Goal: Task Accomplishment & Management: Manage account settings

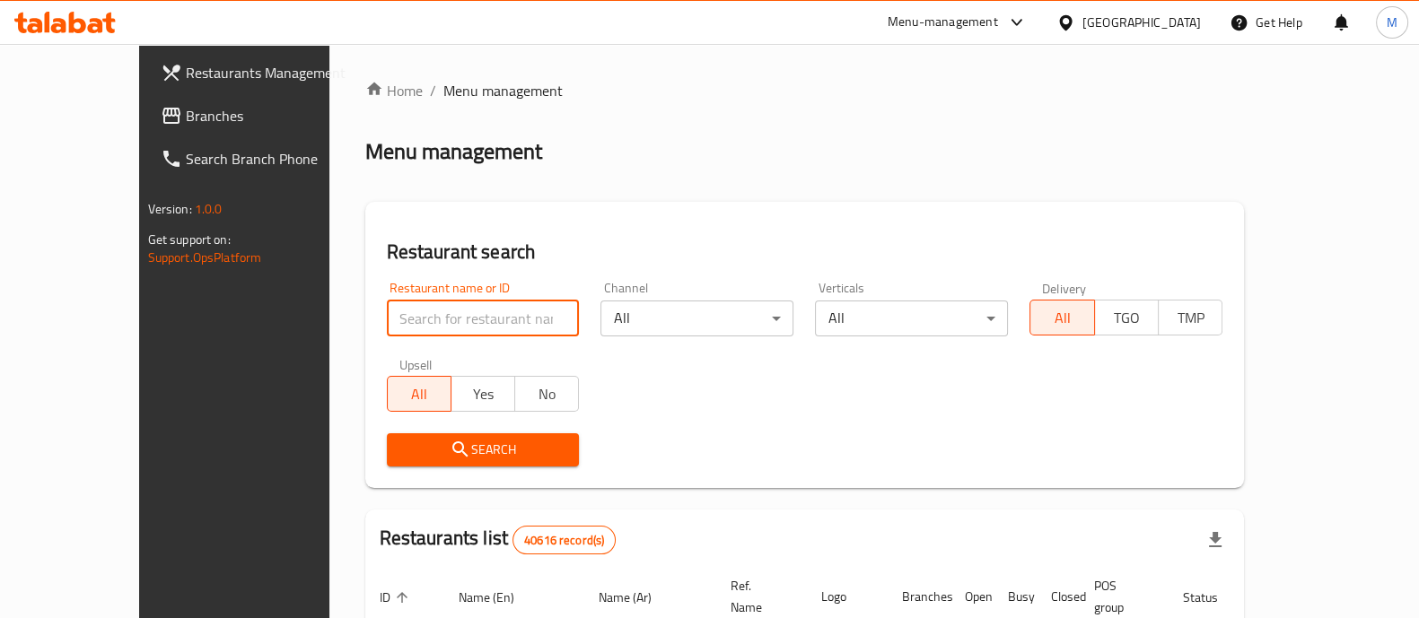
click at [392, 311] on input "search" at bounding box center [483, 319] width 193 height 36
paste input "682625"
type input "682625"
click button "Search" at bounding box center [483, 449] width 193 height 33
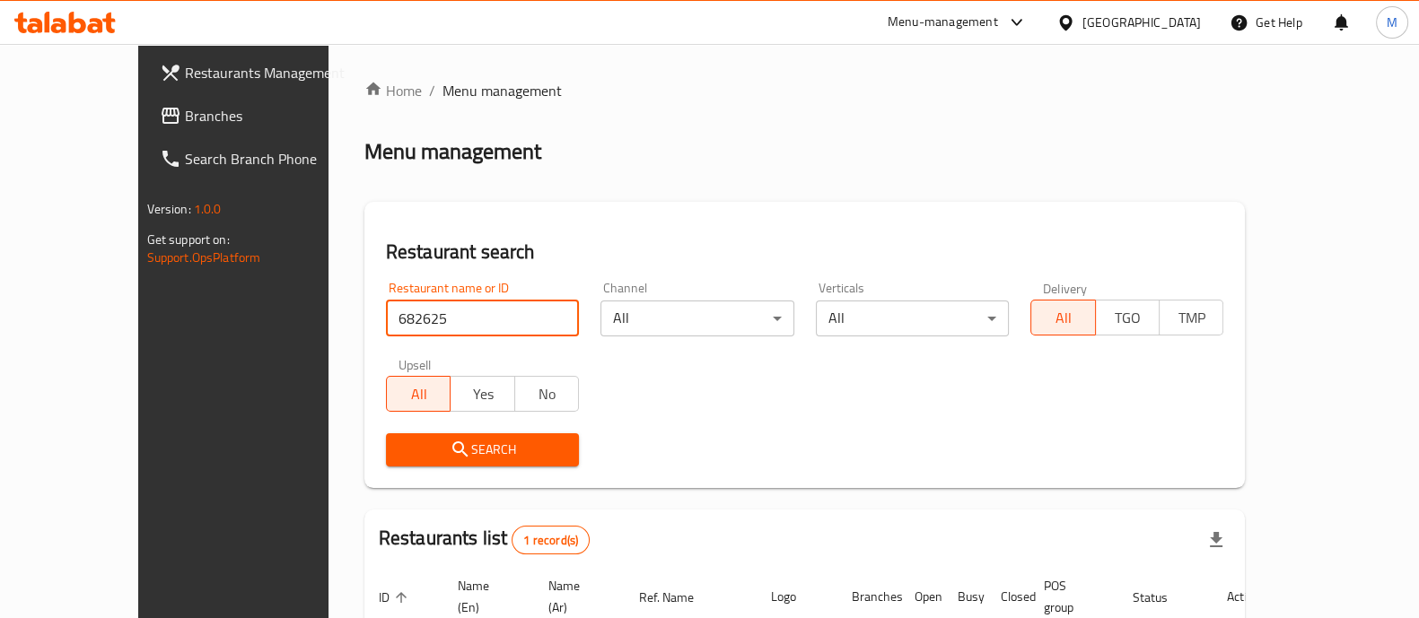
scroll to position [146, 0]
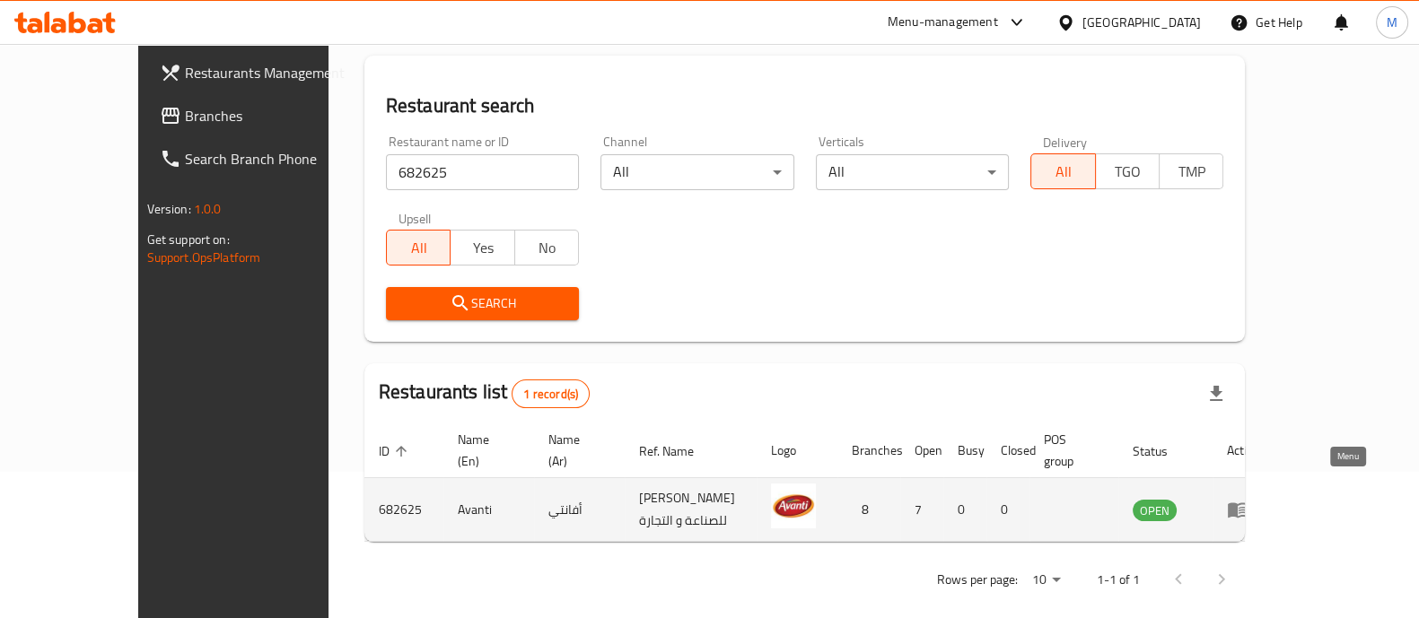
click at [1247, 503] on icon "enhanced table" at bounding box center [1238, 510] width 20 height 15
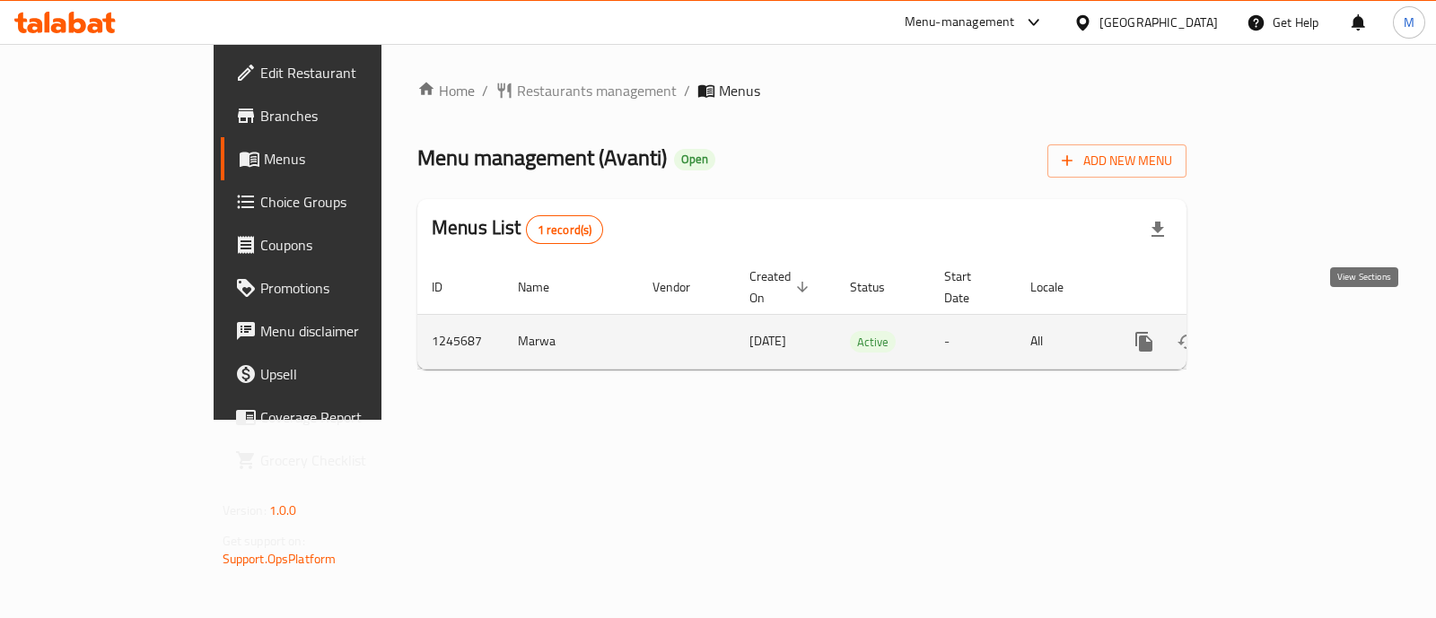
click at [1284, 331] on icon "enhanced table" at bounding box center [1274, 342] width 22 height 22
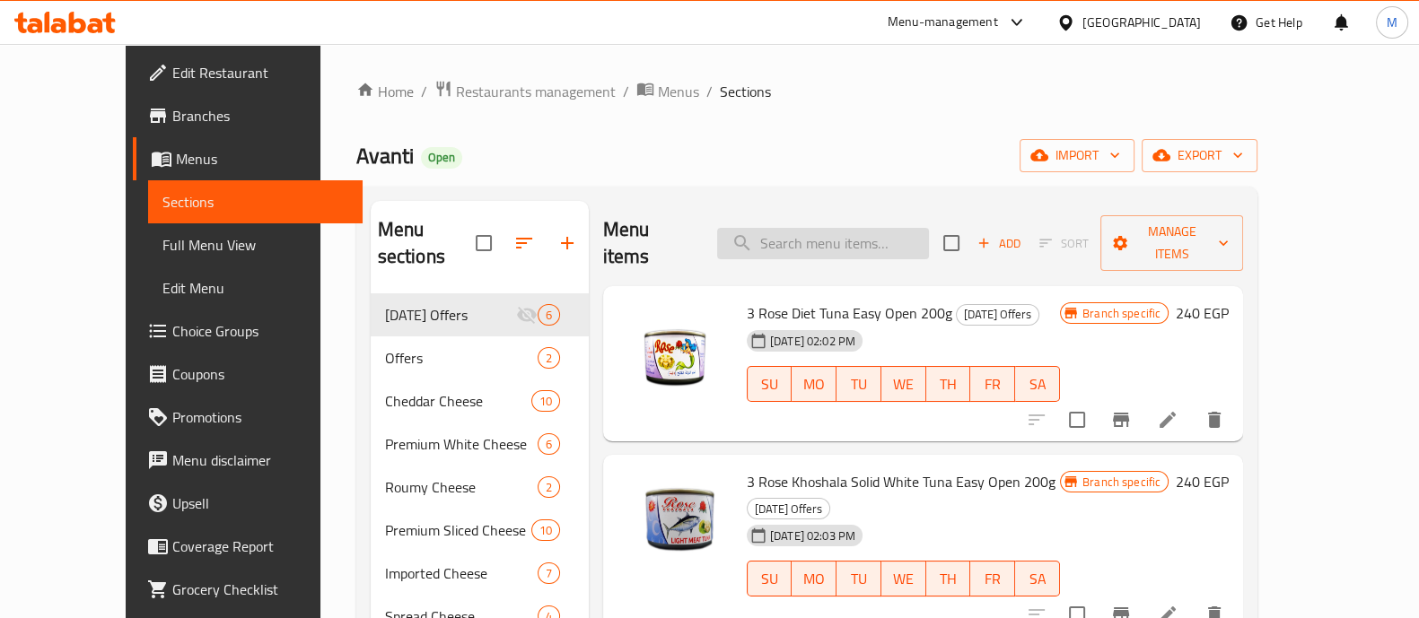
click at [843, 228] on input "search" at bounding box center [823, 243] width 212 height 31
paste input "جبن شيدر سبريد سادة 240 جم"
type input "جبن شيدر سبريد سادة 240 جم"
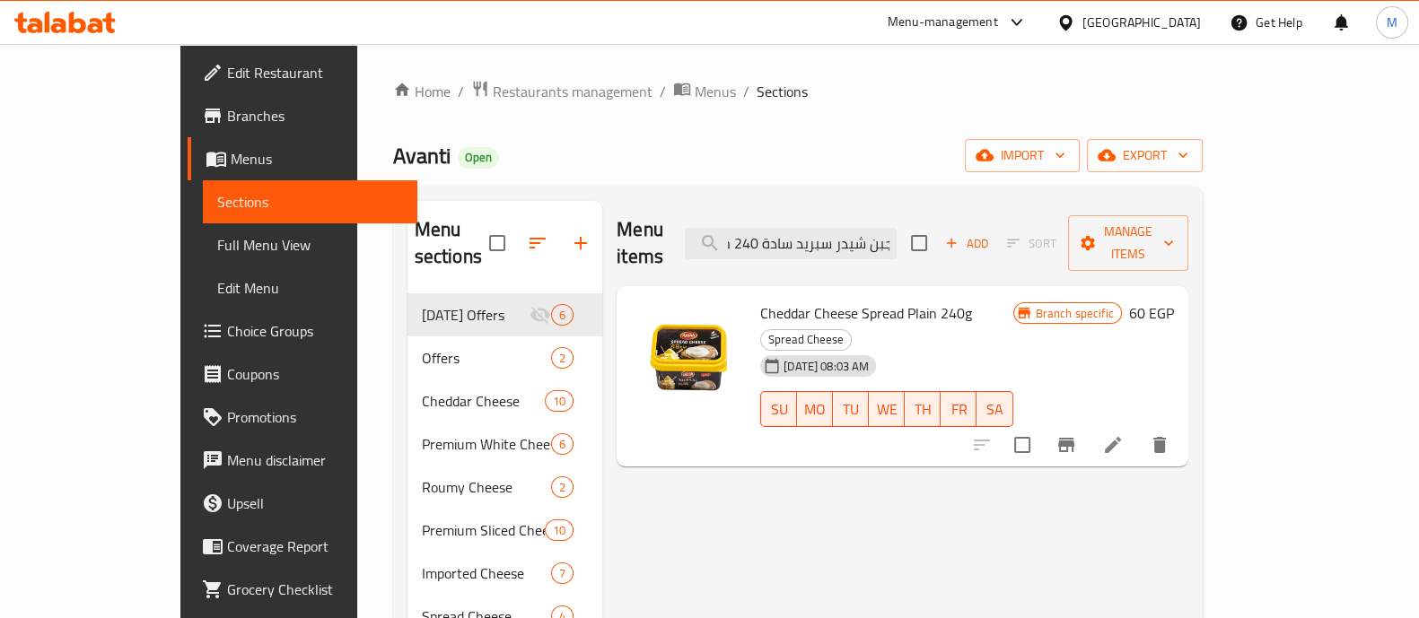
scroll to position [0, 0]
click at [1077, 434] on icon "Branch-specific-item" at bounding box center [1066, 445] width 22 height 22
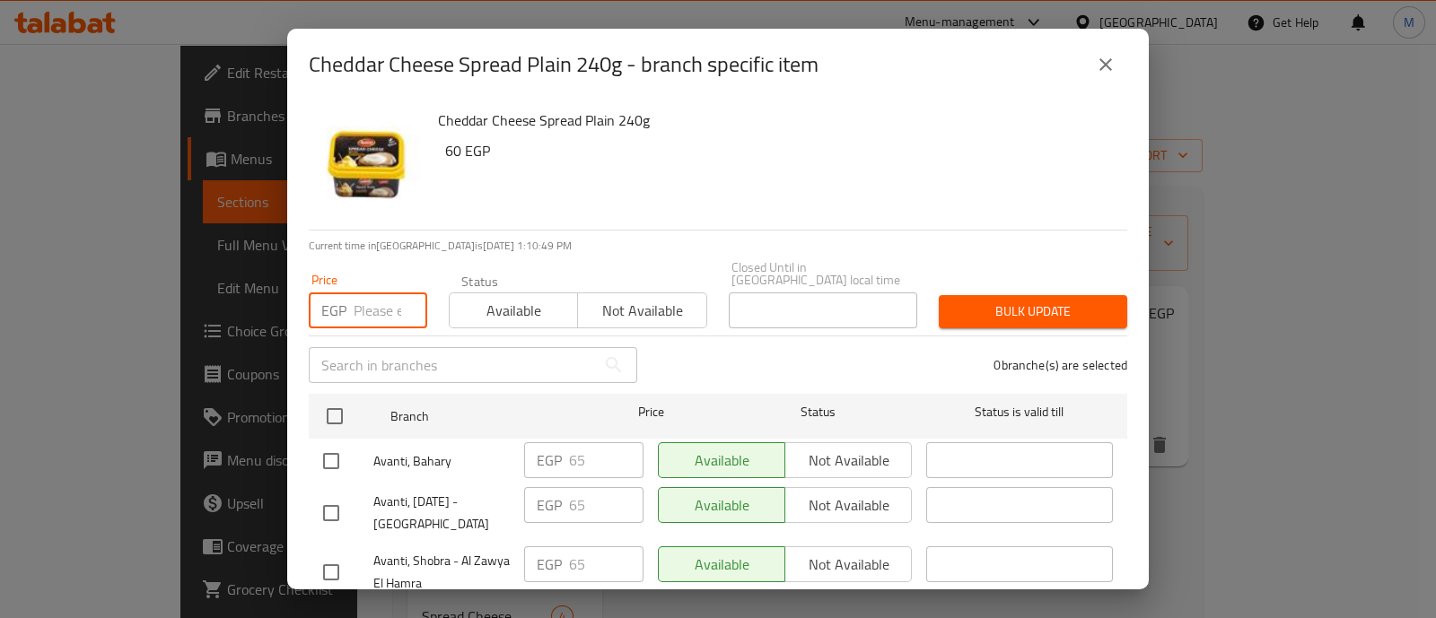
click at [380, 297] on input "number" at bounding box center [391, 311] width 74 height 36
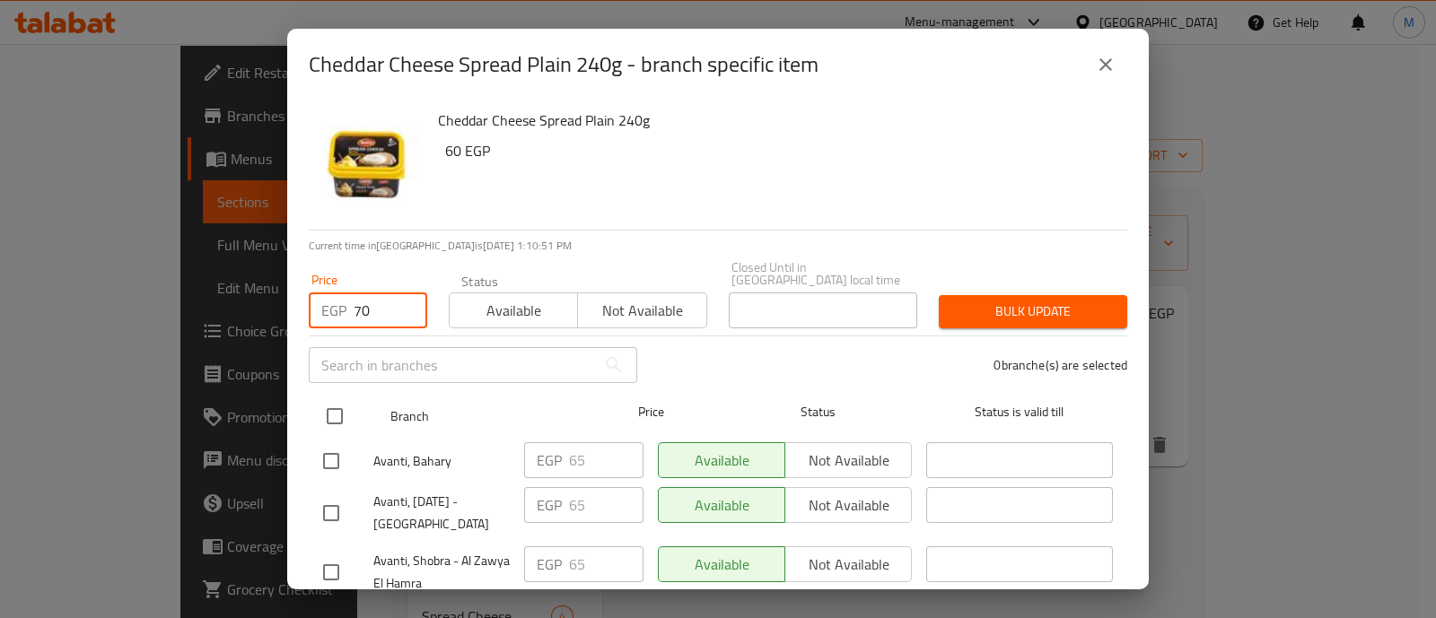
type input "70"
click at [327, 411] on input "checkbox" at bounding box center [335, 417] width 38 height 38
checkbox input "true"
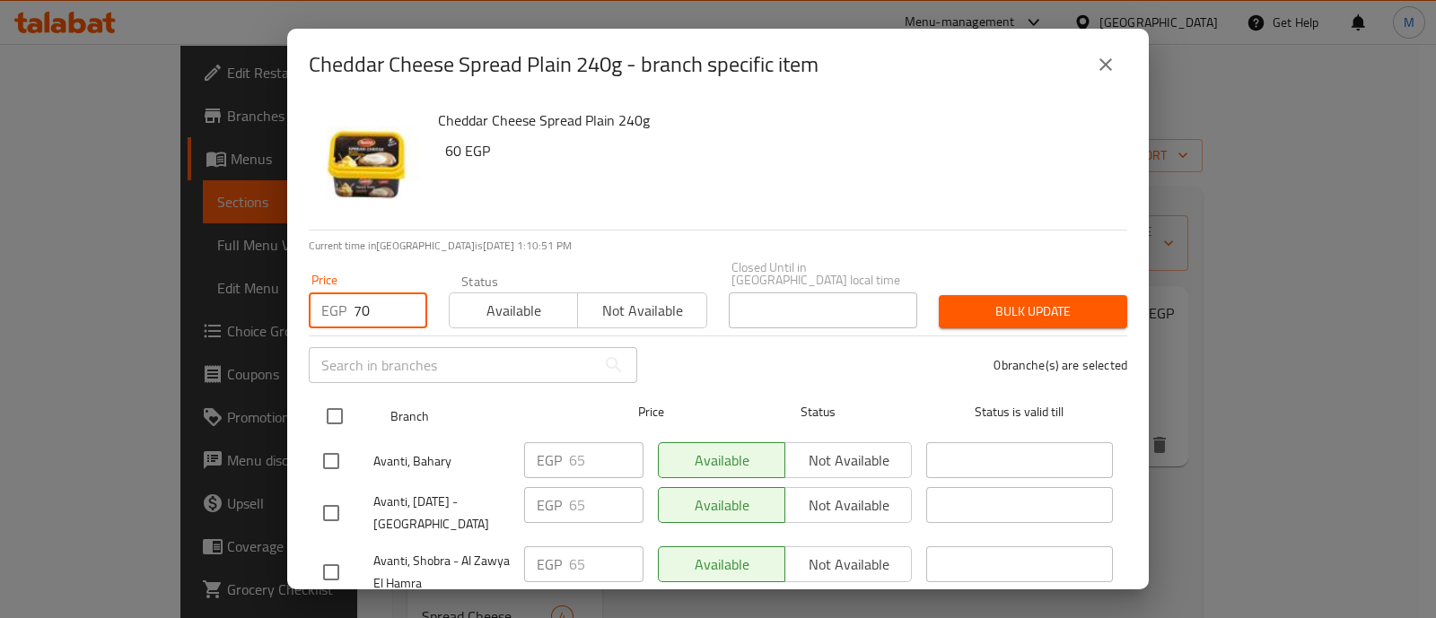
checkbox input "true"
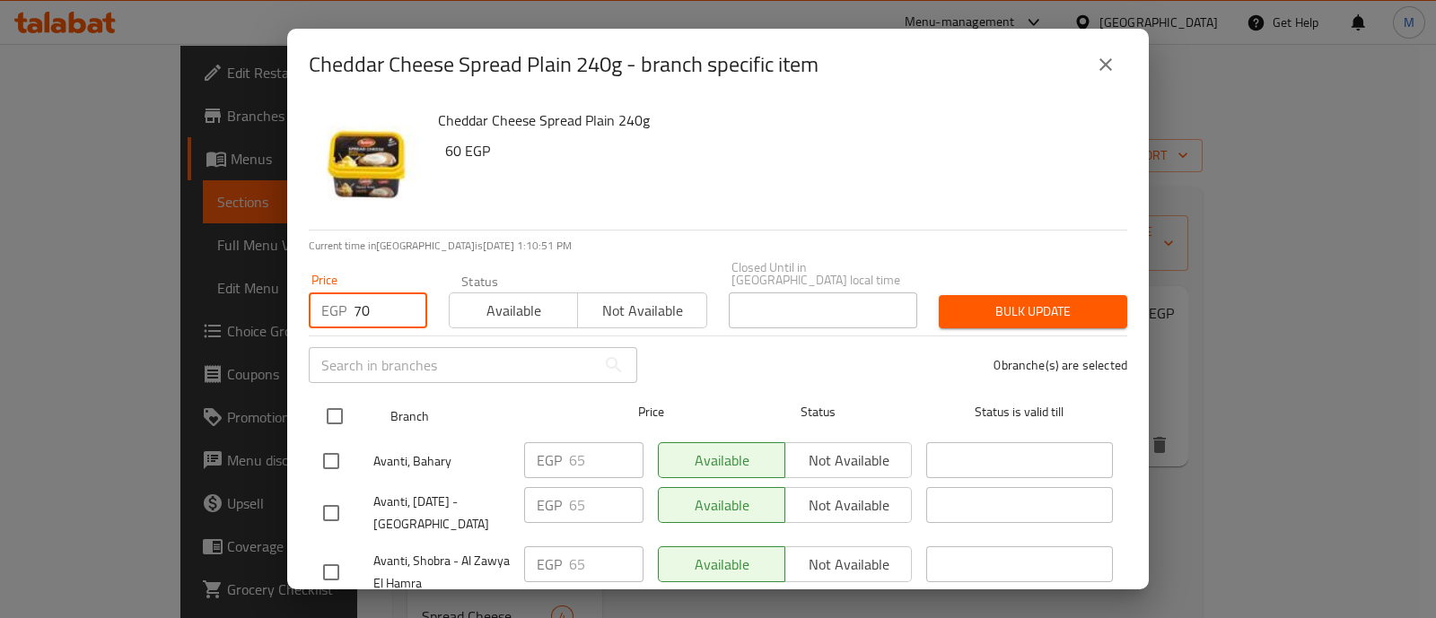
checkbox input "true"
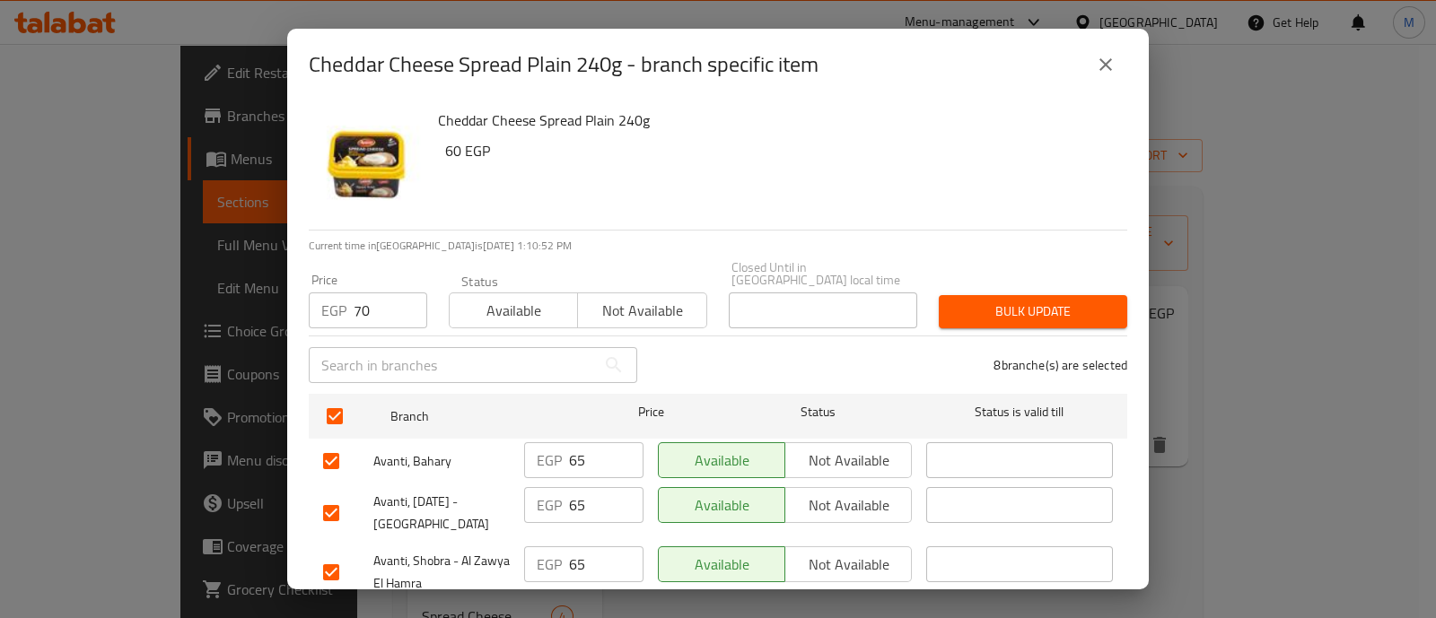
click at [970, 301] on span "Bulk update" at bounding box center [1033, 312] width 160 height 22
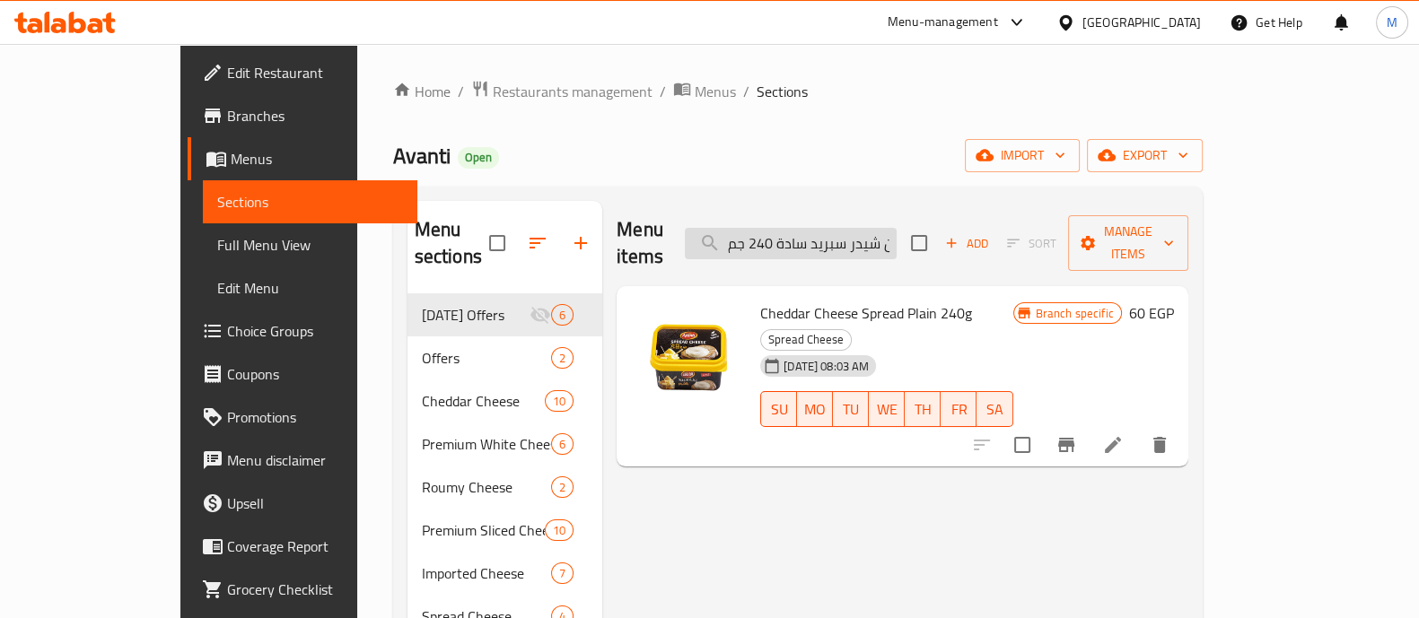
click at [800, 228] on input "جبن شيدر سبريد سادة 240 جم" at bounding box center [791, 243] width 212 height 31
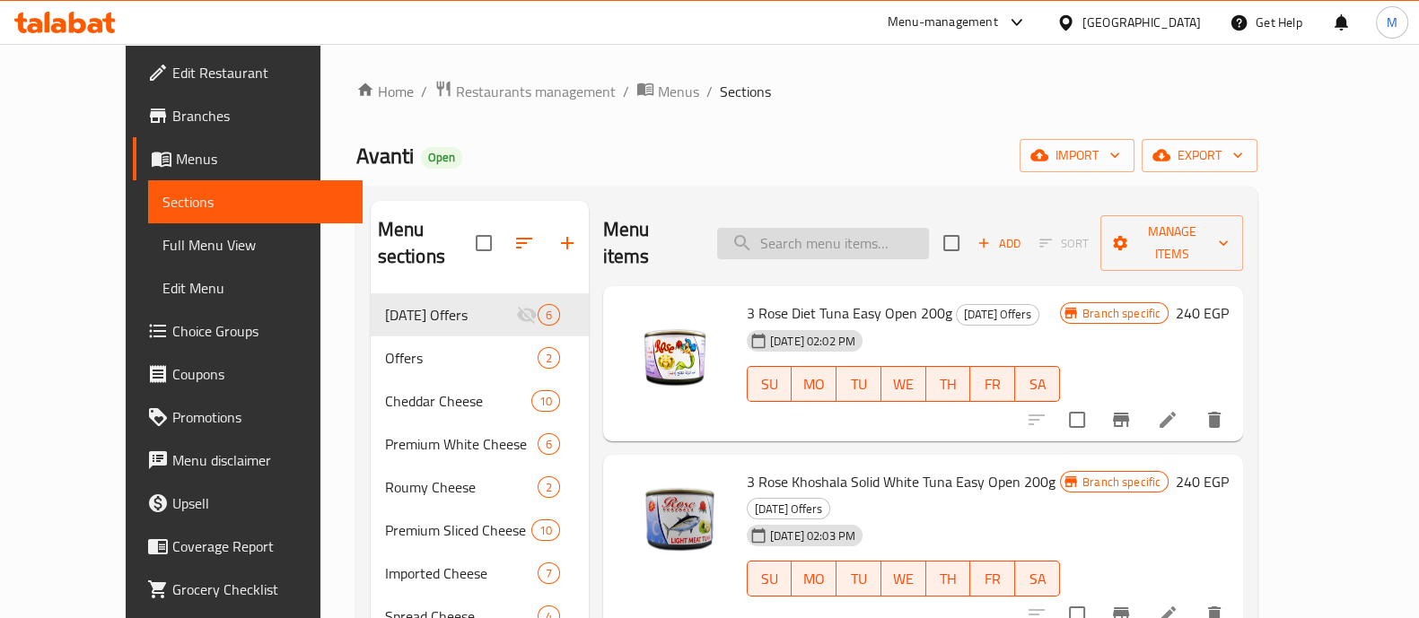
click at [818, 235] on input "search" at bounding box center [823, 243] width 212 height 31
paste input "جبن شيدر سبريد بالزيتون 240 جم"
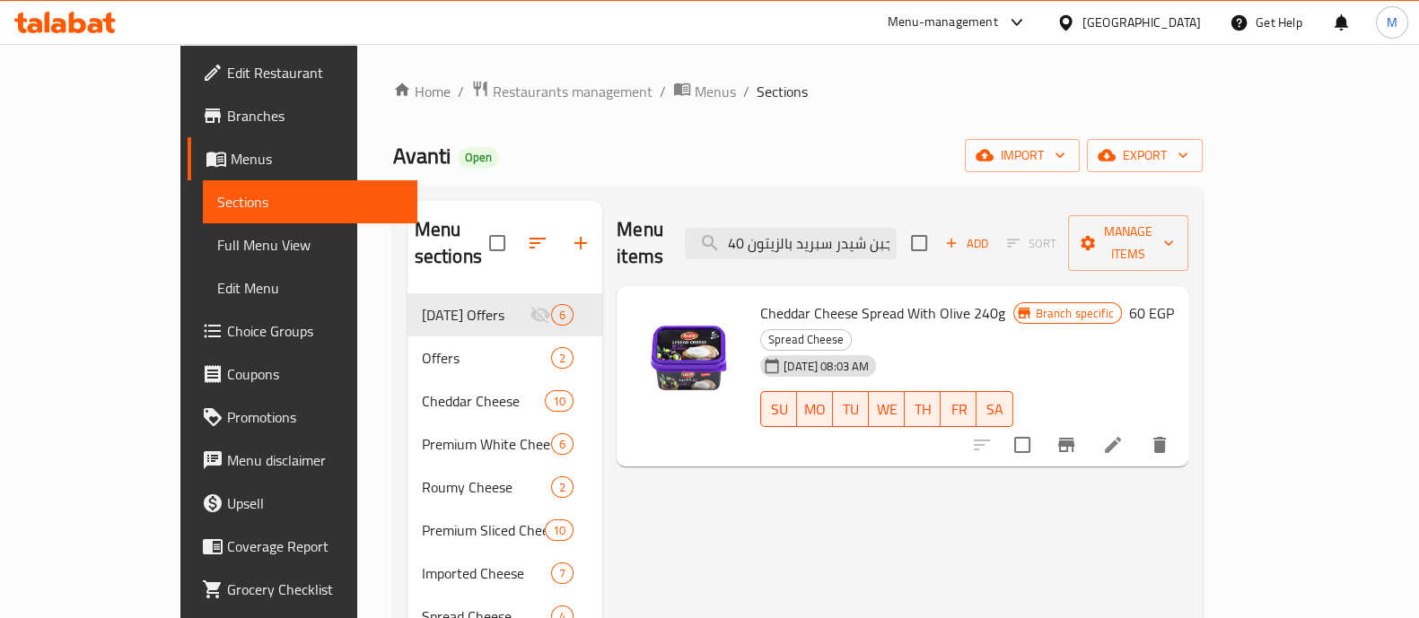
type input "جبن شيدر سبريد بالزيتون 240 جم"
click at [1074, 438] on icon "Branch-specific-item" at bounding box center [1066, 445] width 16 height 14
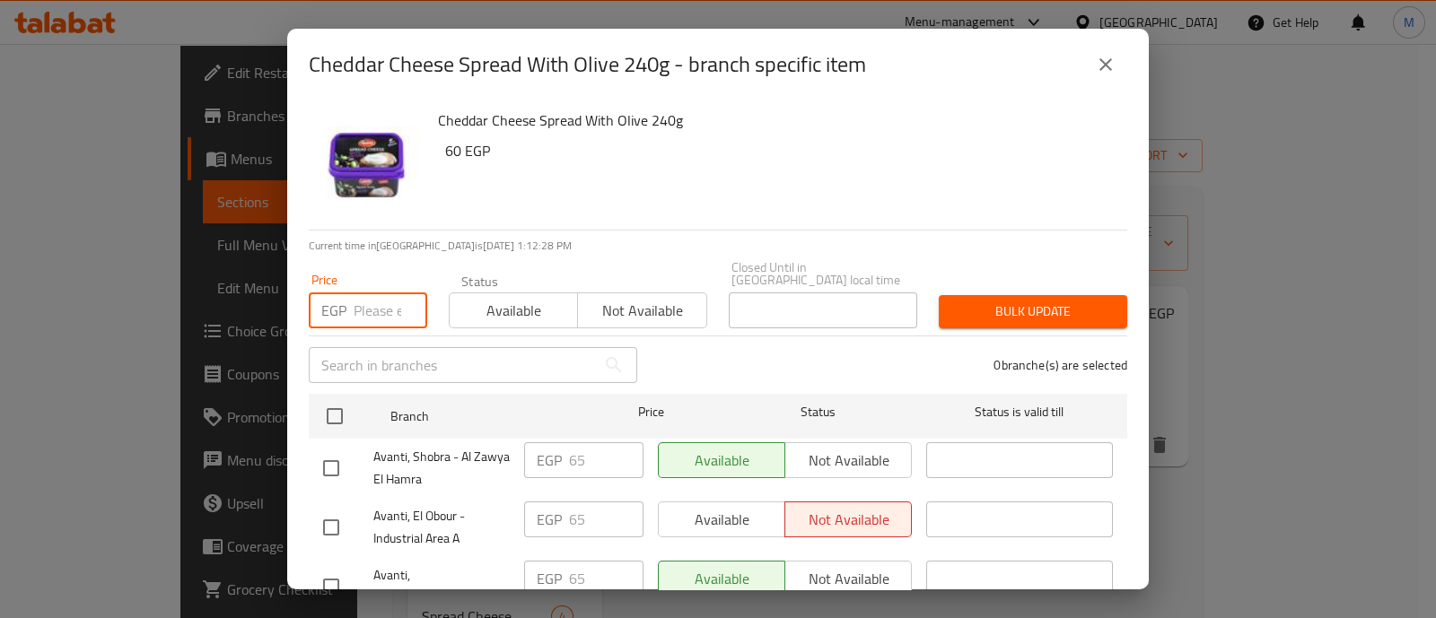
click at [362, 295] on input "number" at bounding box center [391, 311] width 74 height 36
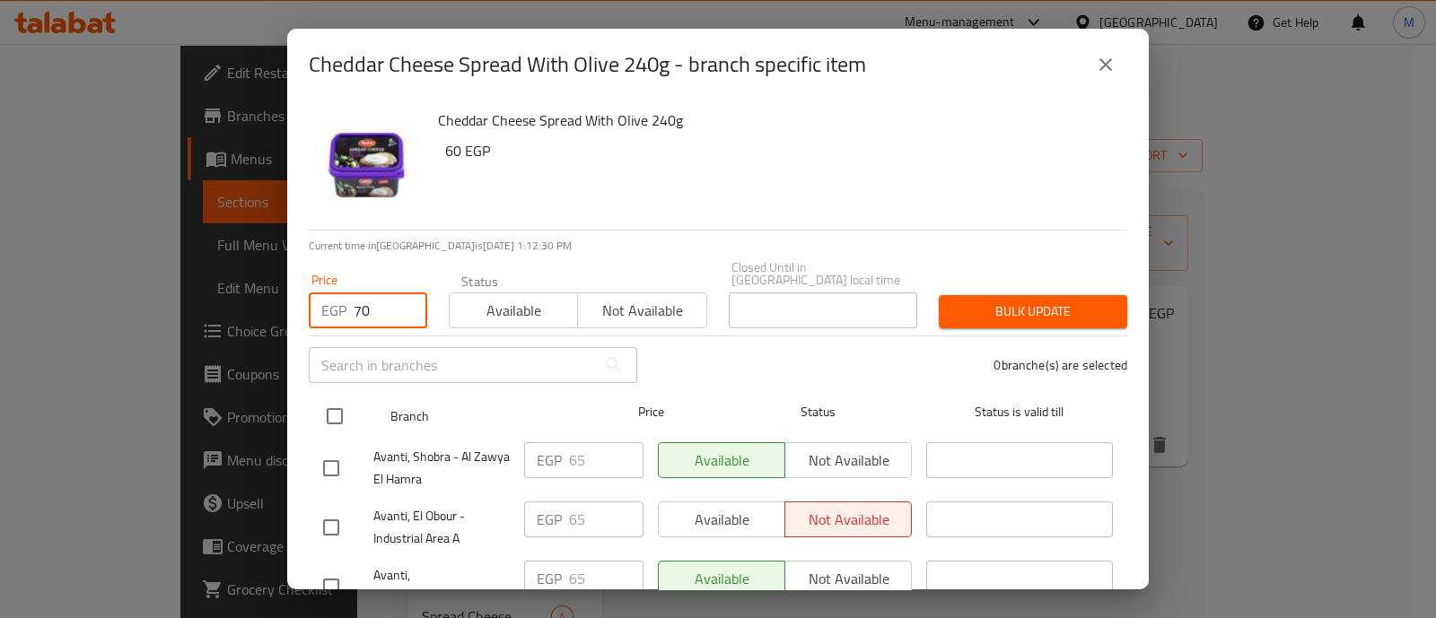
type input "70"
click at [328, 421] on input "checkbox" at bounding box center [335, 417] width 38 height 38
checkbox input "true"
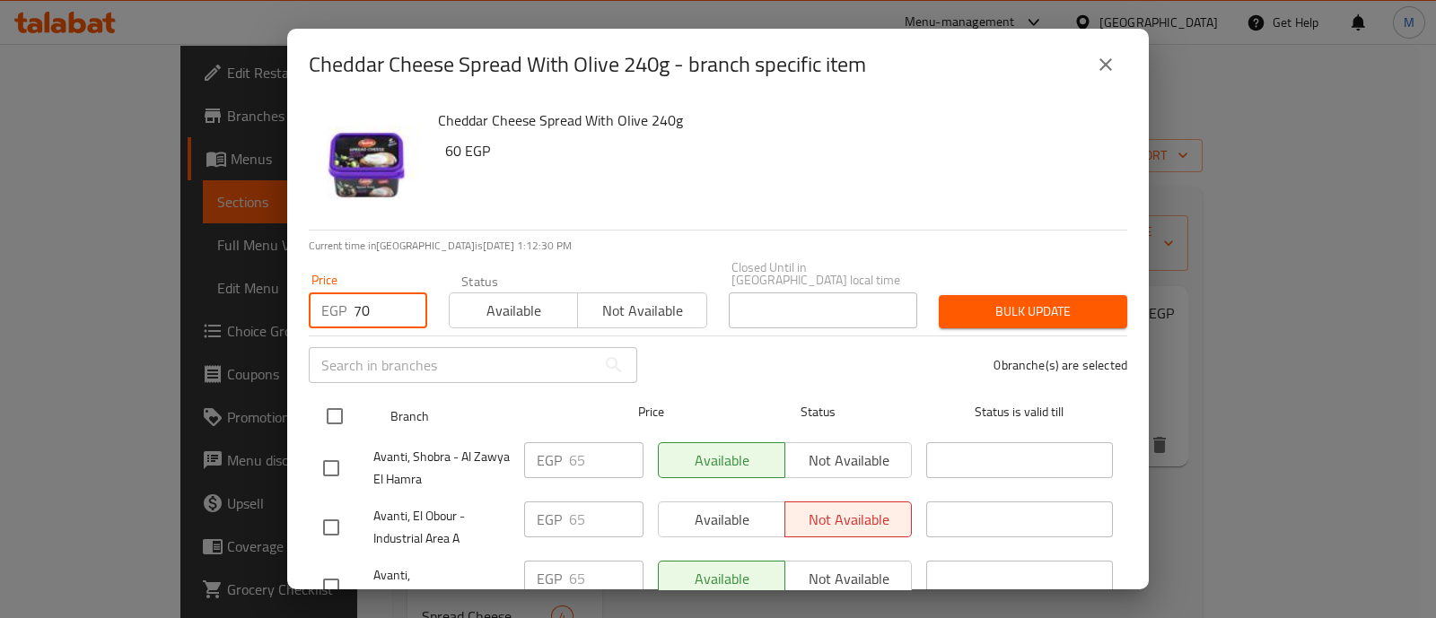
checkbox input "true"
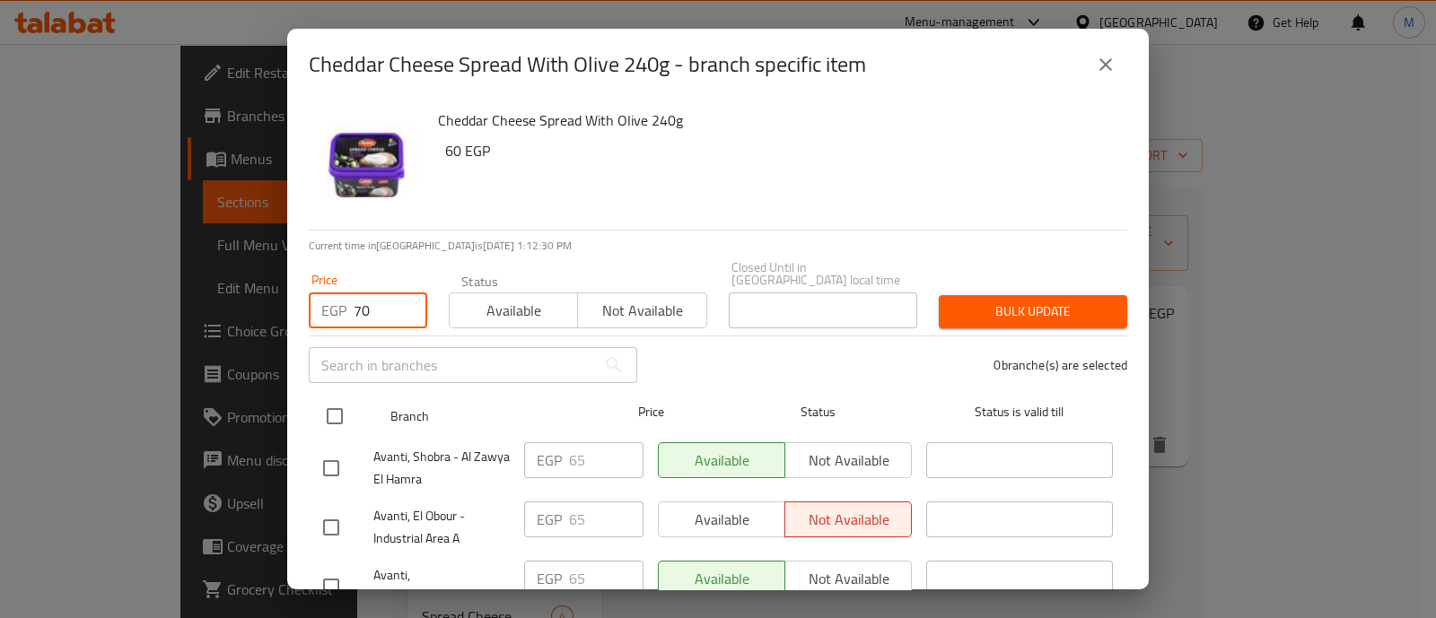
checkbox input "true"
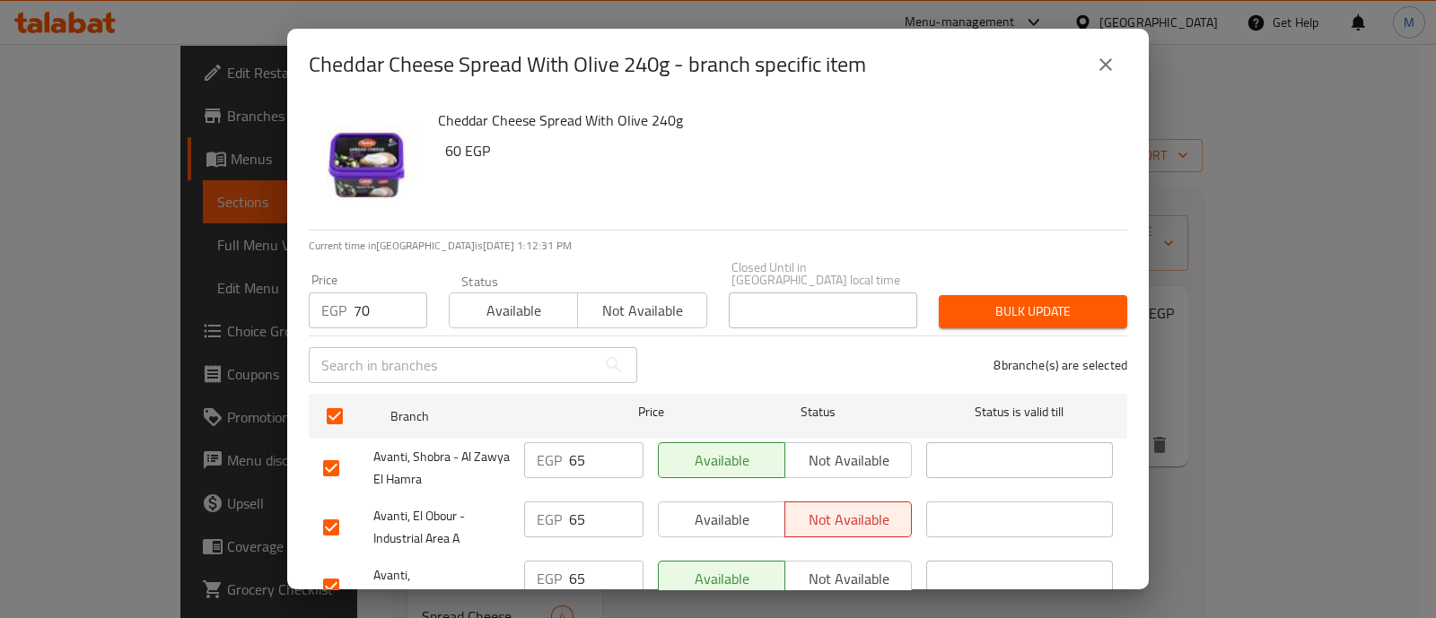
click at [1014, 301] on span "Bulk update" at bounding box center [1033, 312] width 160 height 22
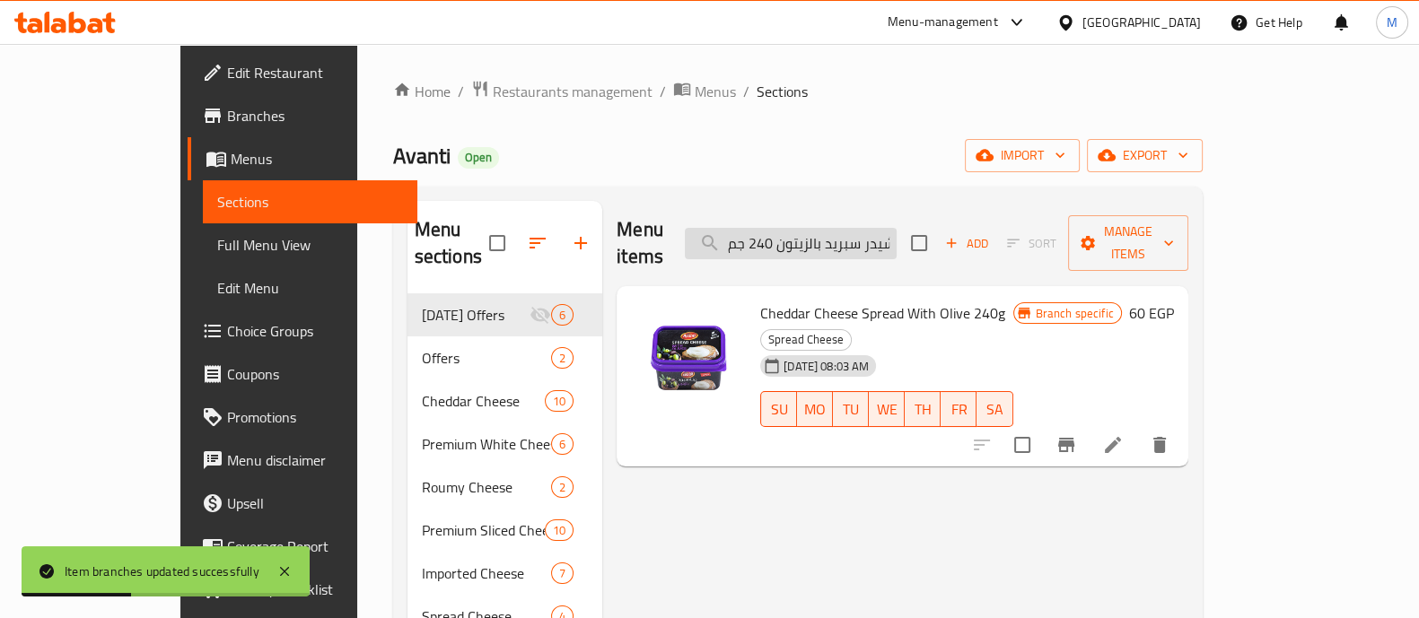
click at [897, 230] on input "جبن شيدر سبريد بالزيتون 240 جم" at bounding box center [791, 243] width 212 height 31
paste input "فلفل"
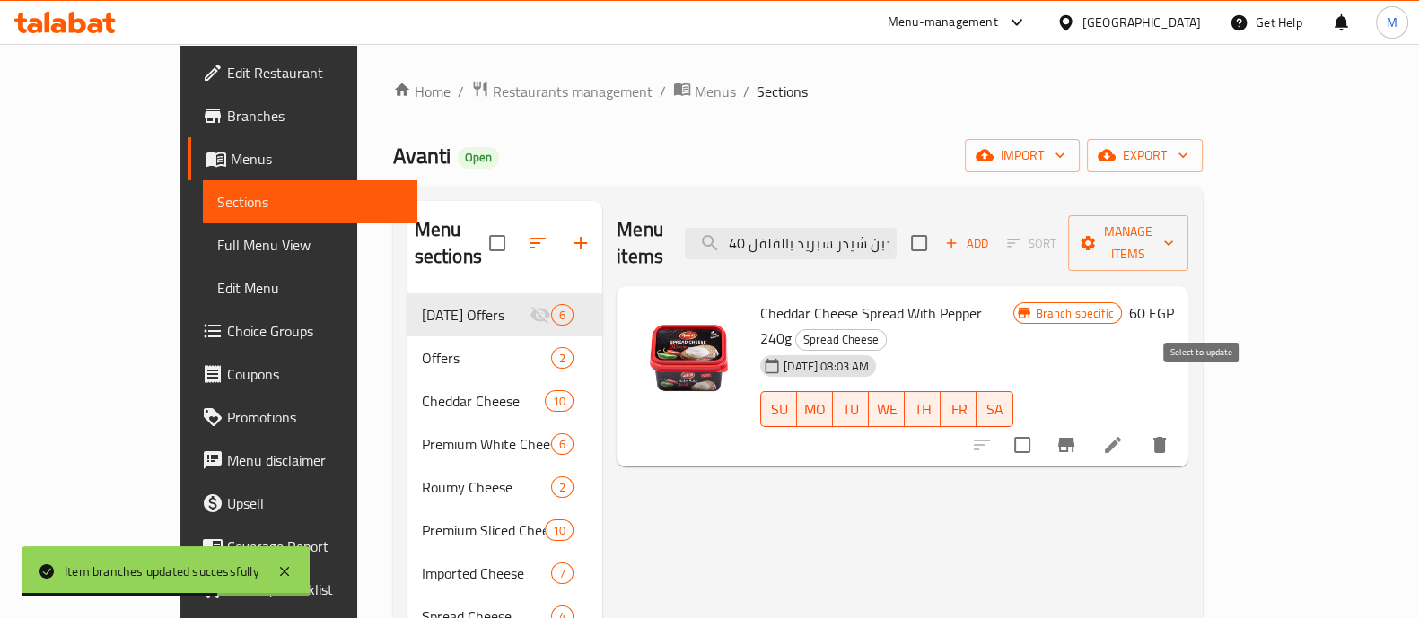
type input "جبن شيدر سبريد بالفلفل 240 جم"
click at [1074, 438] on icon "Branch-specific-item" at bounding box center [1066, 445] width 16 height 14
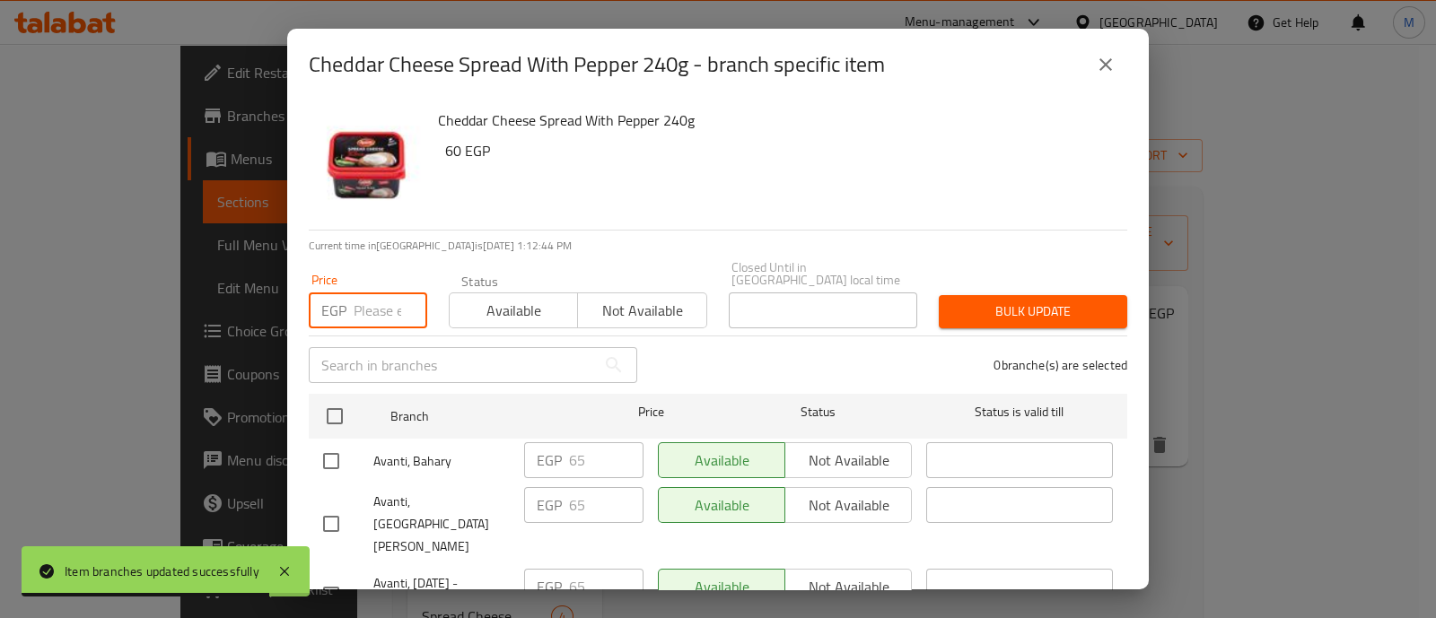
click at [368, 293] on input "number" at bounding box center [391, 311] width 74 height 36
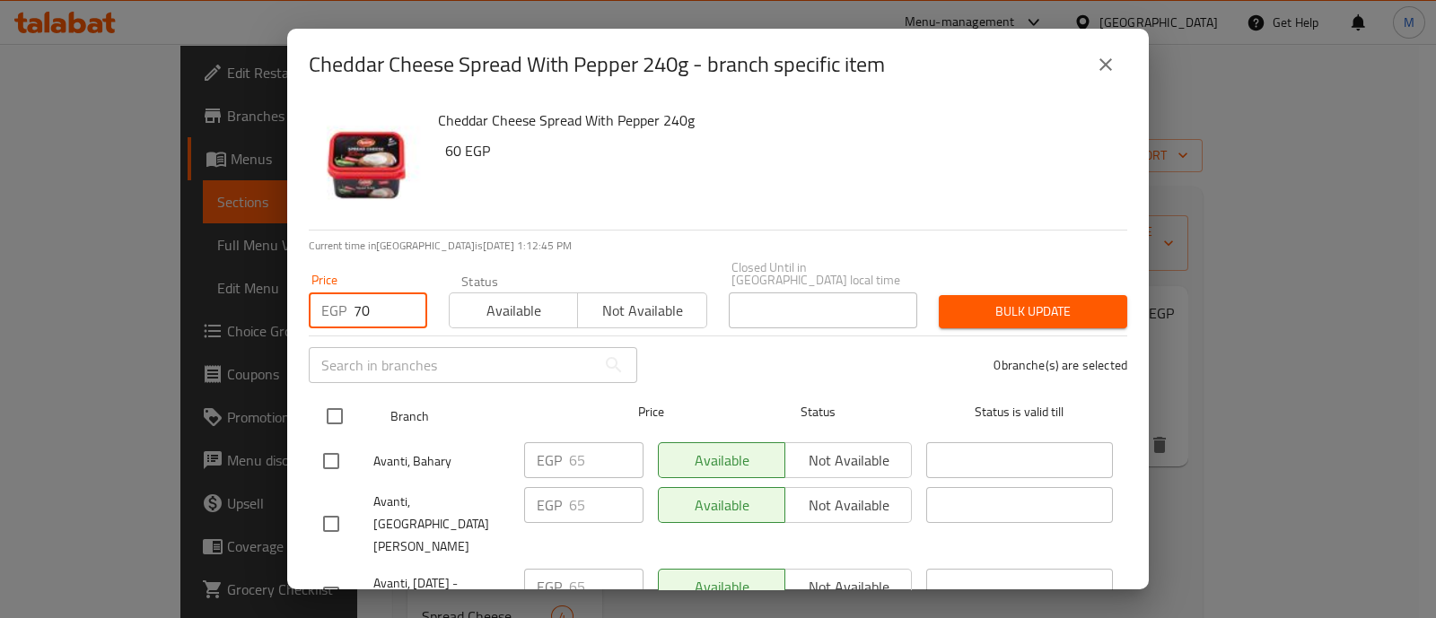
type input "70"
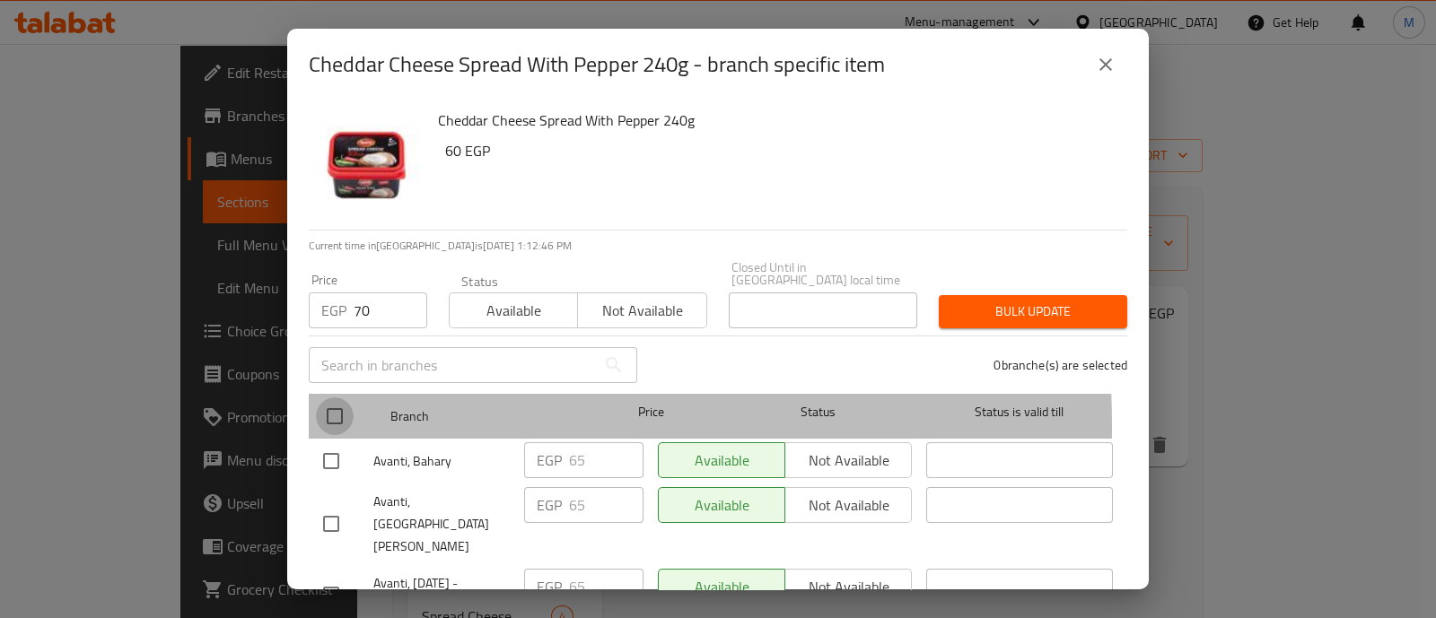
click at [328, 414] on input "checkbox" at bounding box center [335, 417] width 38 height 38
checkbox input "true"
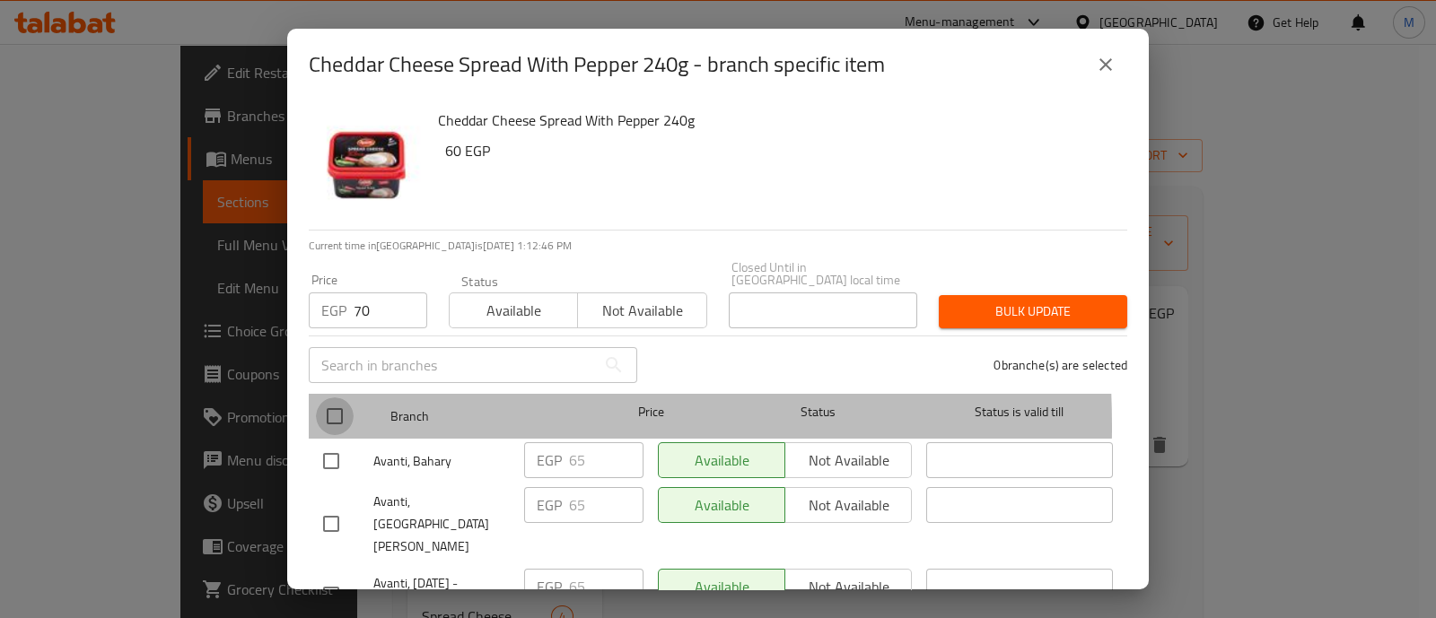
checkbox input "true"
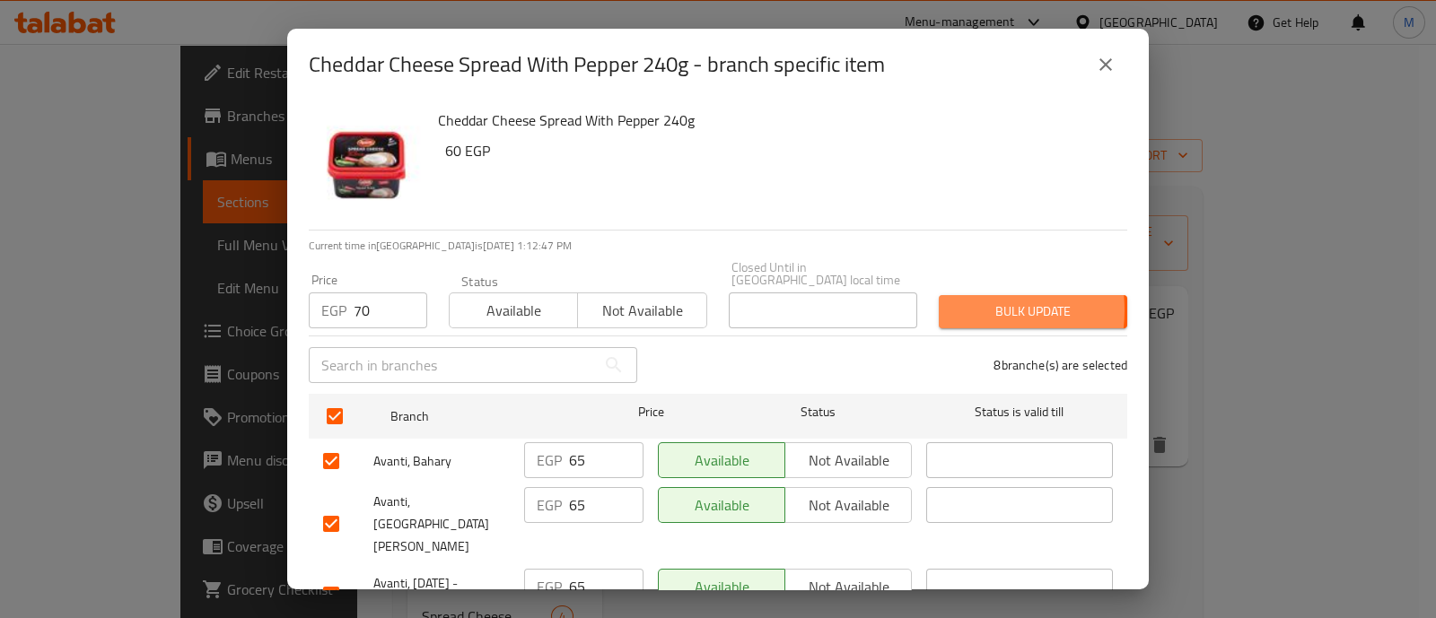
click at [953, 301] on span "Bulk update" at bounding box center [1033, 312] width 160 height 22
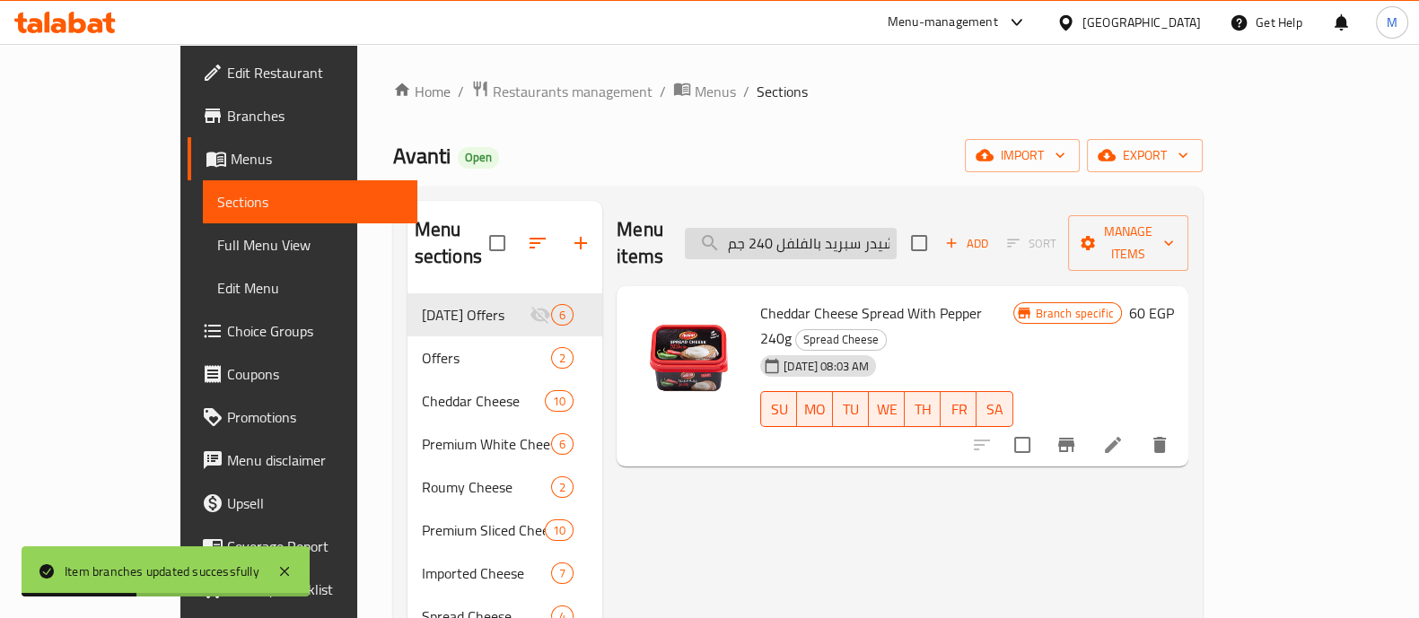
click at [894, 231] on input "جبن شيدر سبريد بالفلفل 240 جم" at bounding box center [791, 243] width 212 height 31
paste input "لايت"
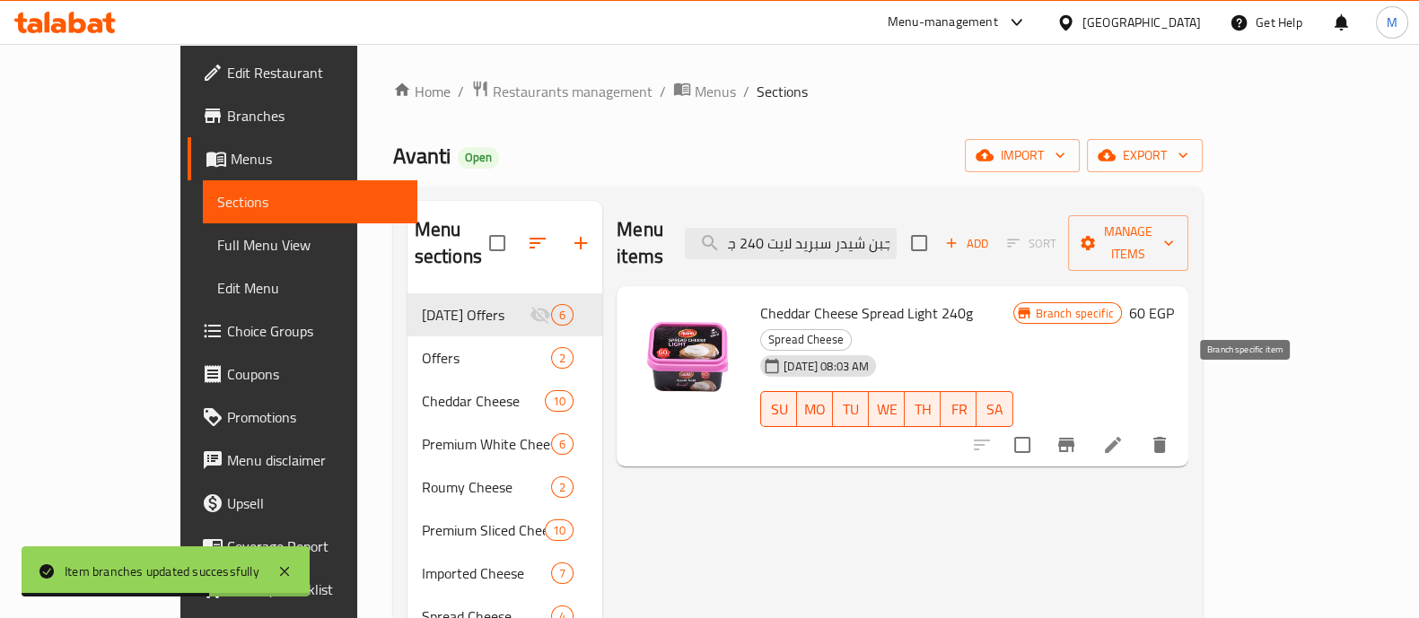
type input "جبن شيدر سبريد لايت 240 جم"
click at [1077, 434] on icon "Branch-specific-item" at bounding box center [1066, 445] width 22 height 22
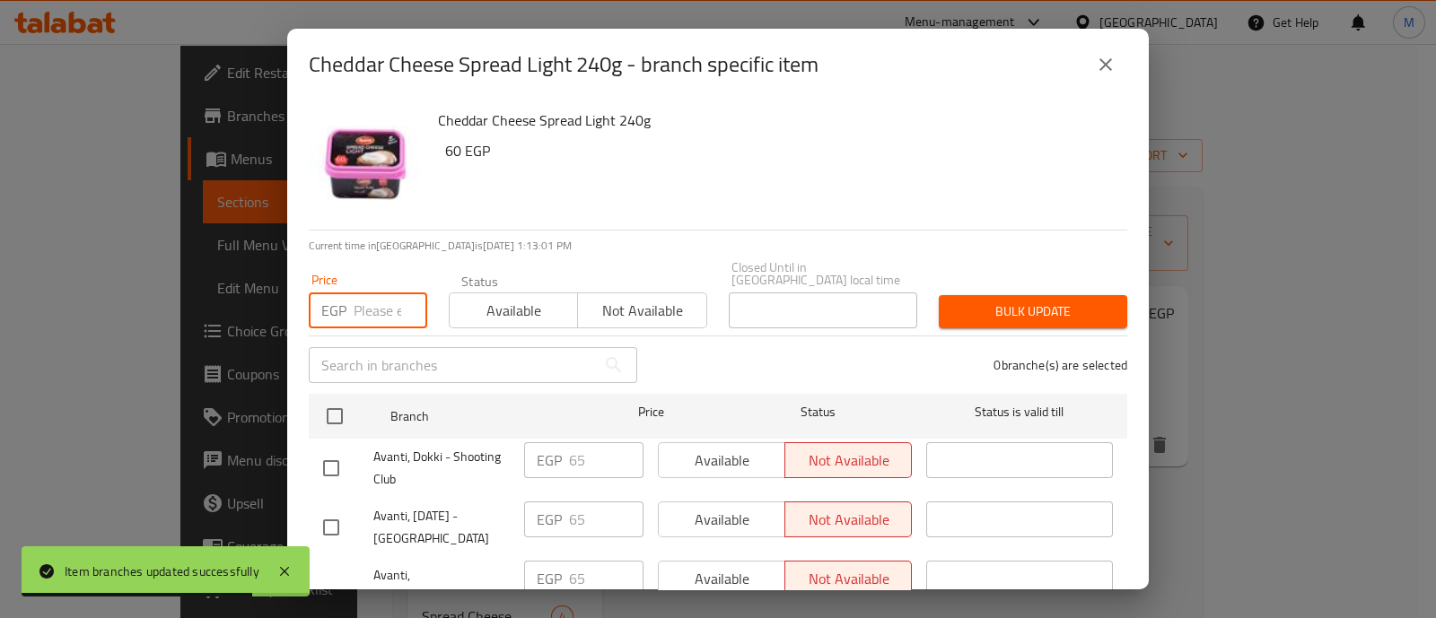
click at [357, 296] on input "number" at bounding box center [391, 311] width 74 height 36
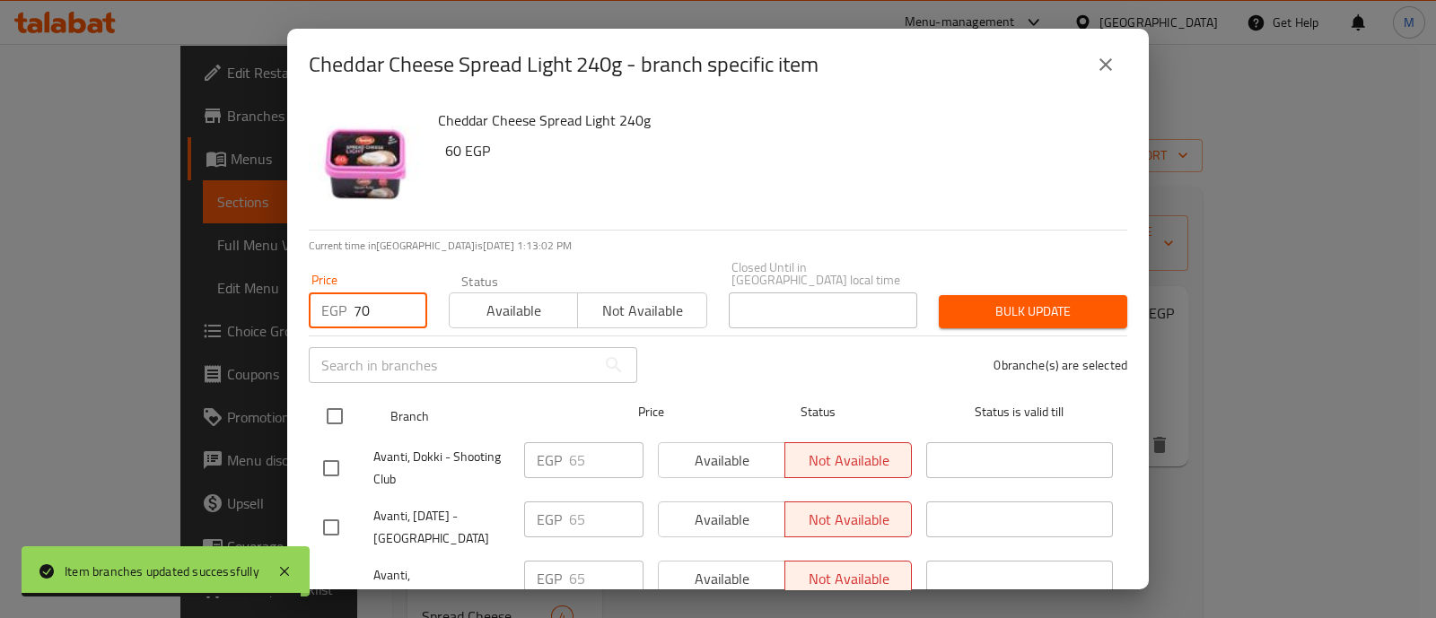
type input "70"
click at [338, 398] on input "checkbox" at bounding box center [335, 417] width 38 height 38
checkbox input "true"
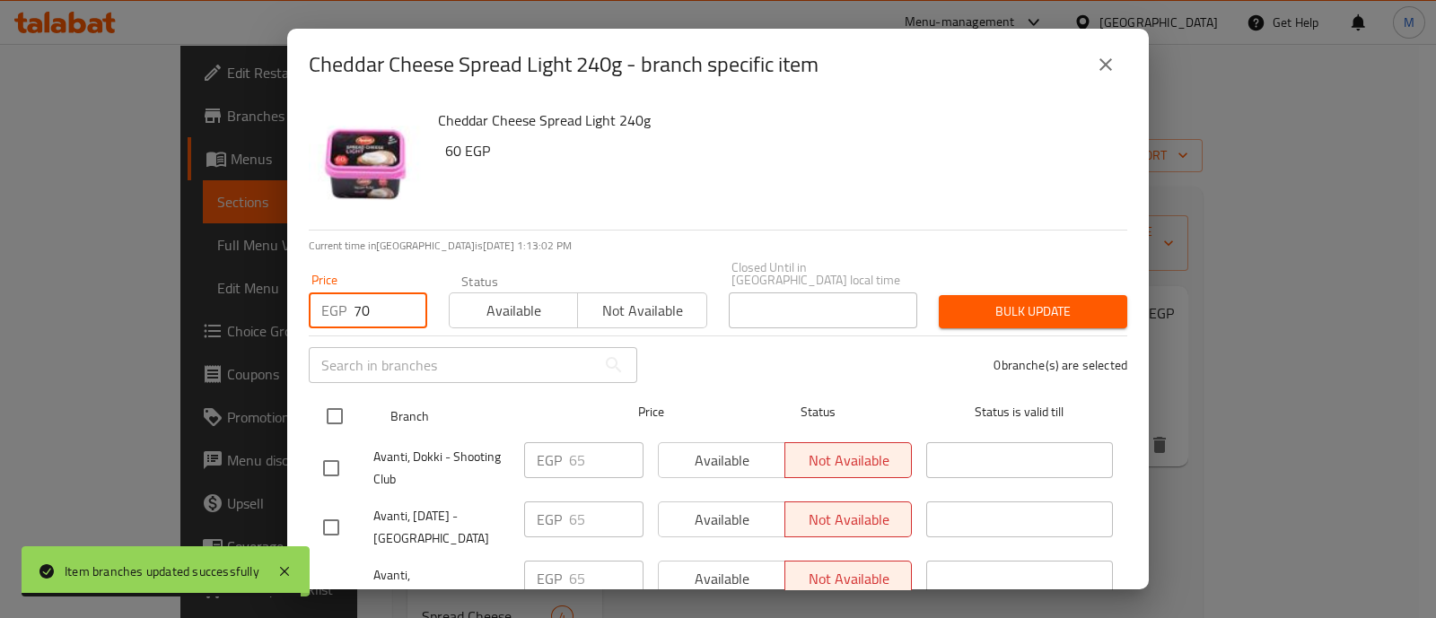
checkbox input "true"
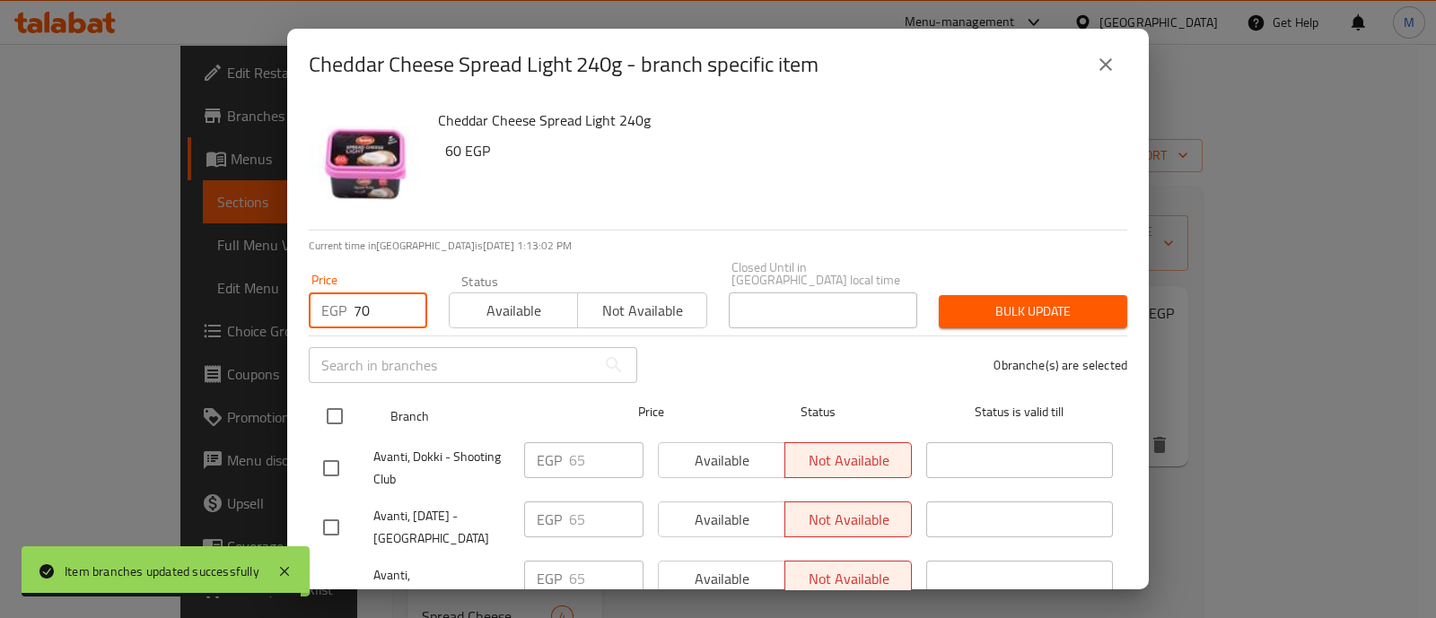
checkbox input "true"
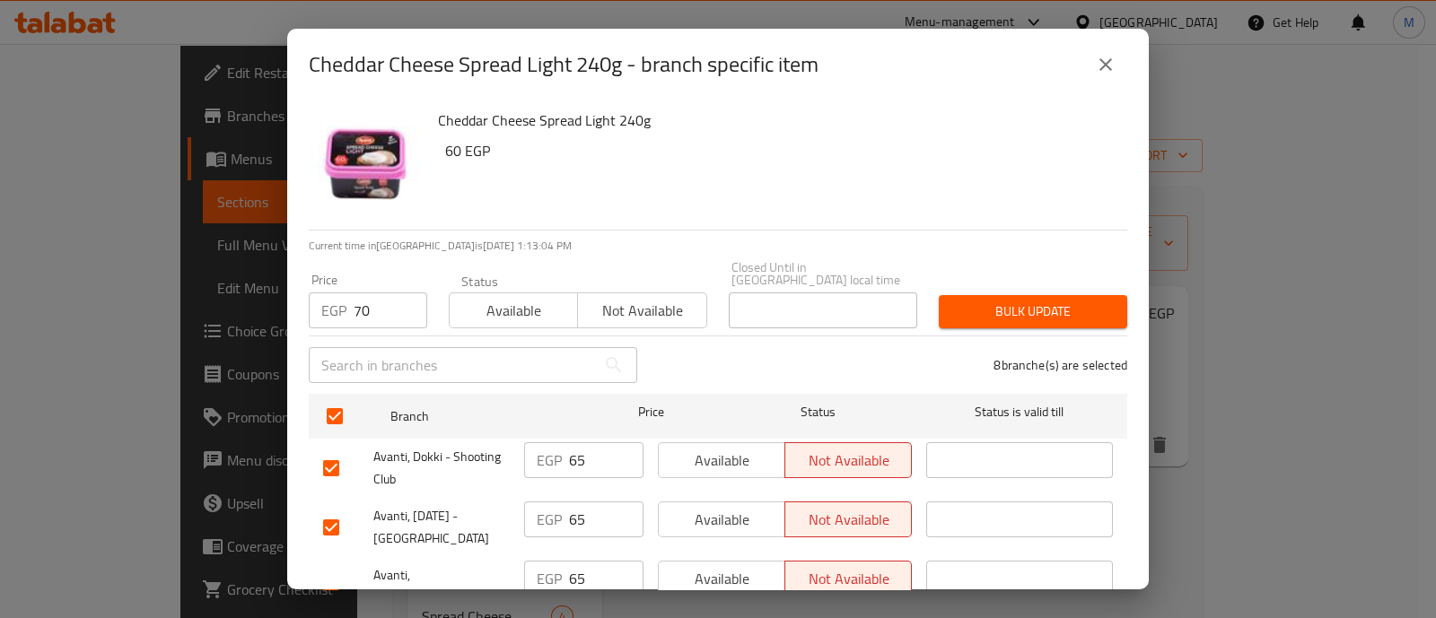
click at [953, 301] on span "Bulk update" at bounding box center [1033, 312] width 160 height 22
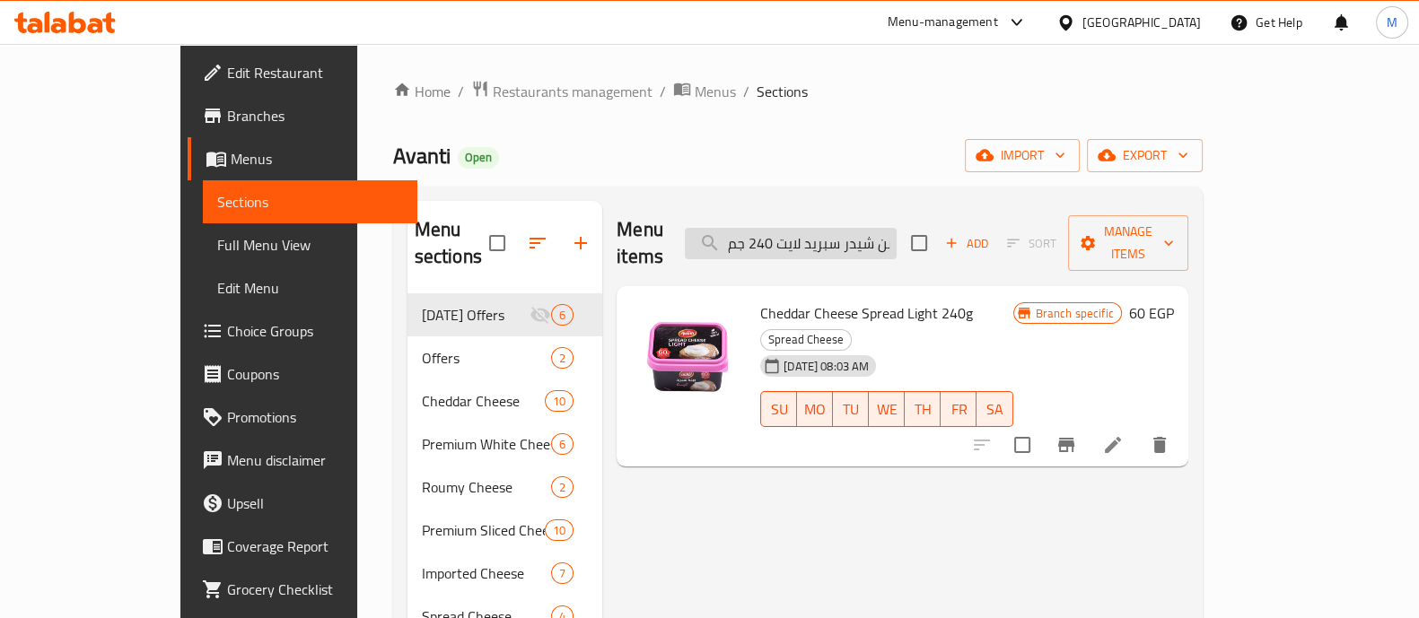
click at [869, 233] on input "جبن شيدر سبريد لايت 240 جم" at bounding box center [791, 243] width 212 height 31
paste input "فانتي شيدر بحبة البركة 25"
click at [810, 231] on input "أفانتي شيدر بحبة البركة 250 جم" at bounding box center [791, 243] width 212 height 31
paste input "[PERSON_NAME] ميكس طبيعى 1 ك"
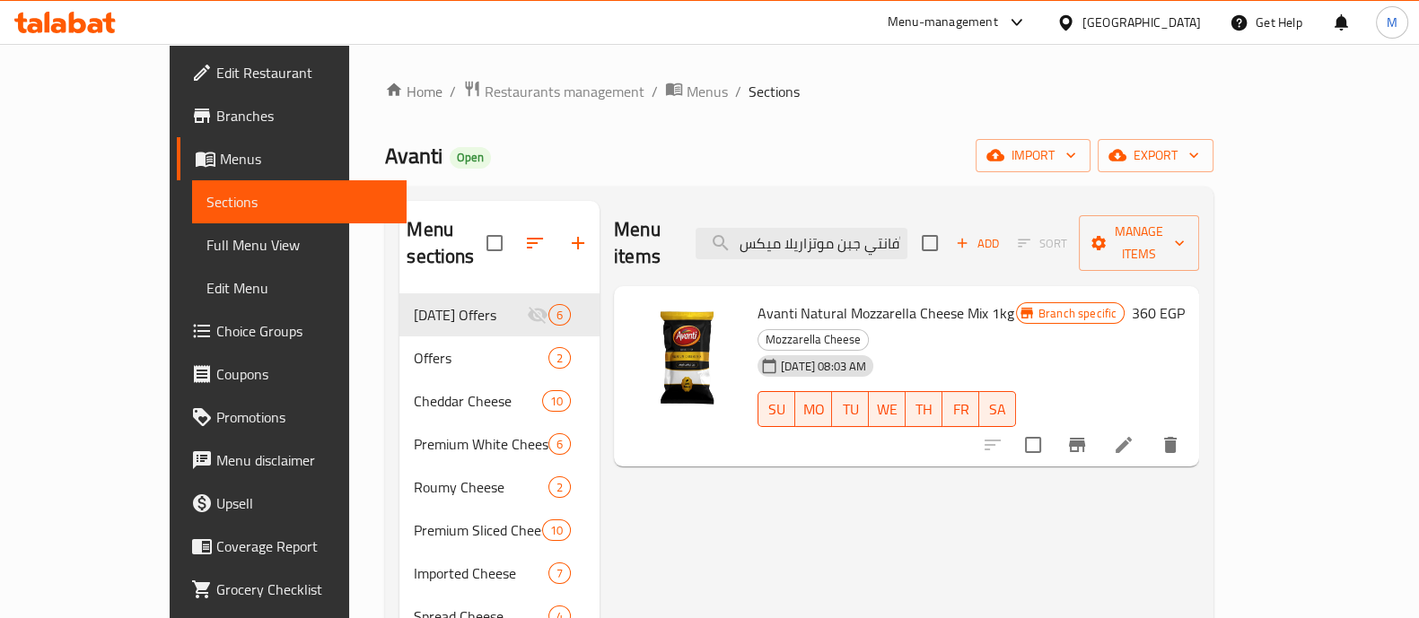
type input "أفانتي جبن موتزاريلا ميكس طبيعى 1 كجم"
click at [1088, 434] on icon "Branch-specific-item" at bounding box center [1077, 445] width 22 height 22
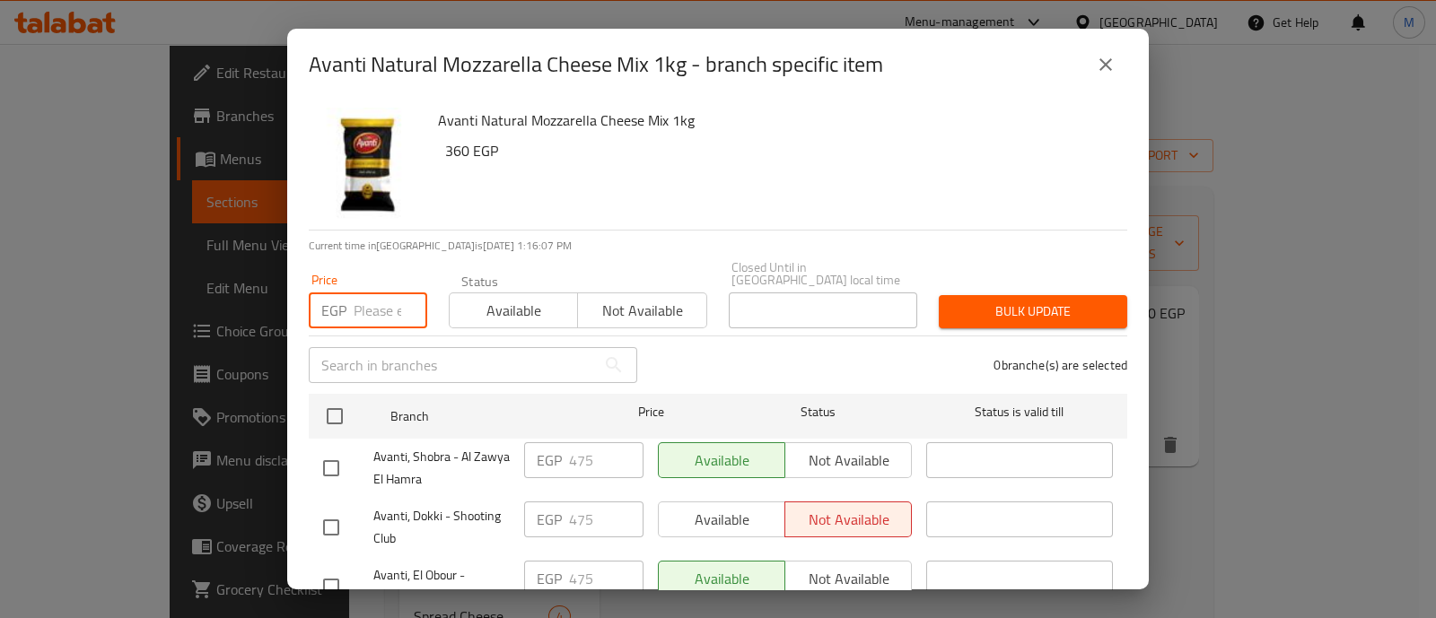
click at [371, 302] on input "number" at bounding box center [391, 311] width 74 height 36
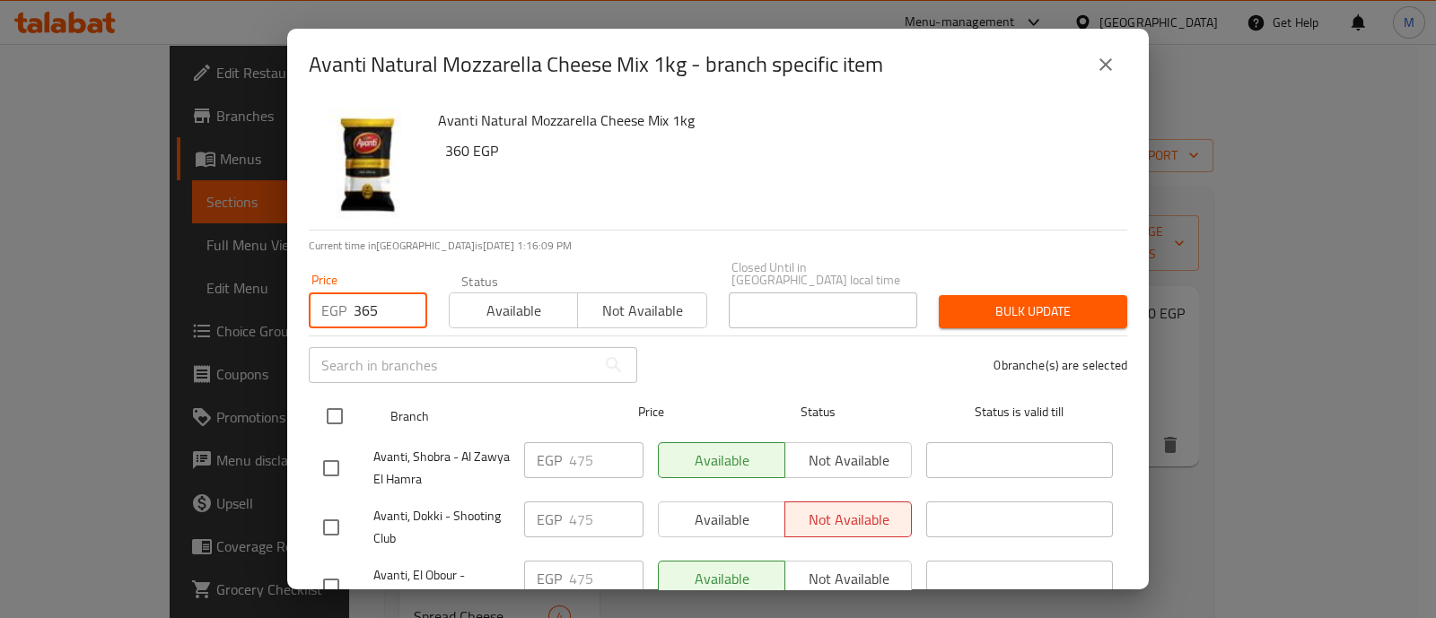
type input "365"
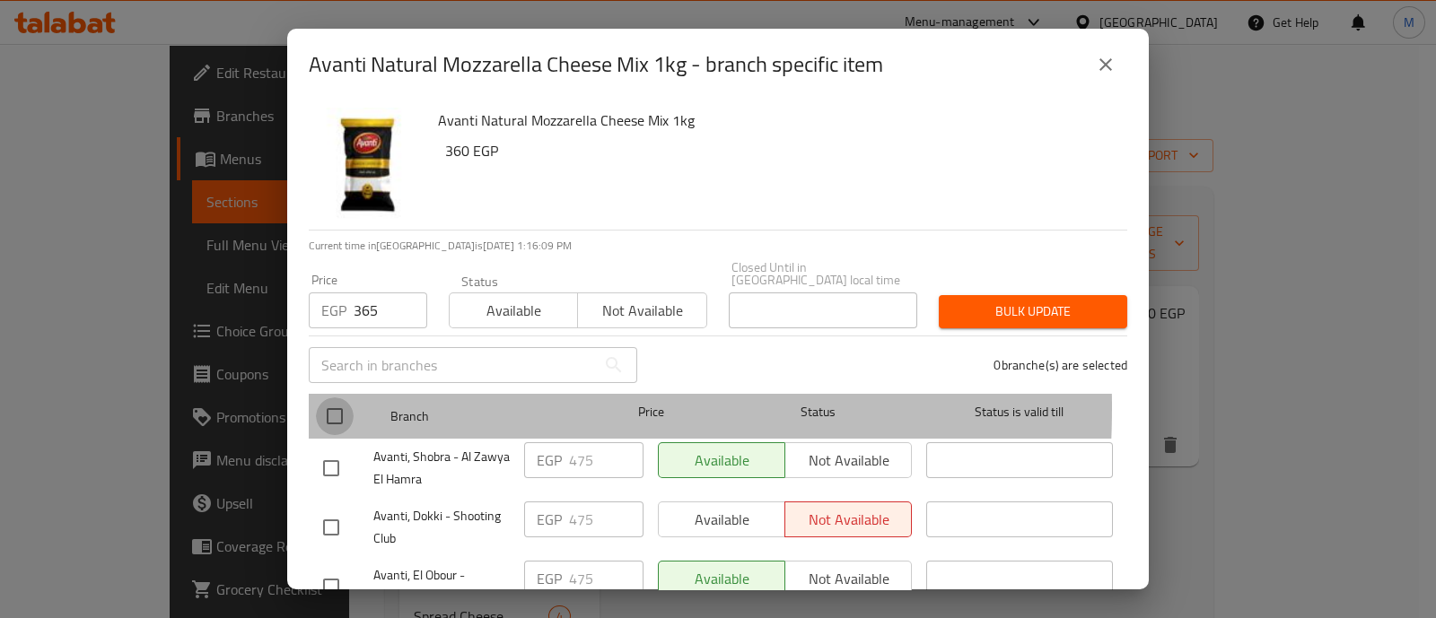
click at [329, 398] on input "checkbox" at bounding box center [335, 417] width 38 height 38
checkbox input "true"
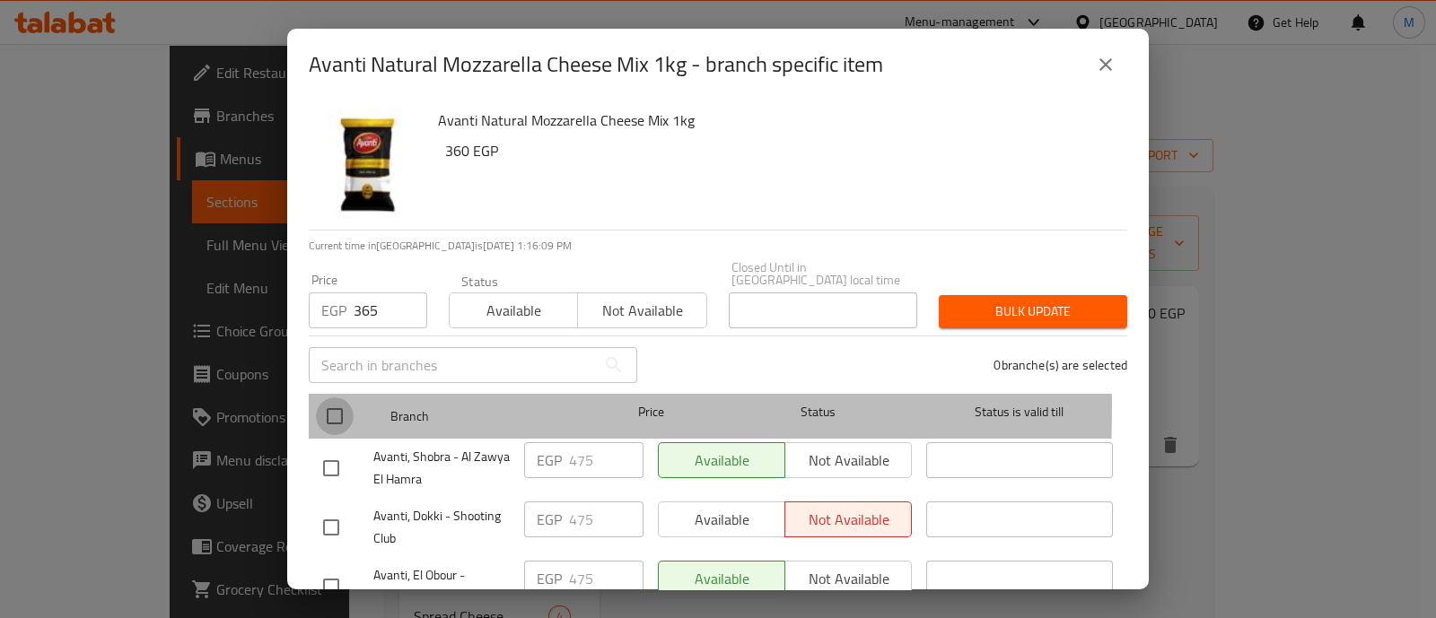
checkbox input "true"
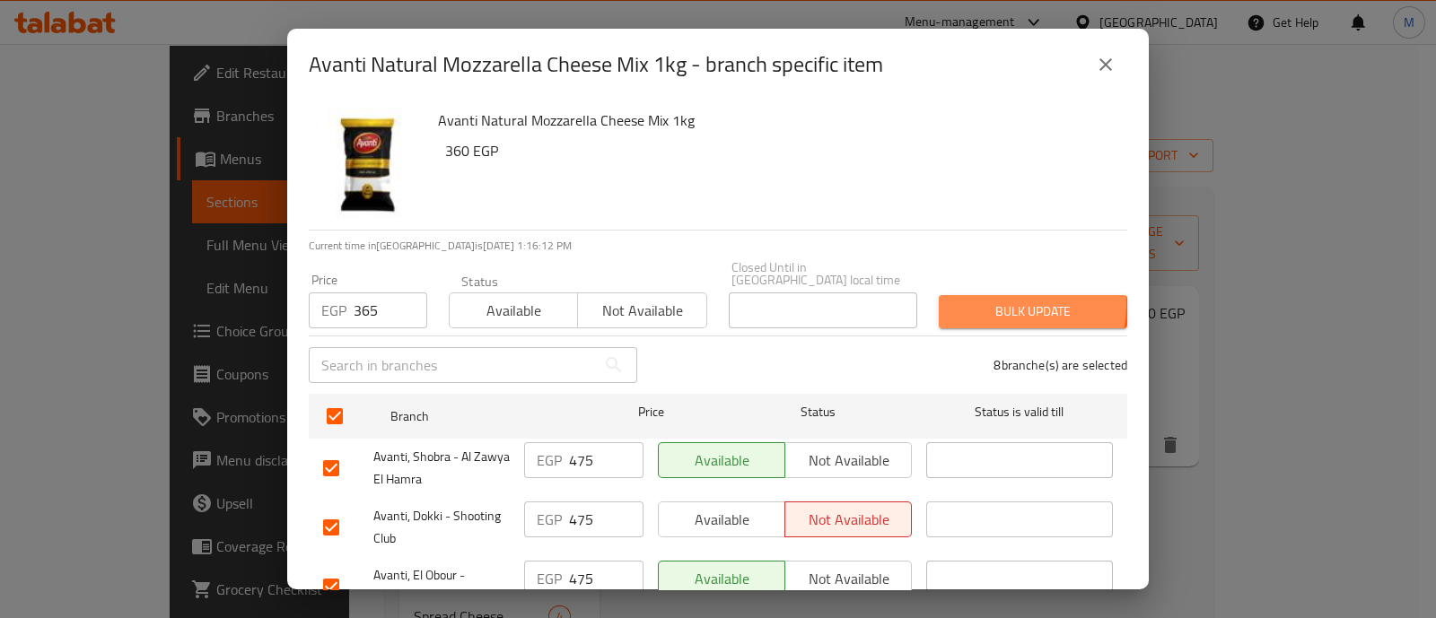
click at [997, 301] on span "Bulk update" at bounding box center [1033, 312] width 160 height 22
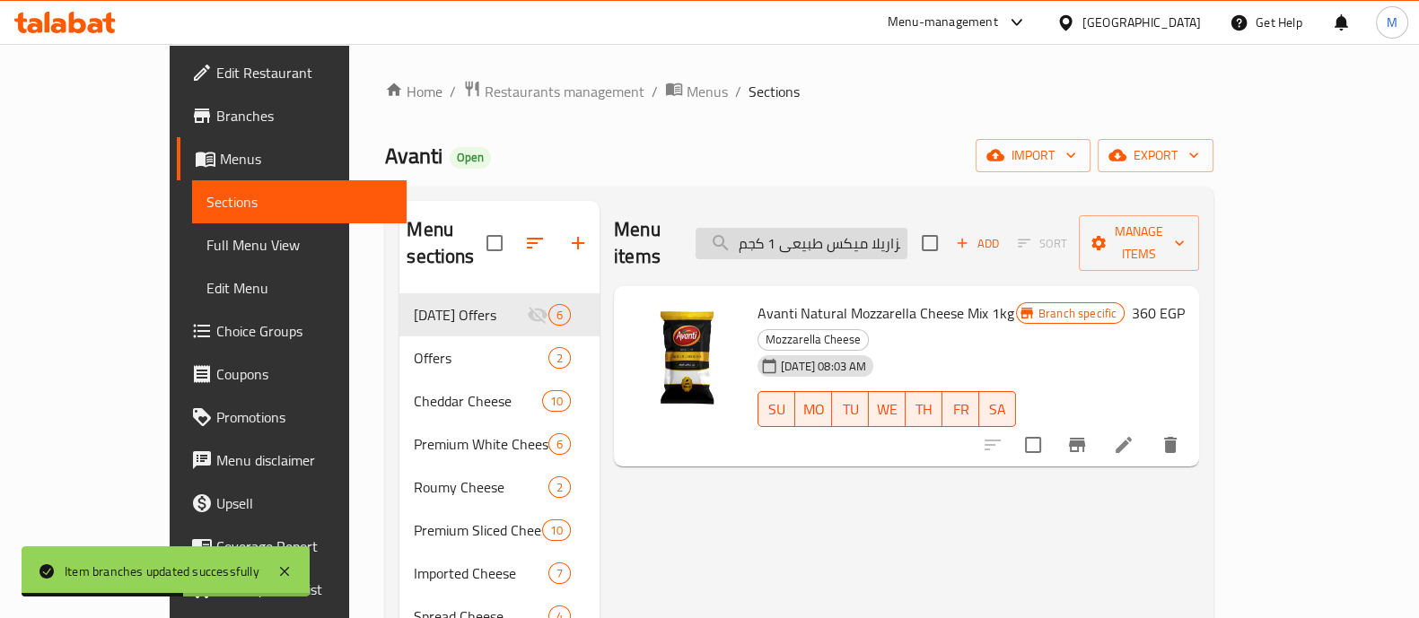
click at [812, 231] on input "أفانتي جبن موتزاريلا ميكس طبيعى 1 كجم" at bounding box center [802, 243] width 212 height 31
paste input "اريلا"
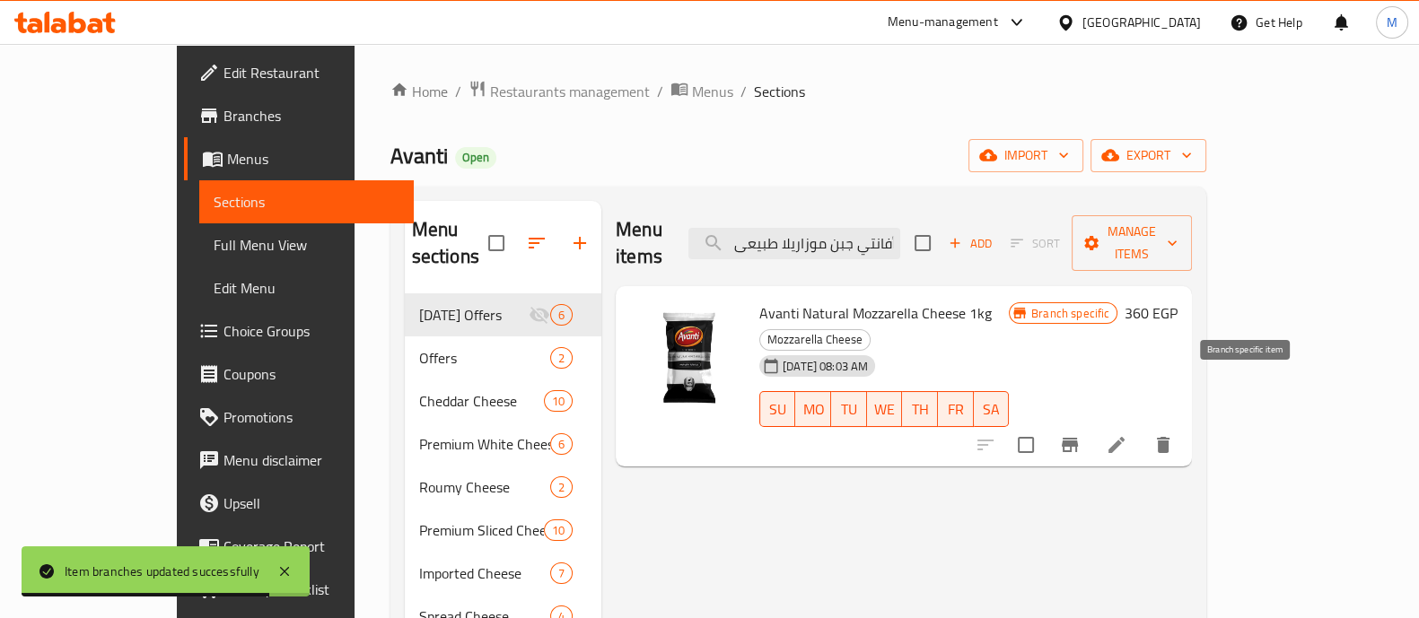
type input "أفانتي جبن موزاريلا طبيعى 1 كجم"
click at [1081, 434] on icon "Branch-specific-item" at bounding box center [1070, 445] width 22 height 22
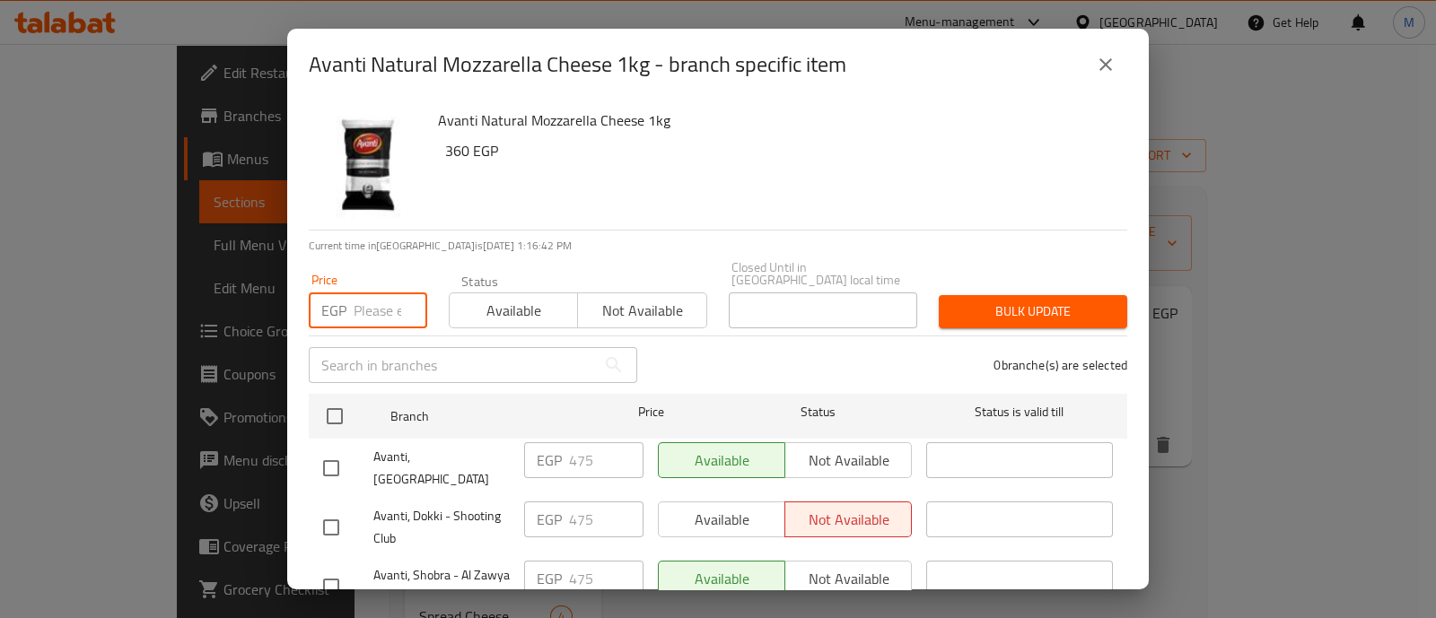
click at [355, 301] on input "number" at bounding box center [391, 311] width 74 height 36
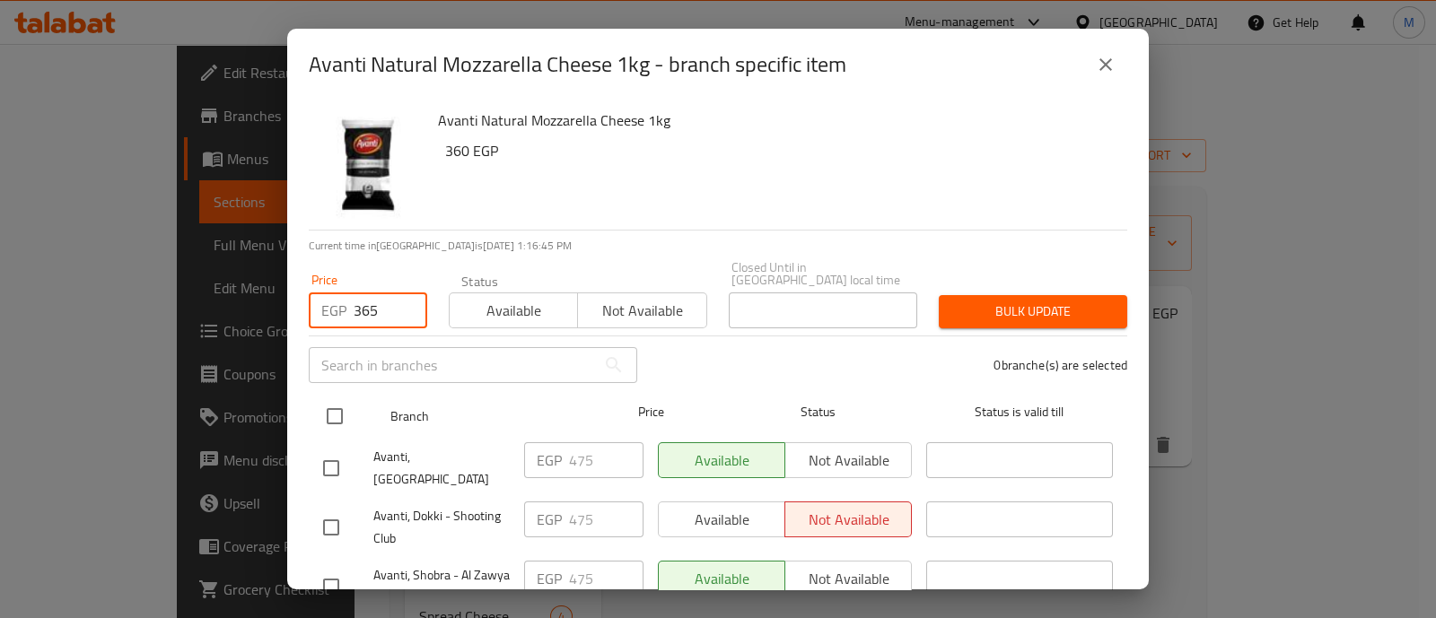
type input "365"
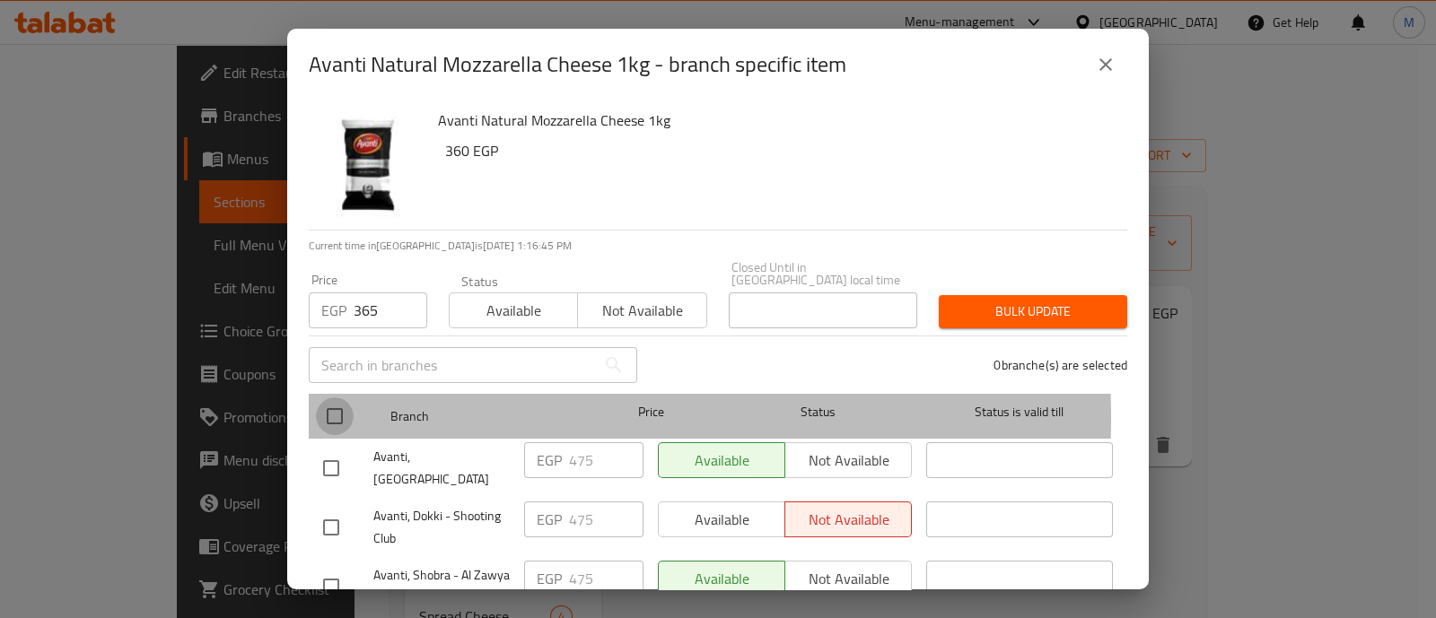
click at [333, 406] on input "checkbox" at bounding box center [335, 417] width 38 height 38
checkbox input "true"
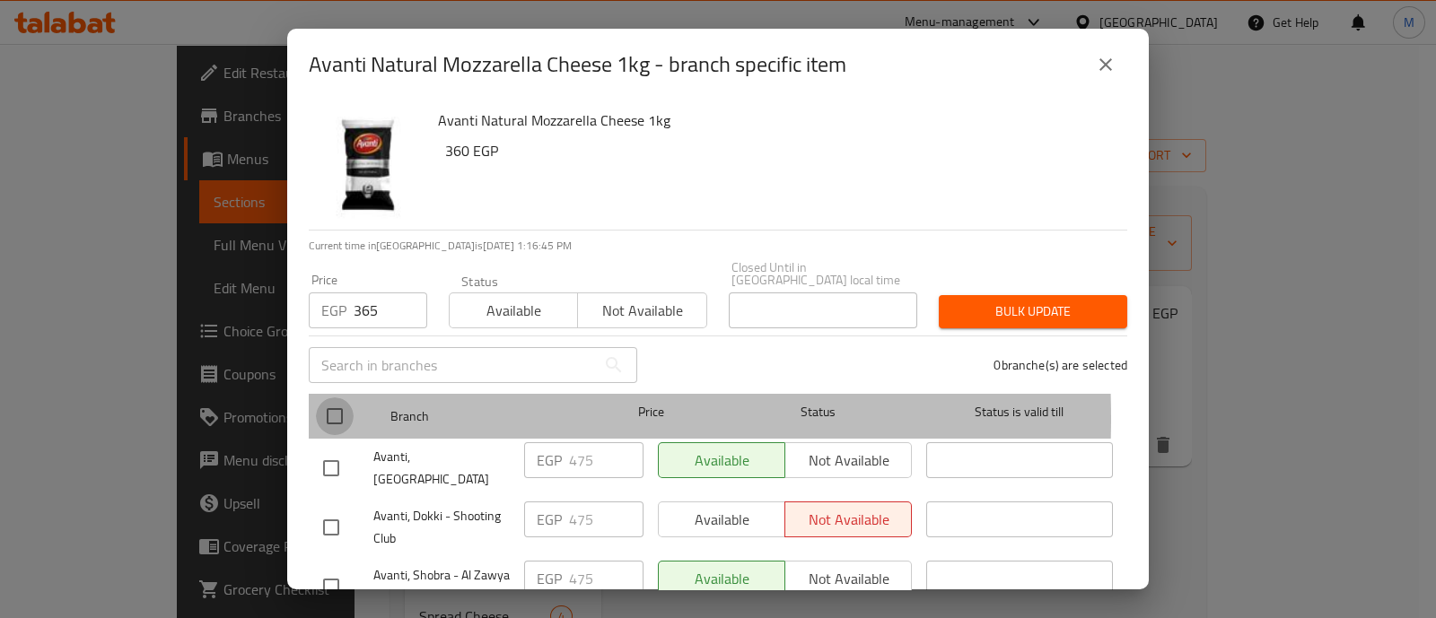
checkbox input "true"
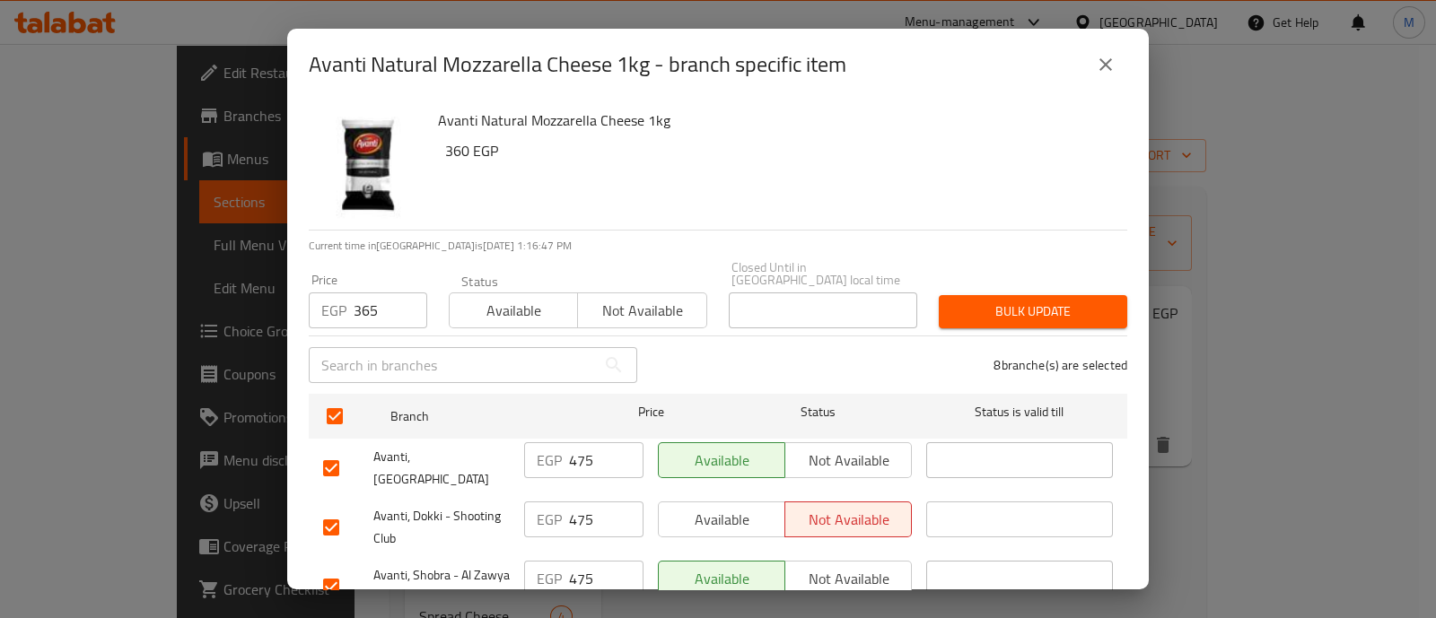
click at [1079, 305] on span "Bulk update" at bounding box center [1033, 312] width 160 height 22
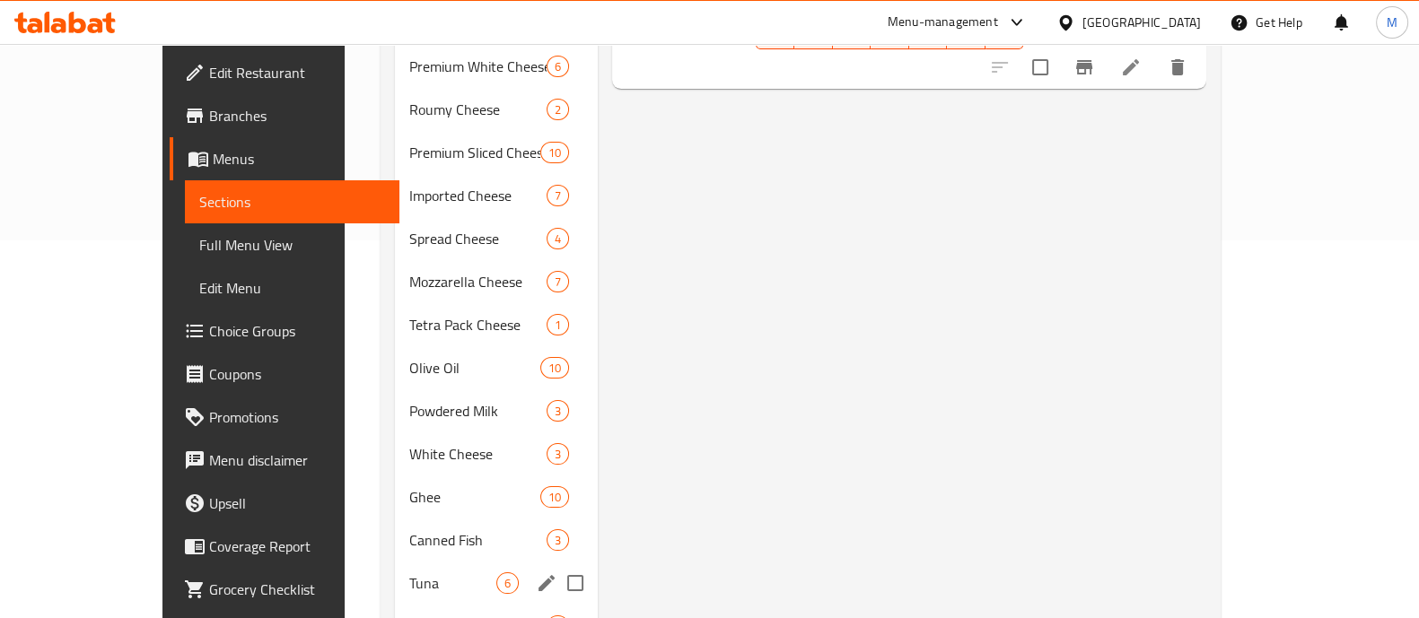
scroll to position [376, 0]
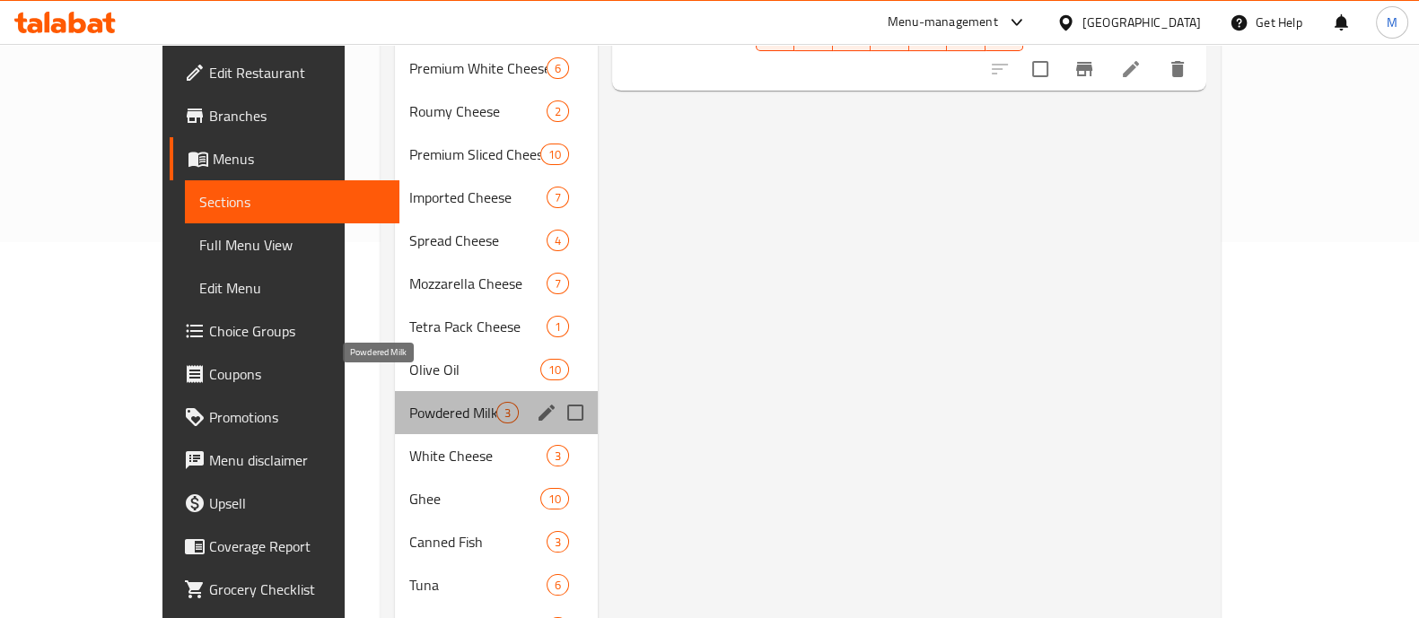
click at [409, 402] on span "Powdered Milk" at bounding box center [452, 413] width 87 height 22
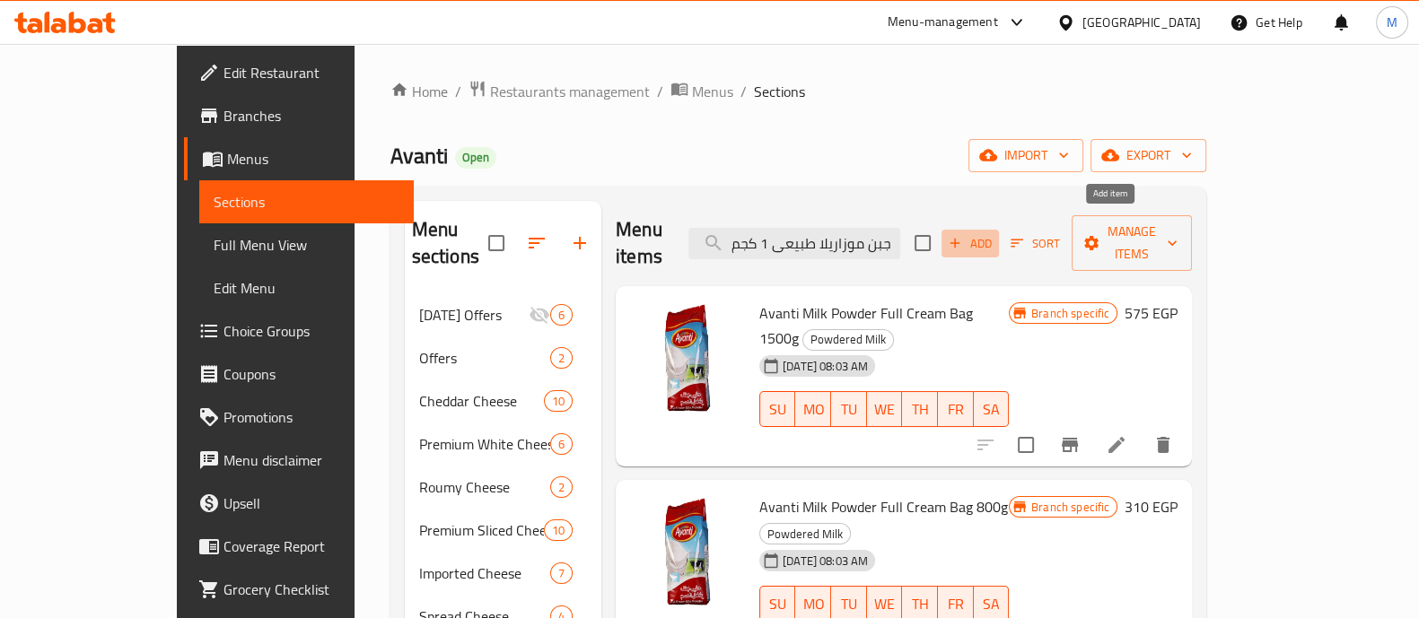
click at [994, 236] on span "Add" at bounding box center [970, 243] width 48 height 21
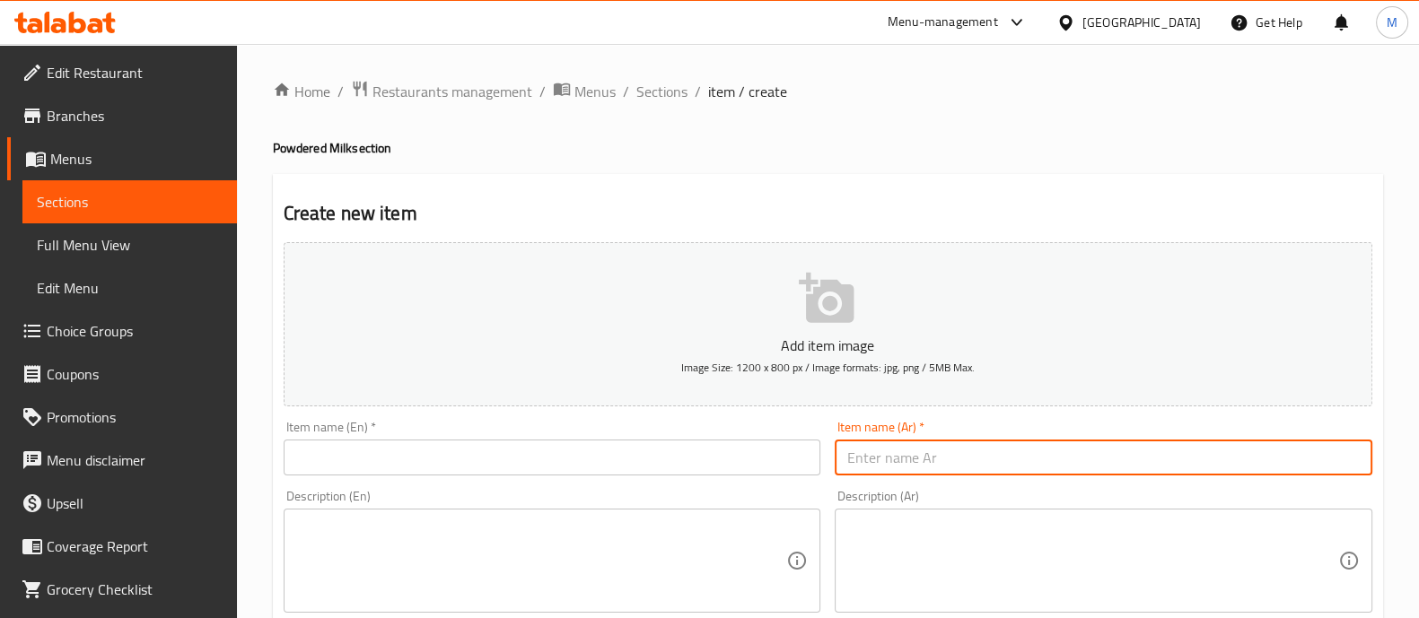
click at [923, 451] on input "text" at bounding box center [1104, 458] width 538 height 36
paste input "أفانتي حليب مجفف كامل الدسم كيس 100 جم"
type input "أفانتي حليب مجفف كامل الدسم كيس 100 جم"
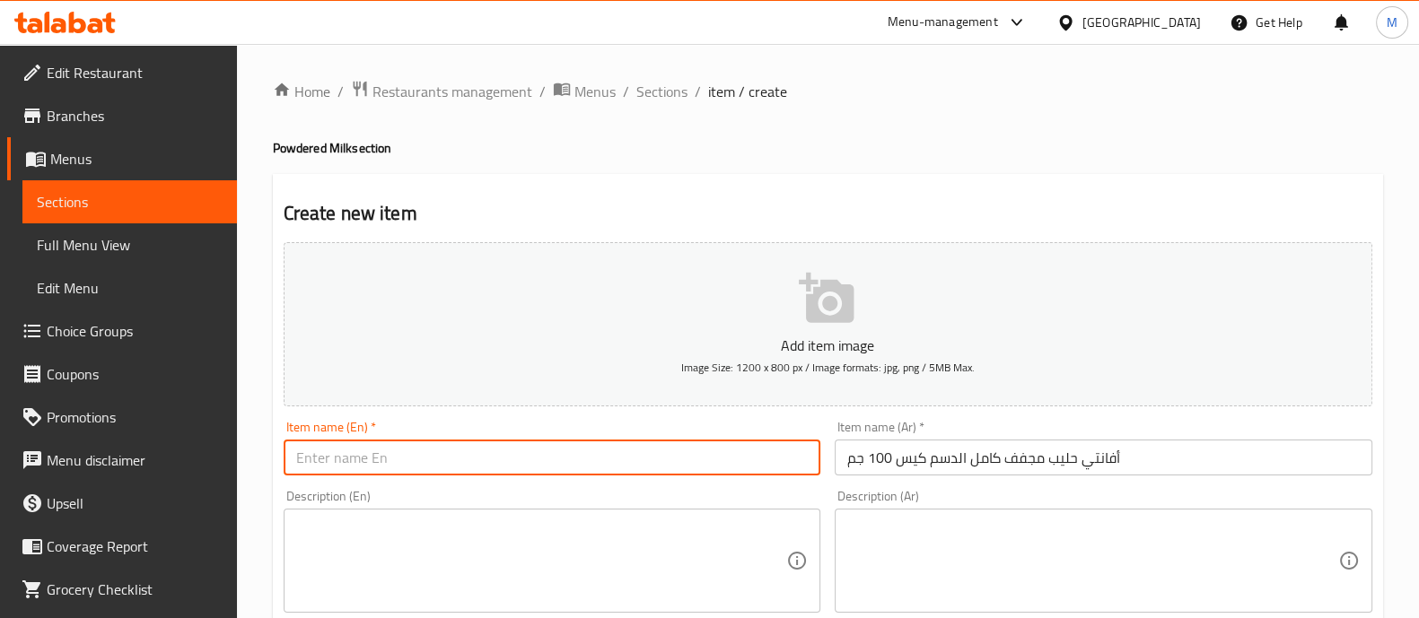
click at [554, 457] on input "text" at bounding box center [553, 458] width 538 height 36
paste input "Avanti full cream milk powder Natural (100 g)"
type input "Avanti full cream milk powder Natural (100 g)"
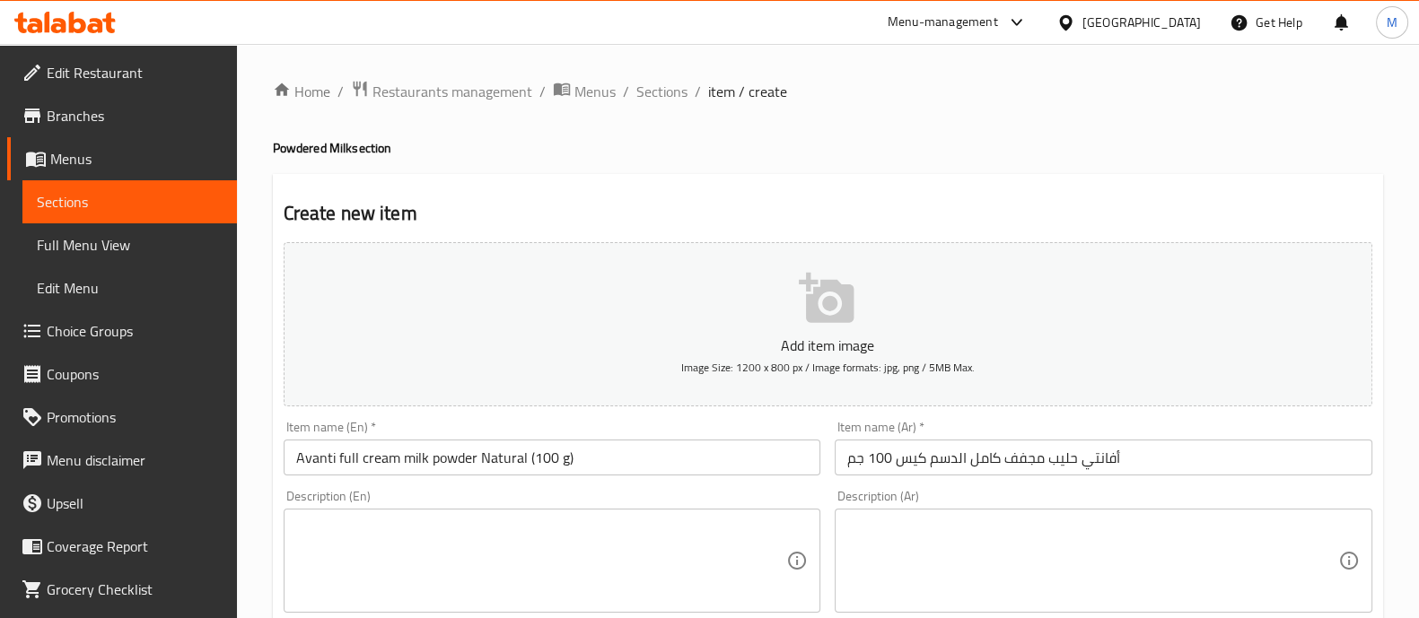
click at [550, 488] on div "Description (En) Description (En)" at bounding box center [552, 551] width 552 height 137
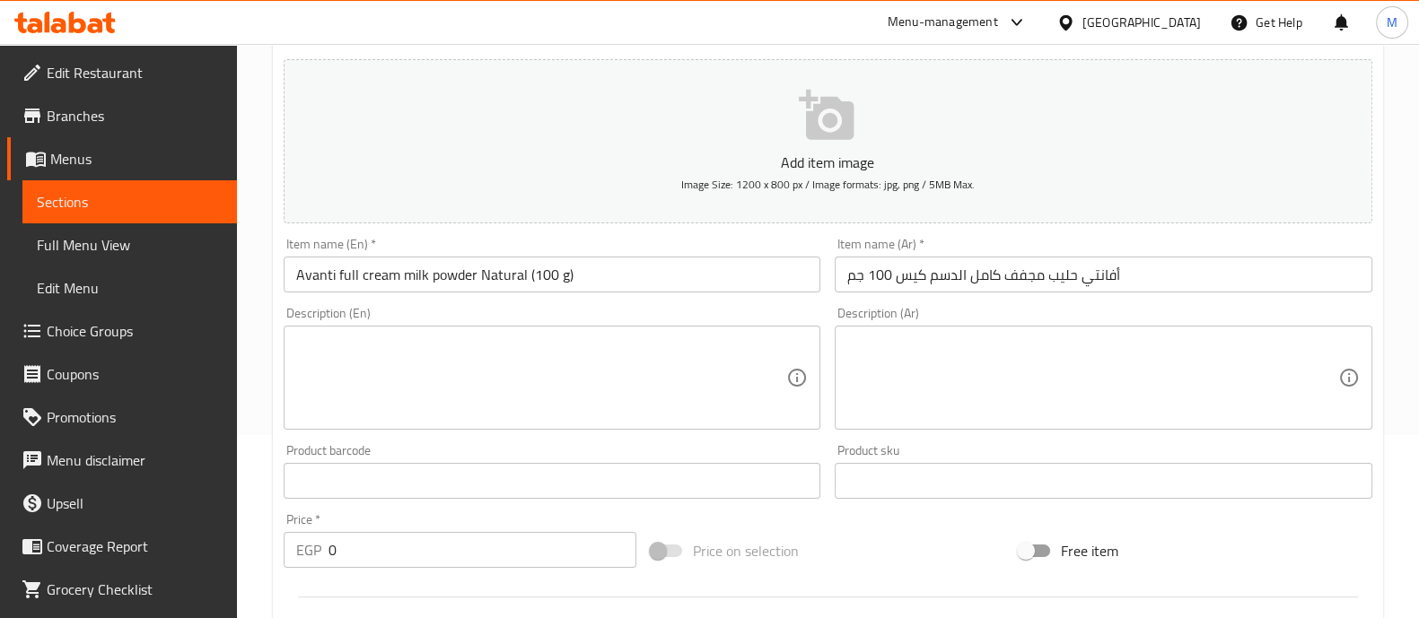
scroll to position [185, 0]
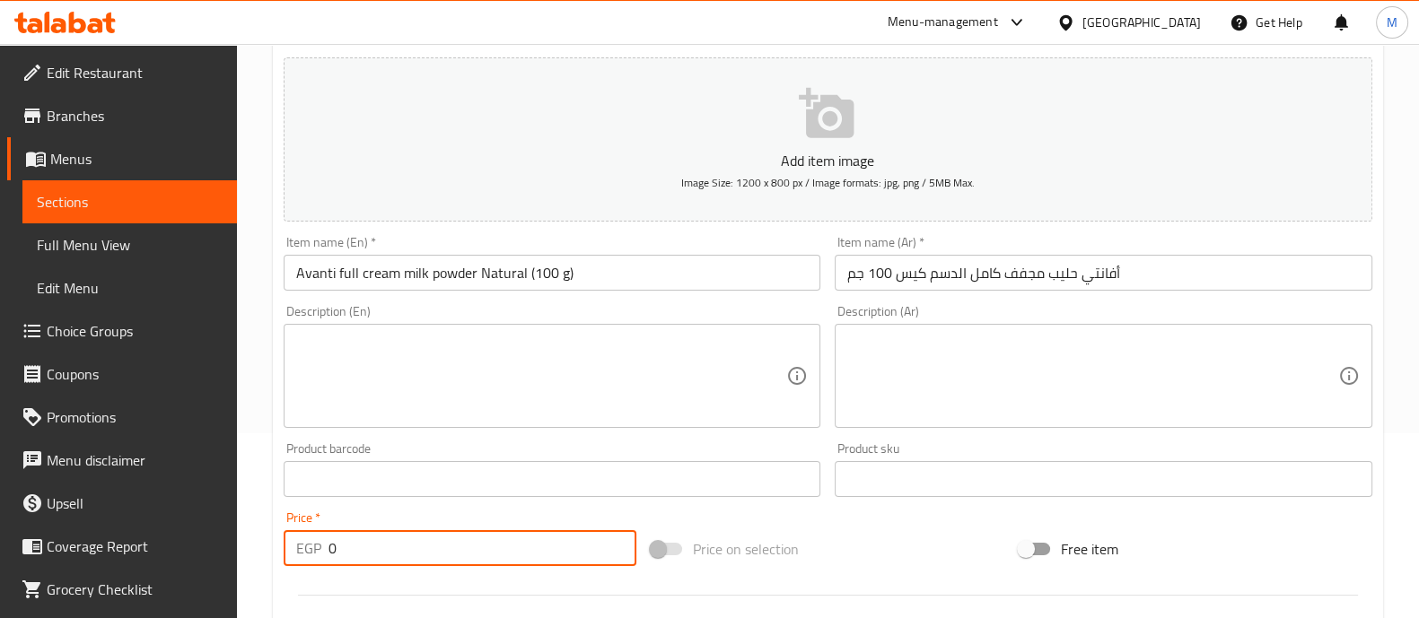
click at [409, 562] on input "0" at bounding box center [482, 548] width 309 height 36
type input "50"
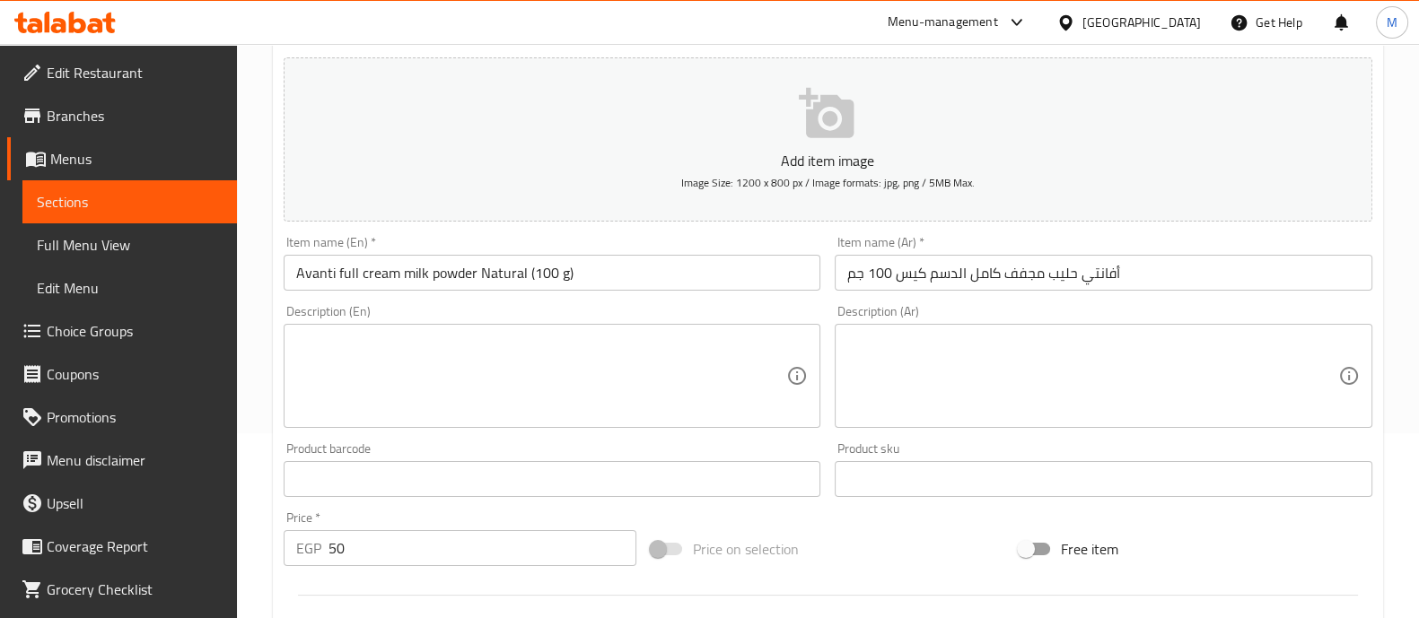
click at [410, 577] on div at bounding box center [827, 595] width 1103 height 44
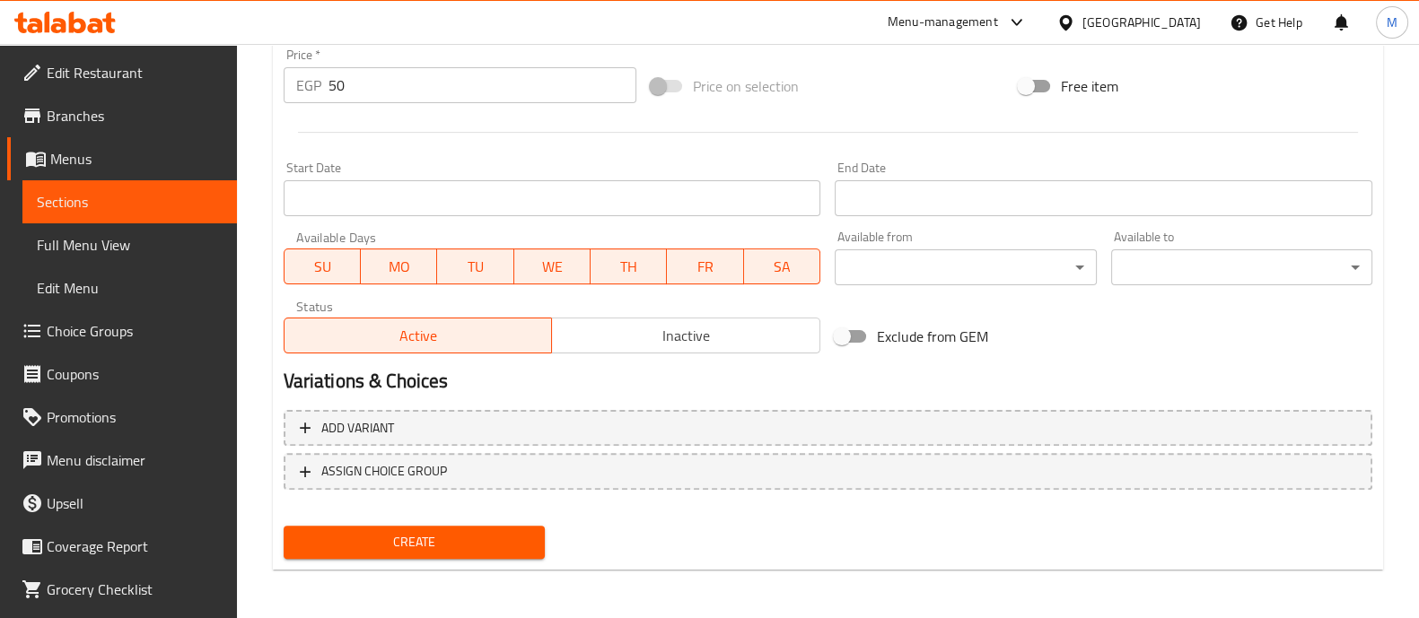
click at [411, 554] on button "Create" at bounding box center [414, 542] width 261 height 33
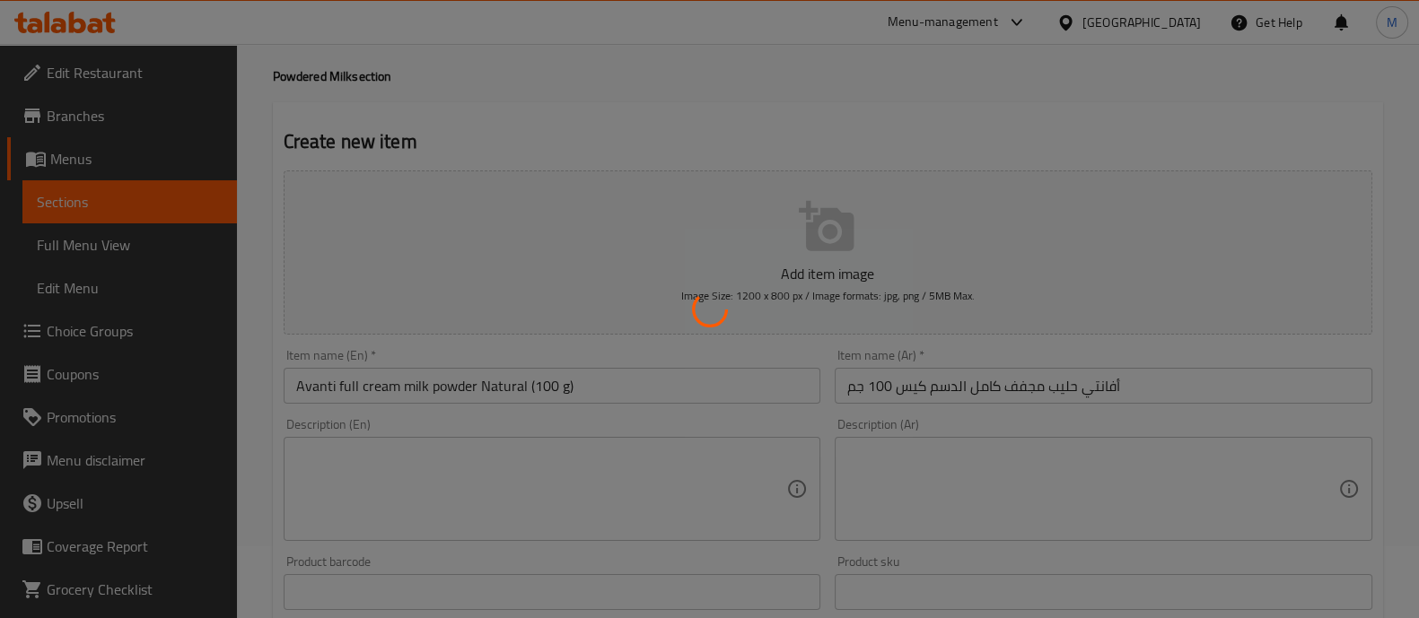
scroll to position [0, 0]
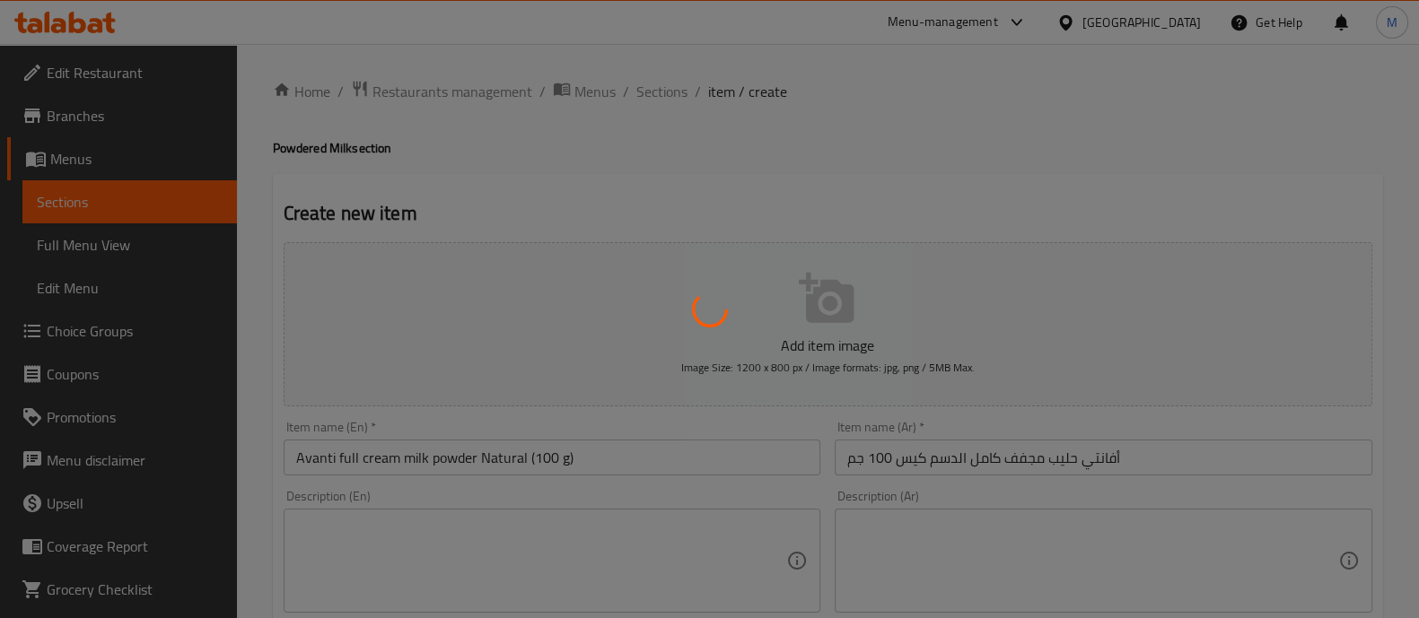
type input "0"
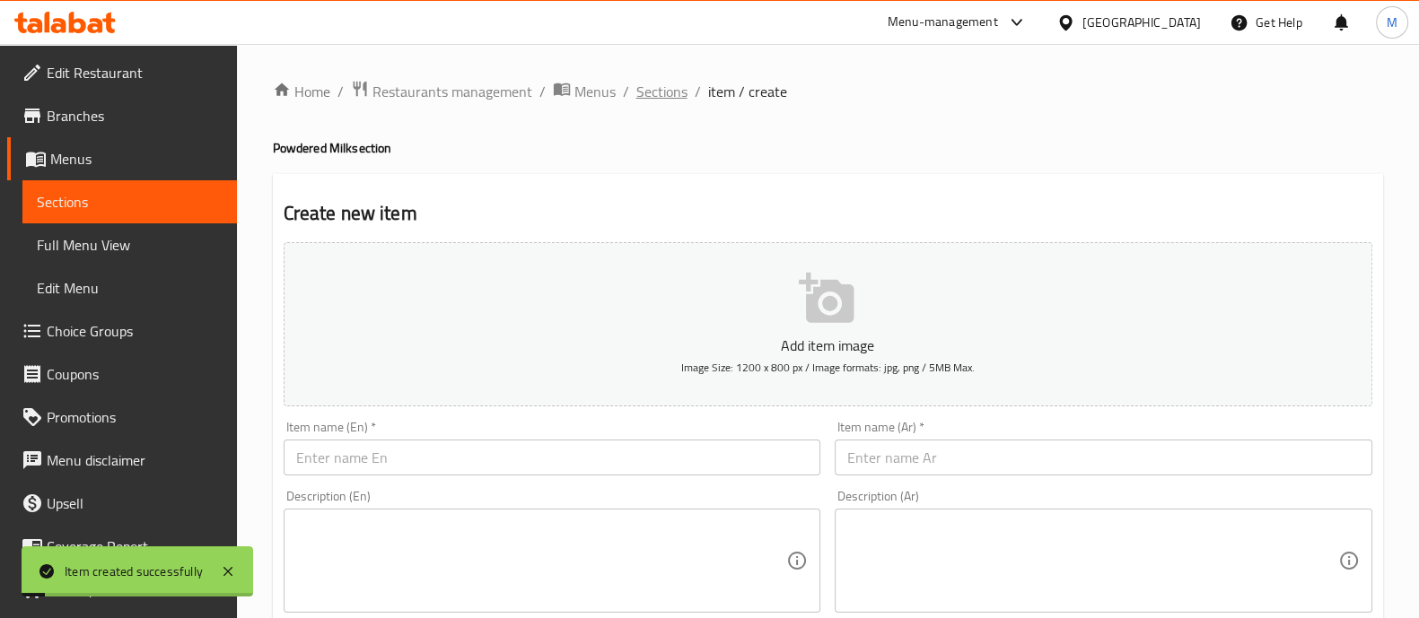
click at [676, 92] on span "Sections" at bounding box center [661, 92] width 51 height 22
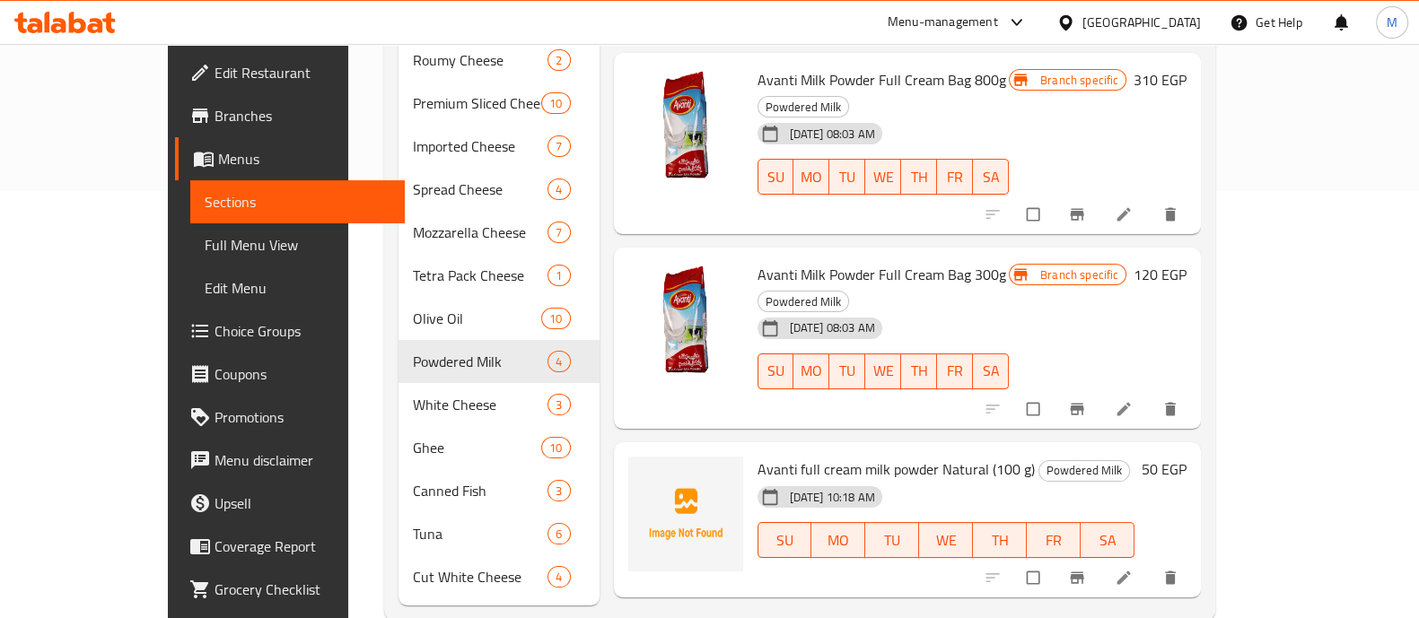
scroll to position [430, 0]
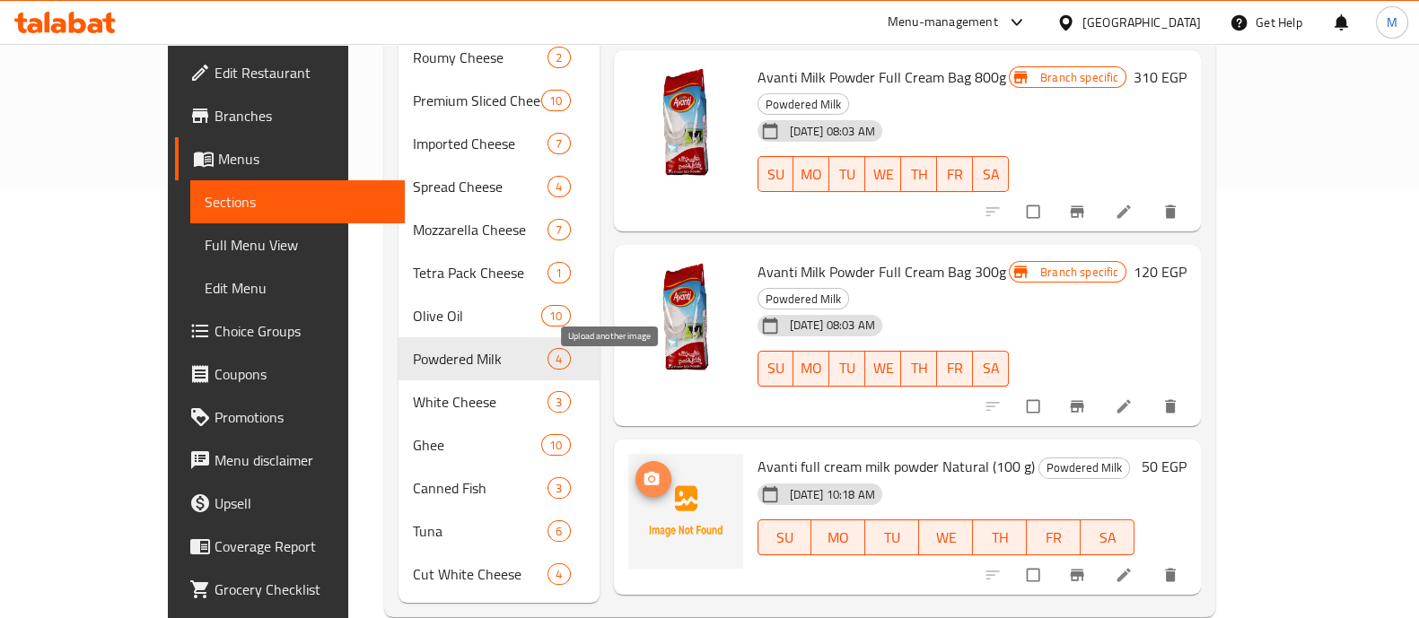
click at [643, 471] on icon "upload picture" at bounding box center [650, 477] width 15 height 13
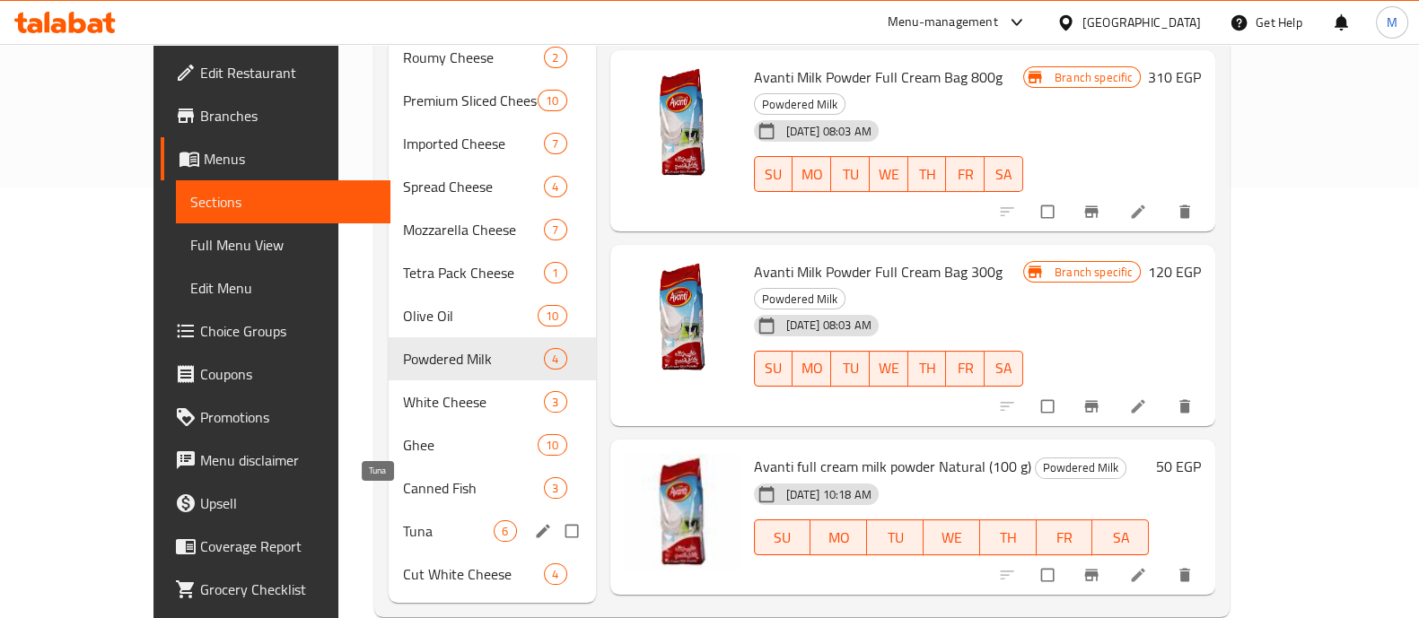
click at [403, 521] on span "Tuna" at bounding box center [448, 532] width 91 height 22
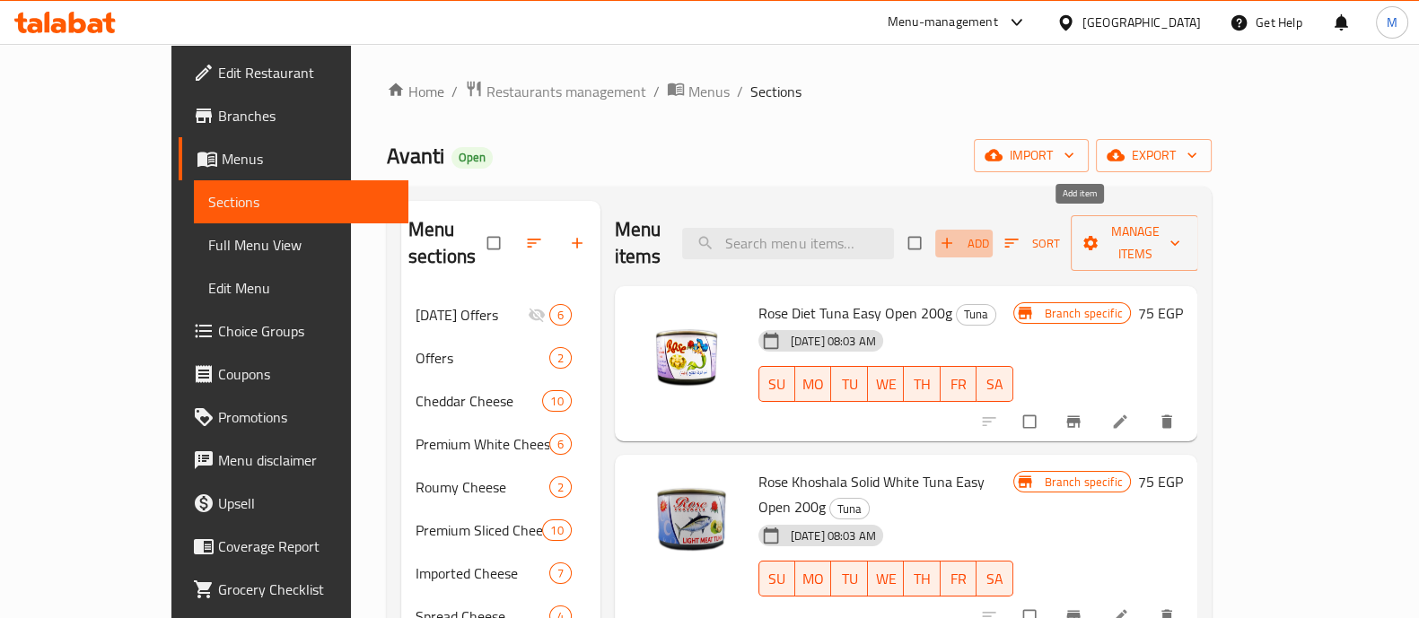
click at [988, 236] on span "Add" at bounding box center [964, 243] width 48 height 21
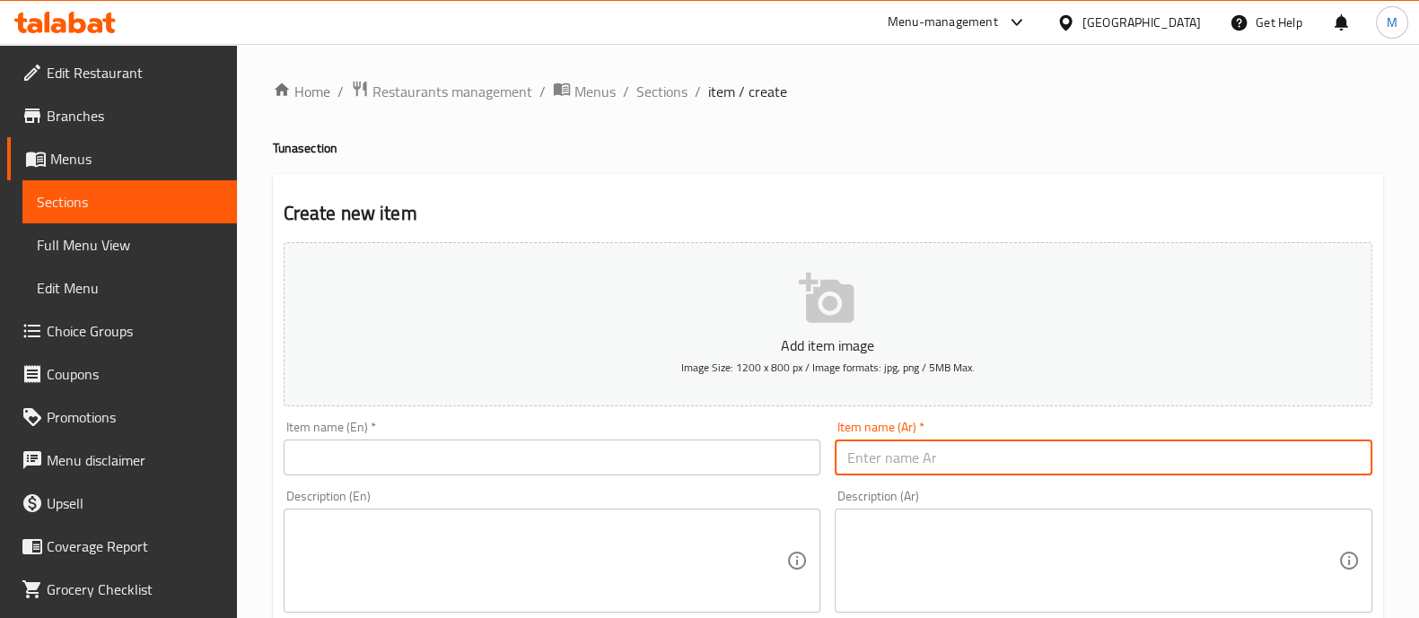
click at [892, 453] on input "text" at bounding box center [1104, 458] width 538 height 36
paste input "تونة روز عائلي 1700 جم"
type input "تونة روز عائلي 1700 جم"
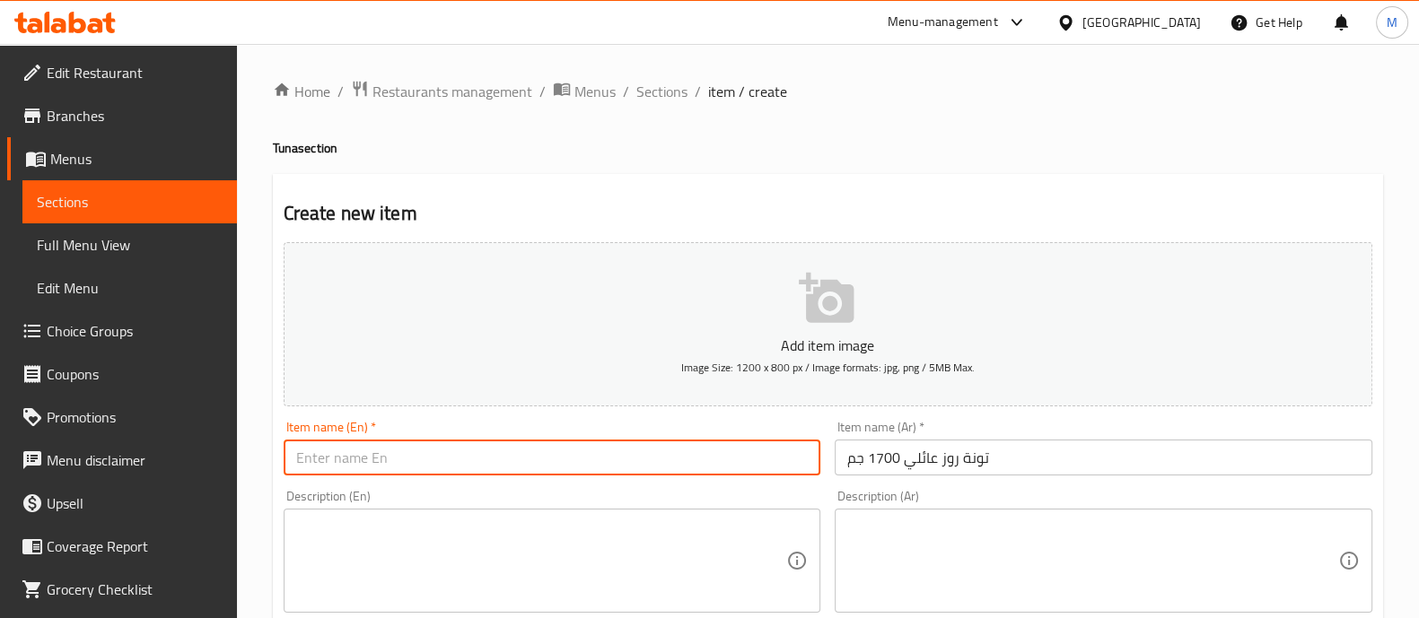
click at [508, 463] on input "text" at bounding box center [553, 458] width 538 height 36
paste input "Rose Tuna Chunk (1700g )"
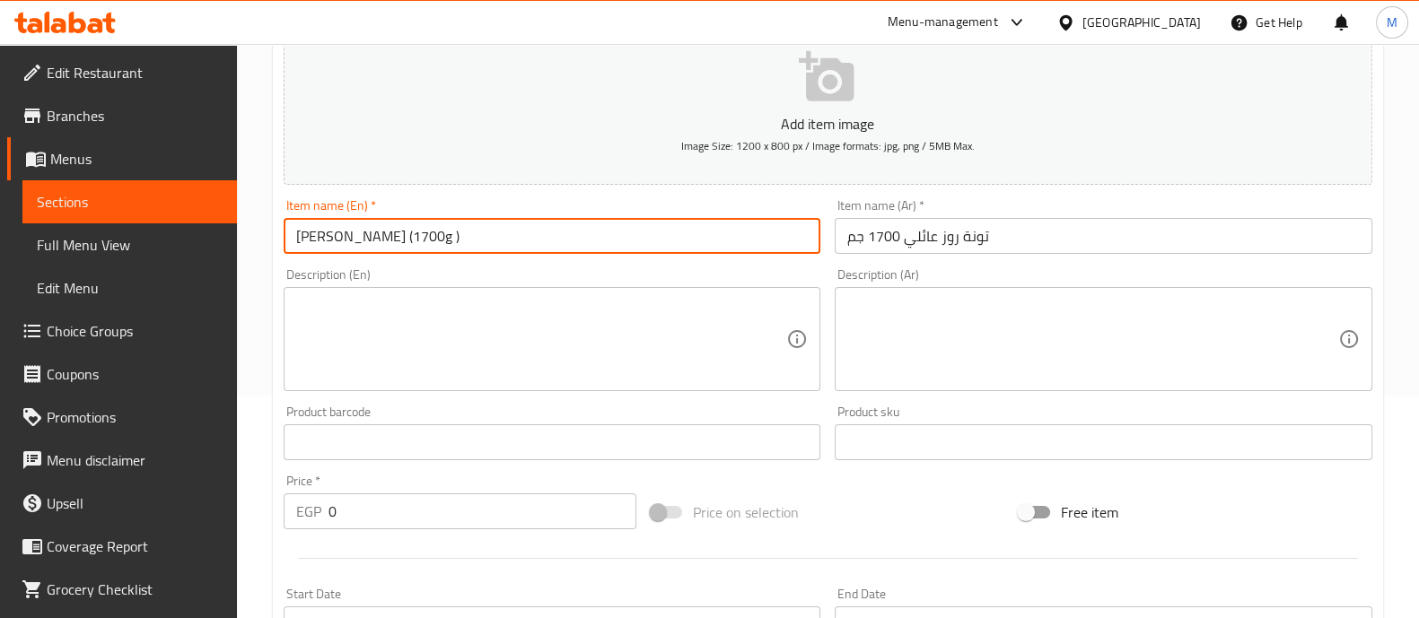
type input "Rose Tuna Chunk (1700g )"
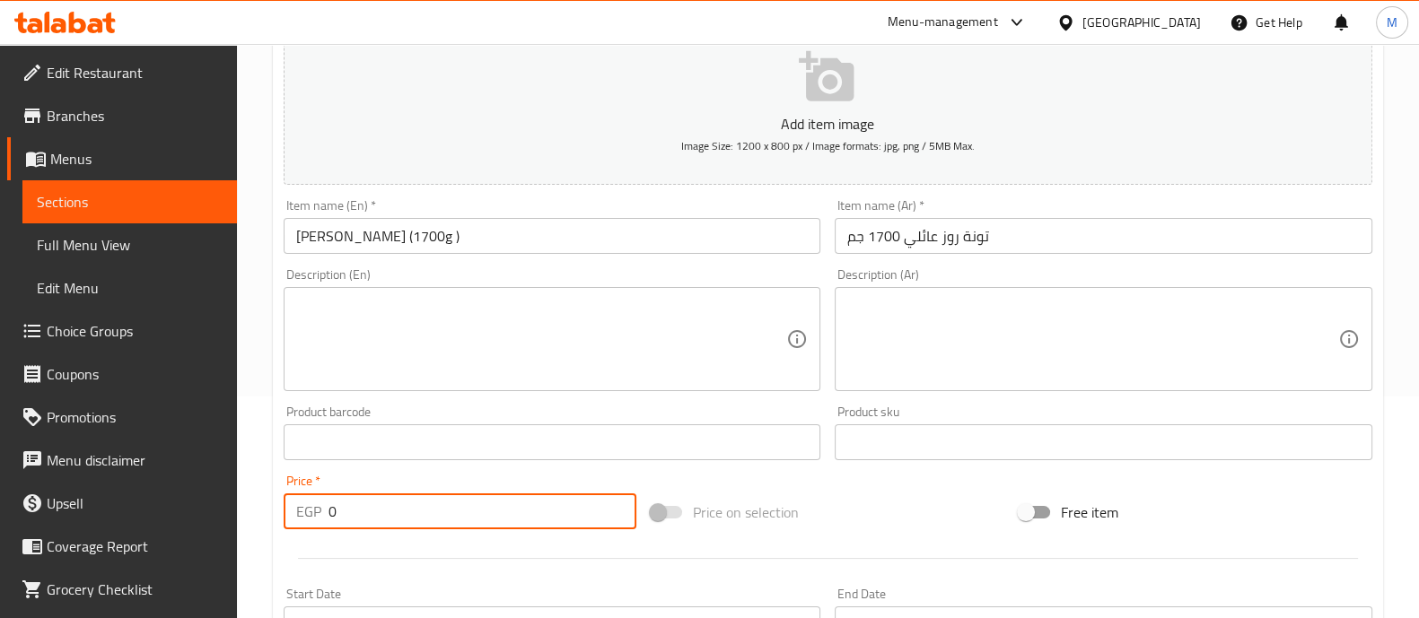
click at [445, 506] on input "0" at bounding box center [482, 512] width 309 height 36
type input "630"
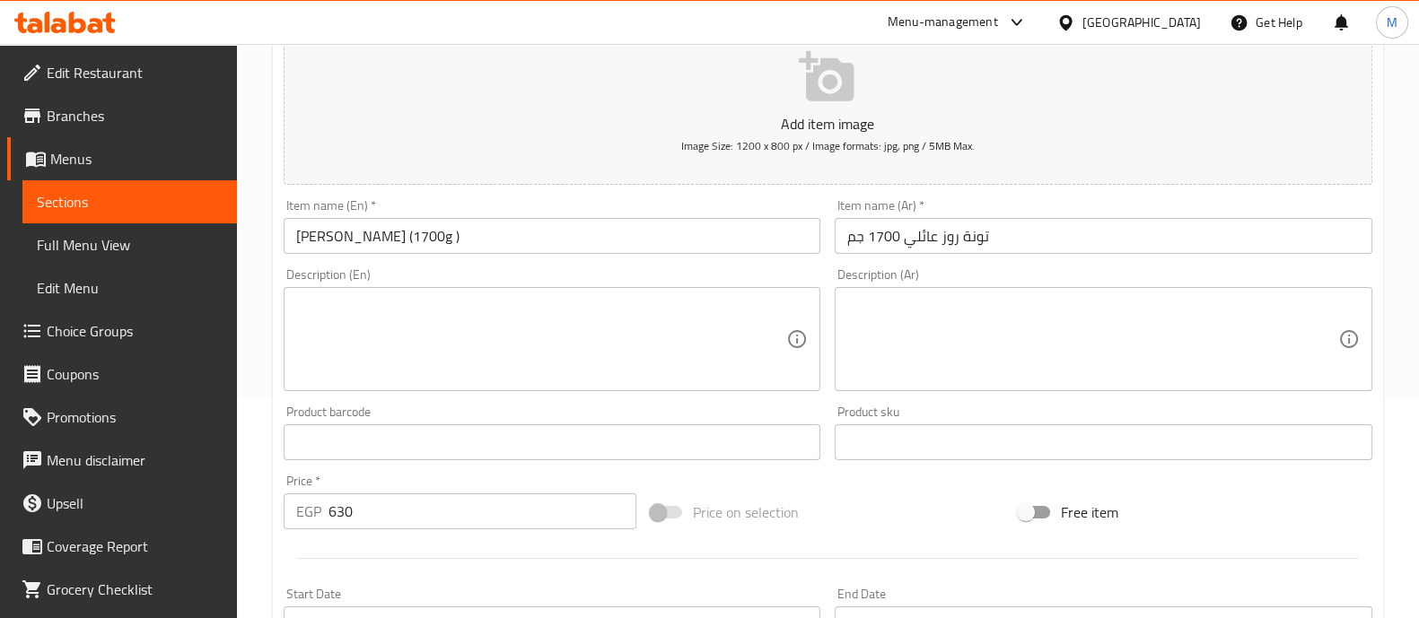
click at [418, 558] on hr at bounding box center [828, 558] width 1060 height 1
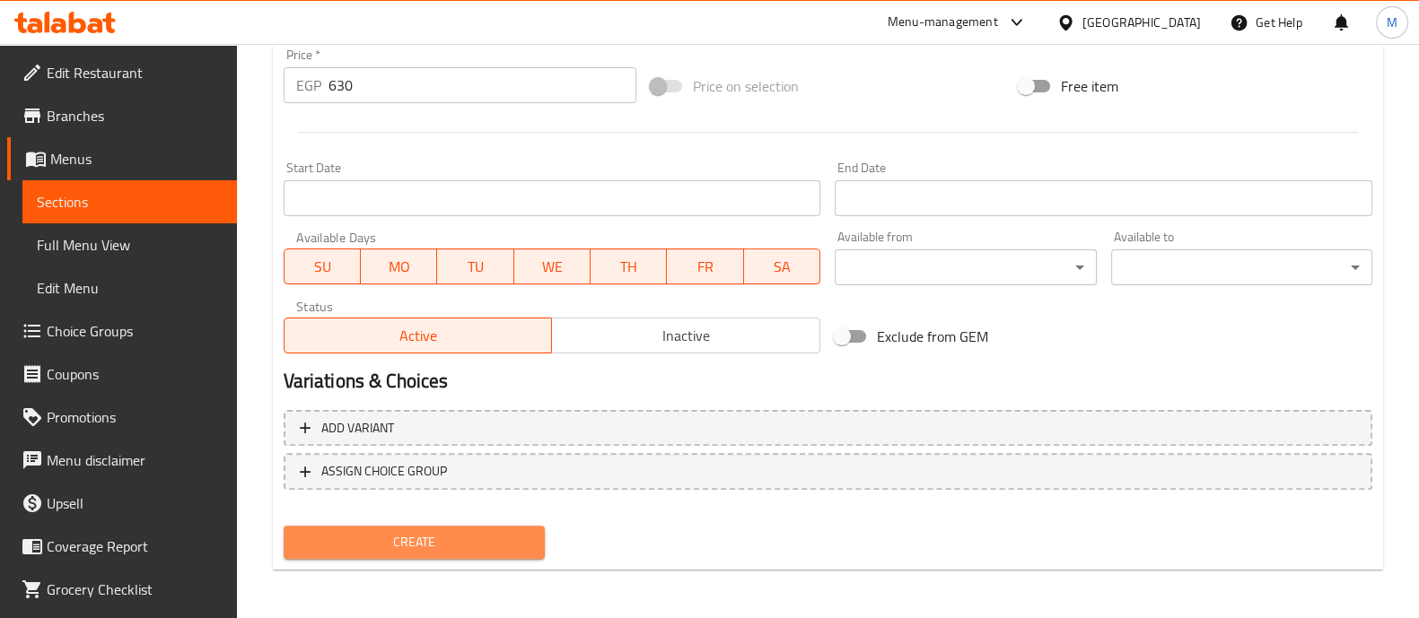
click at [412, 538] on span "Create" at bounding box center [414, 542] width 232 height 22
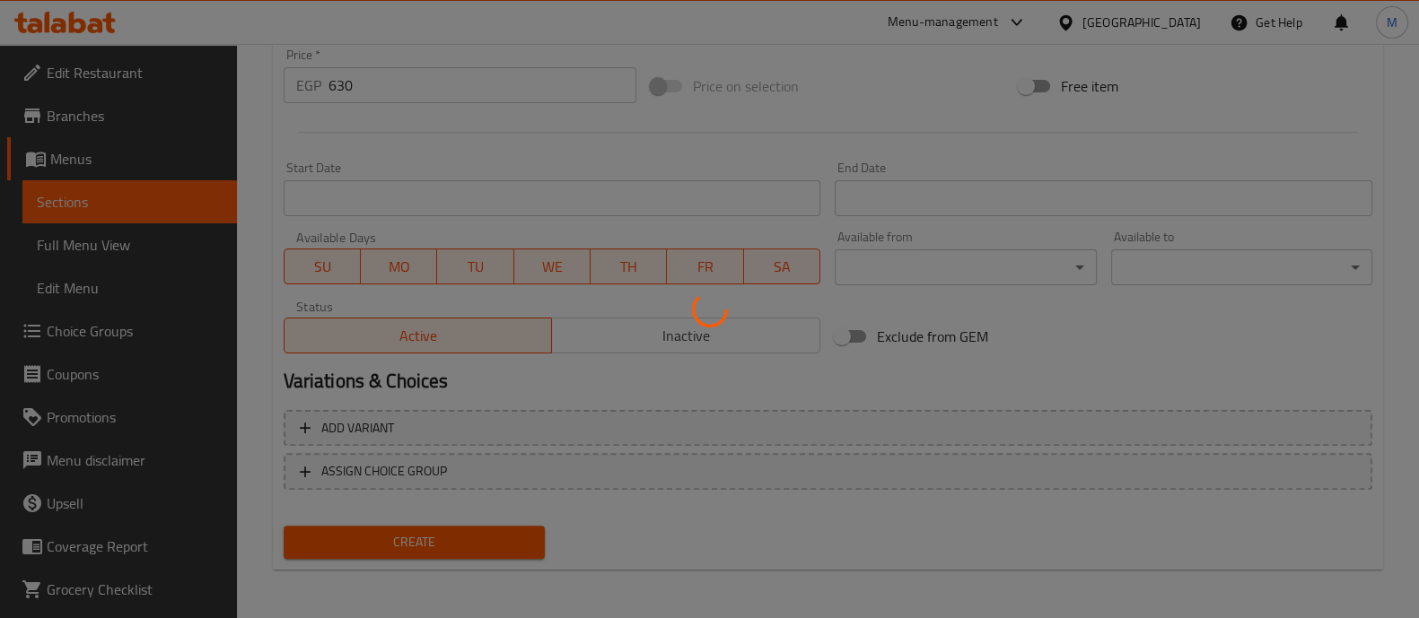
type input "0"
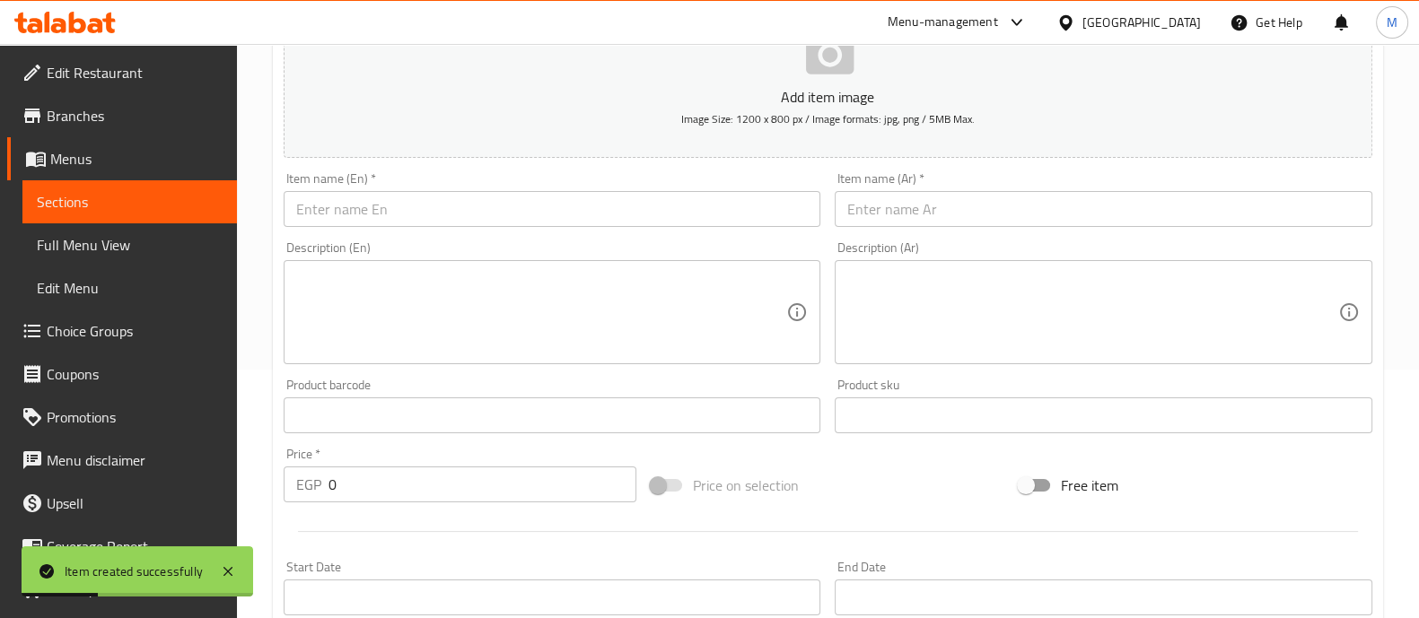
scroll to position [248, 0]
click at [936, 211] on input "text" at bounding box center [1104, 210] width 538 height 36
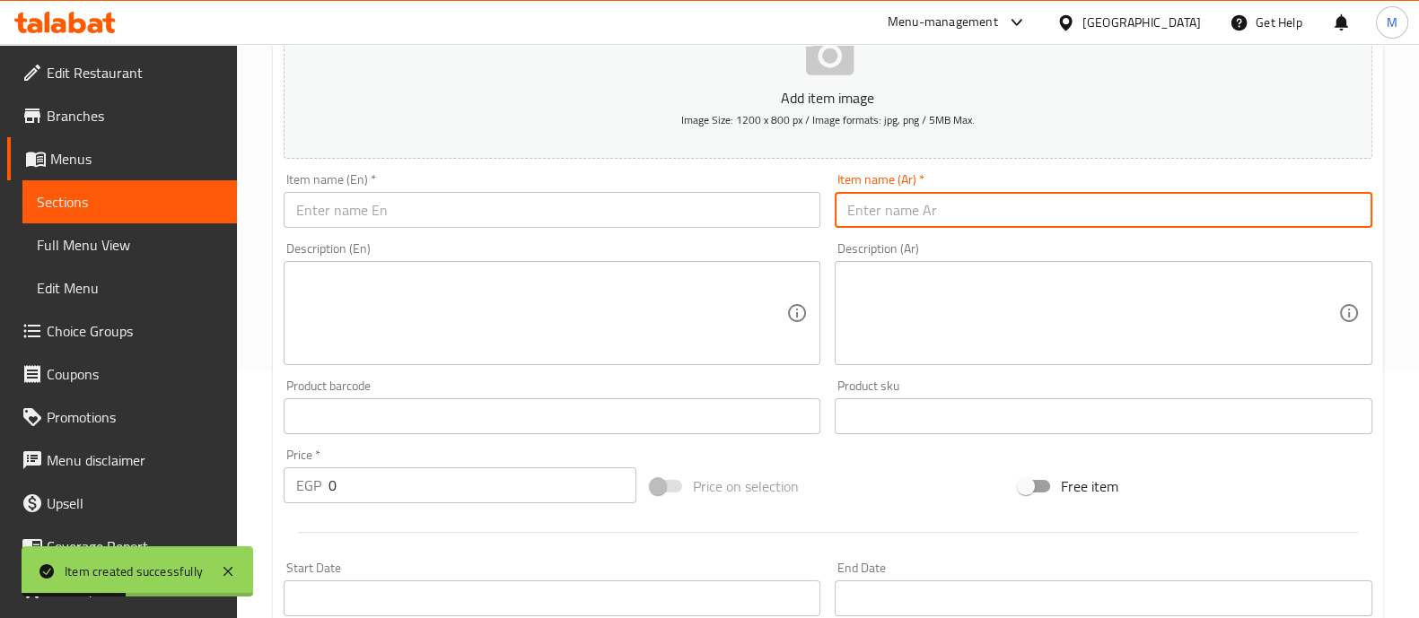
paste input "تونة روز قطع بالفلفل 180جم"
type input "تونة روز قطع بالفلفل 180جم"
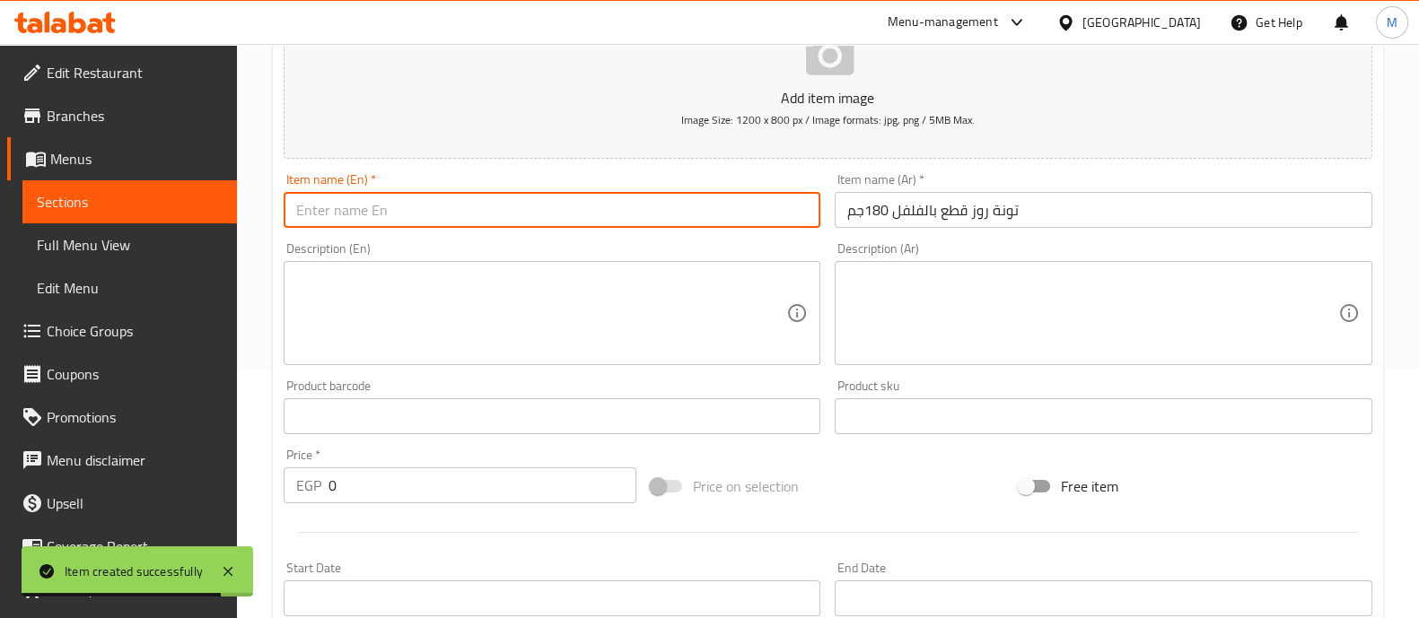
click at [498, 201] on input "text" at bounding box center [553, 210] width 538 height 36
paste input "Rose shank Tuna with Pepper ( 185g )"
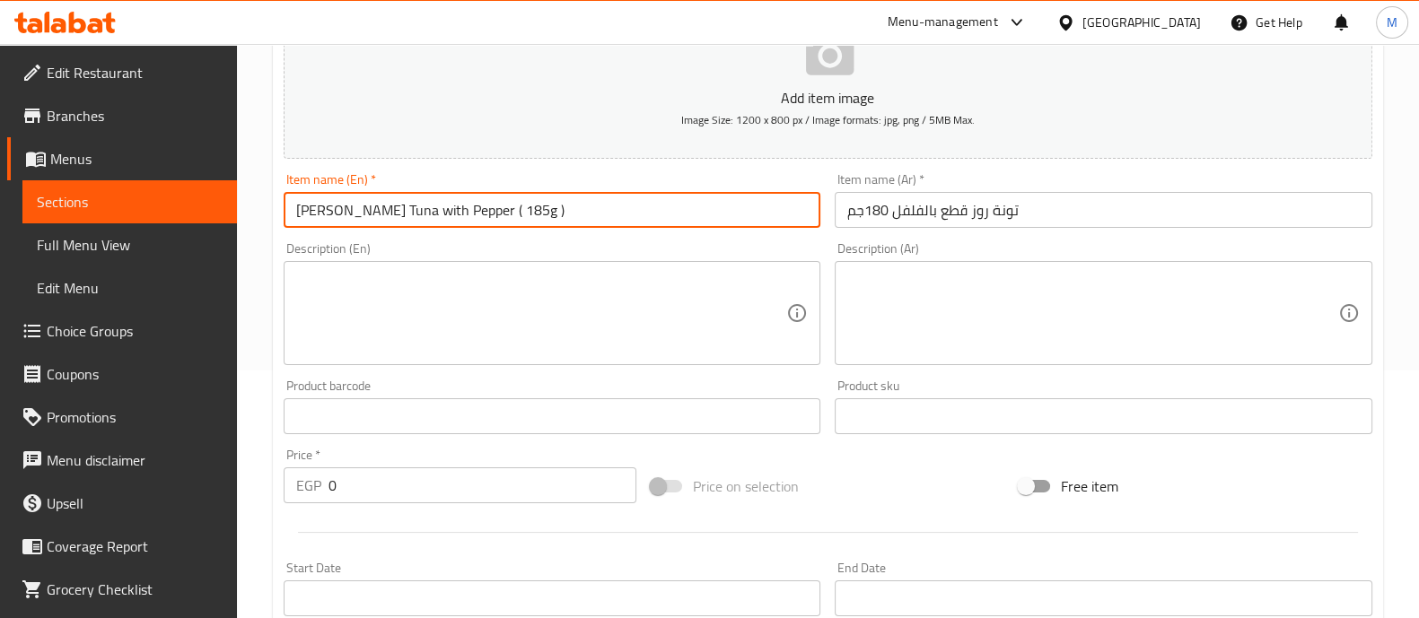
type input "Rose shank Tuna with Pepper ( 185g )"
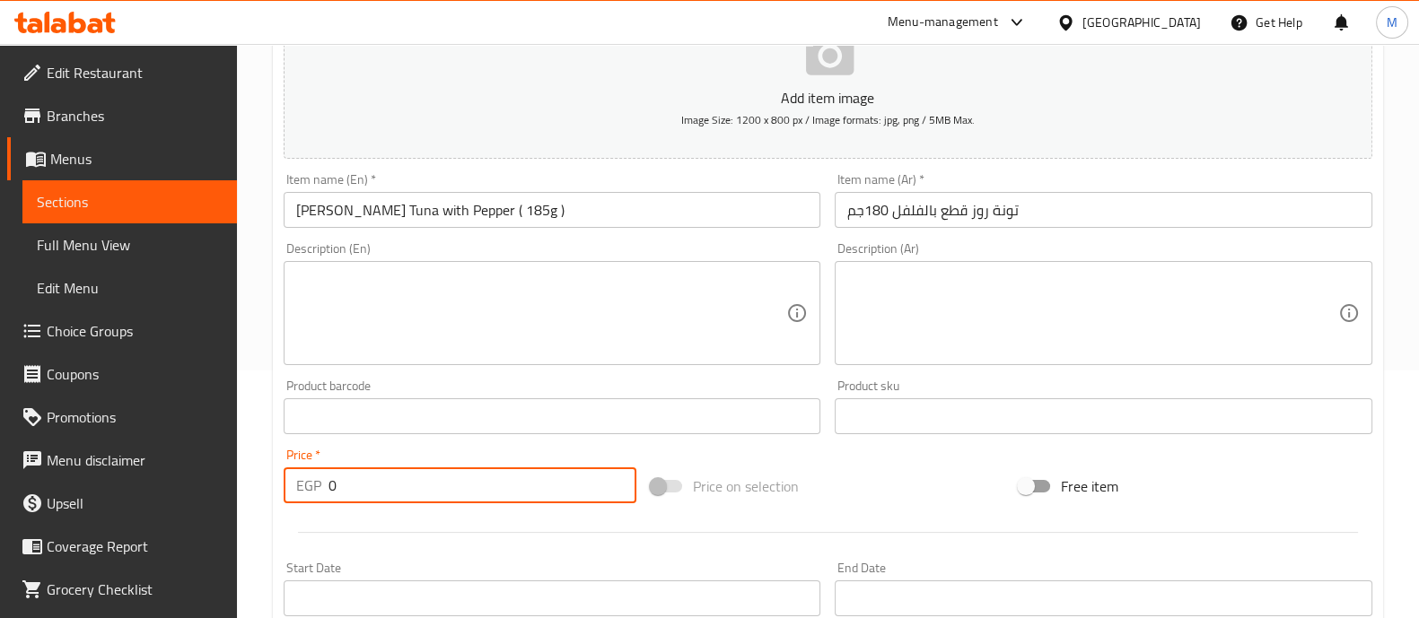
click at [358, 468] on input "0" at bounding box center [482, 486] width 309 height 36
type input "75"
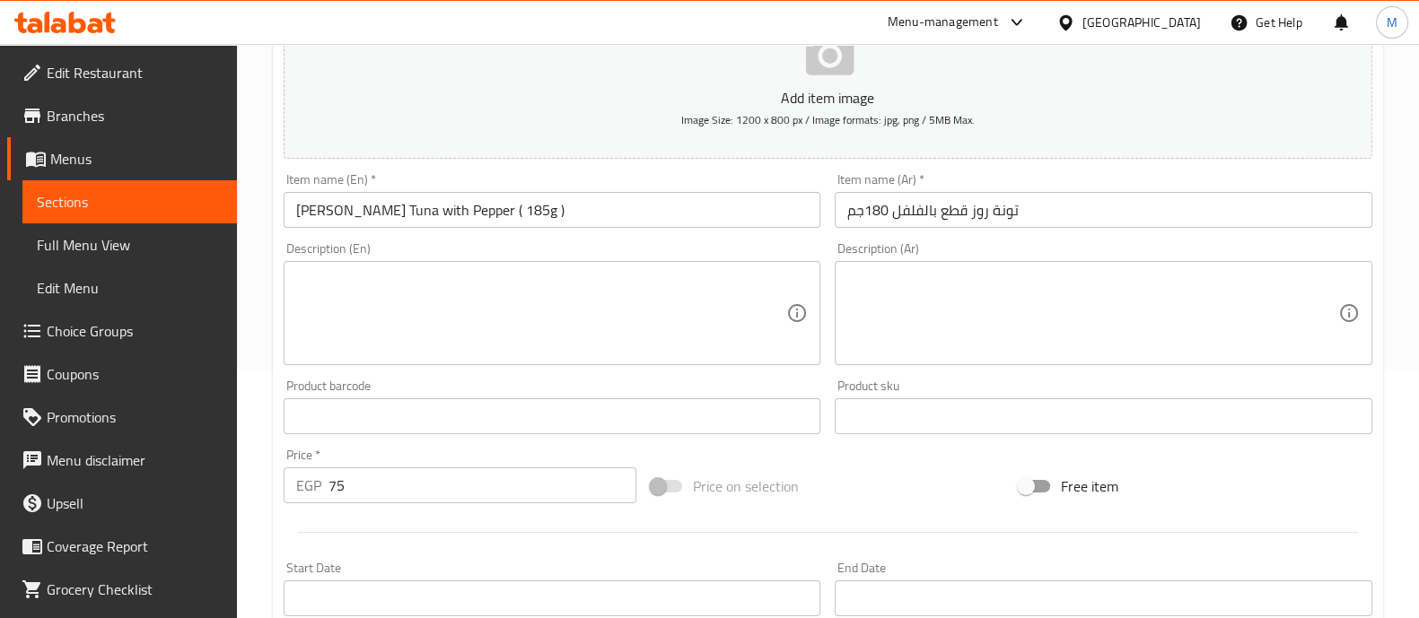
click at [346, 521] on div at bounding box center [827, 533] width 1103 height 44
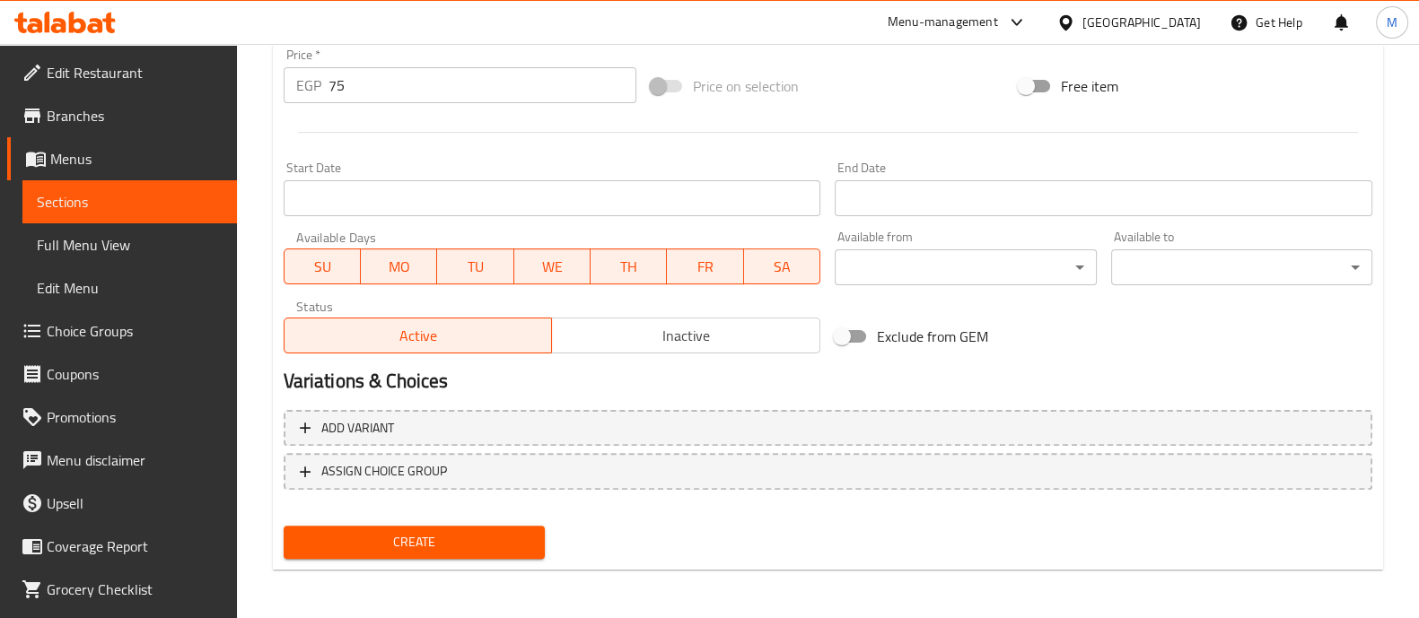
click at [350, 532] on span "Create" at bounding box center [414, 542] width 232 height 22
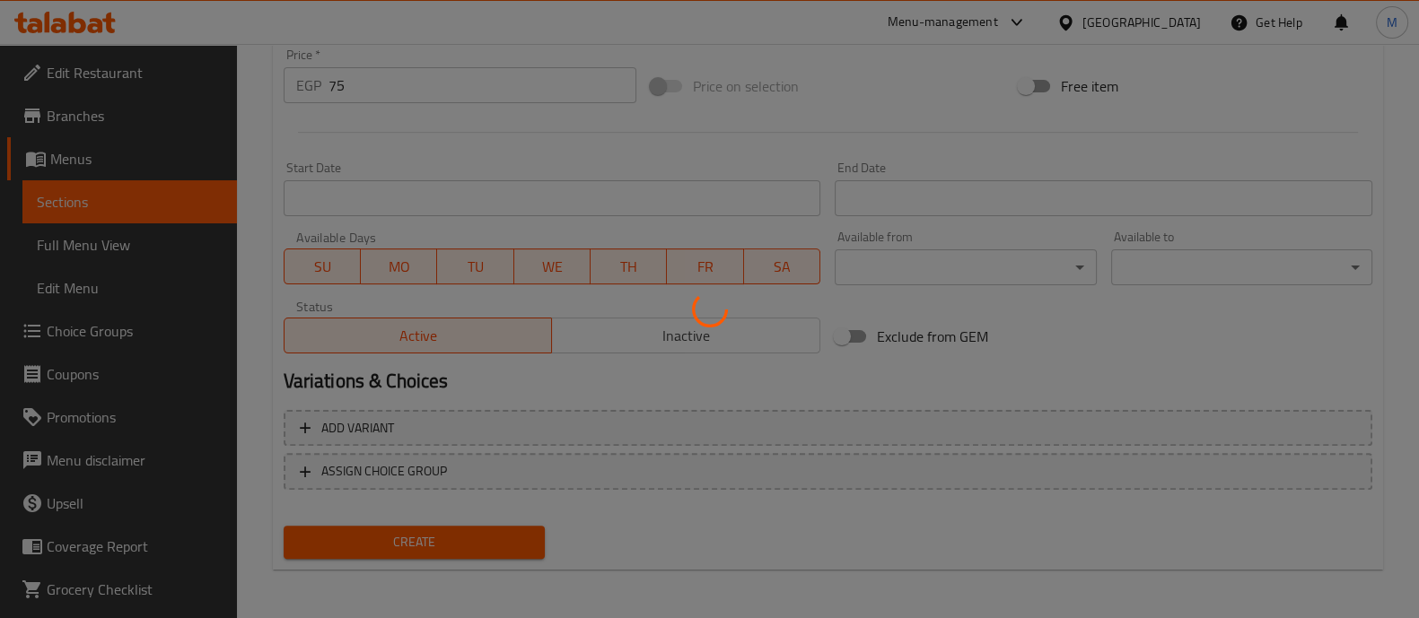
type input "0"
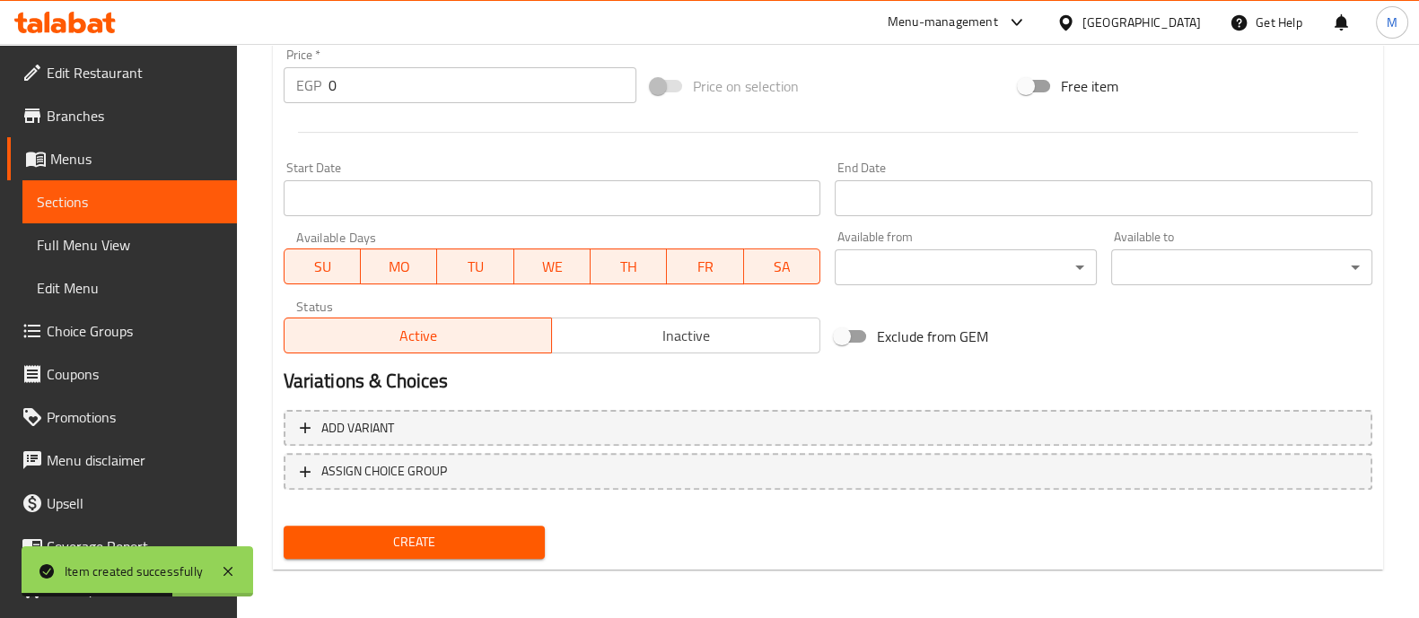
scroll to position [0, 0]
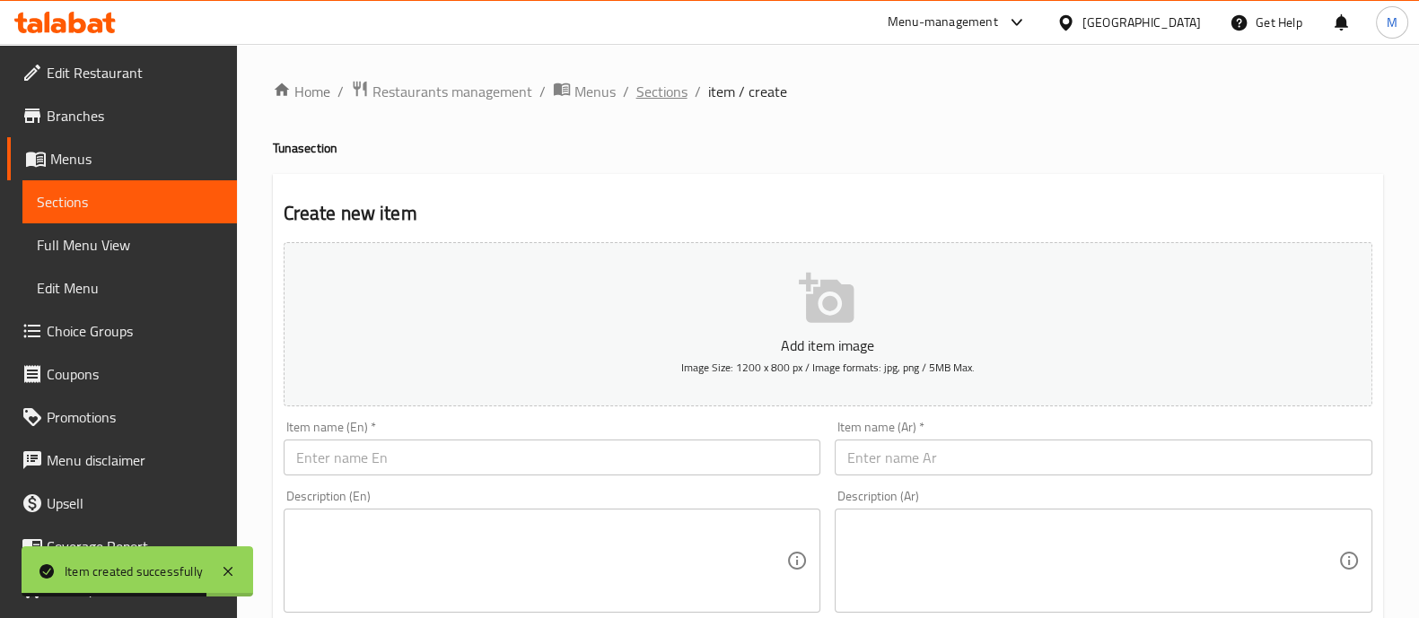
click at [668, 98] on span "Sections" at bounding box center [661, 92] width 51 height 22
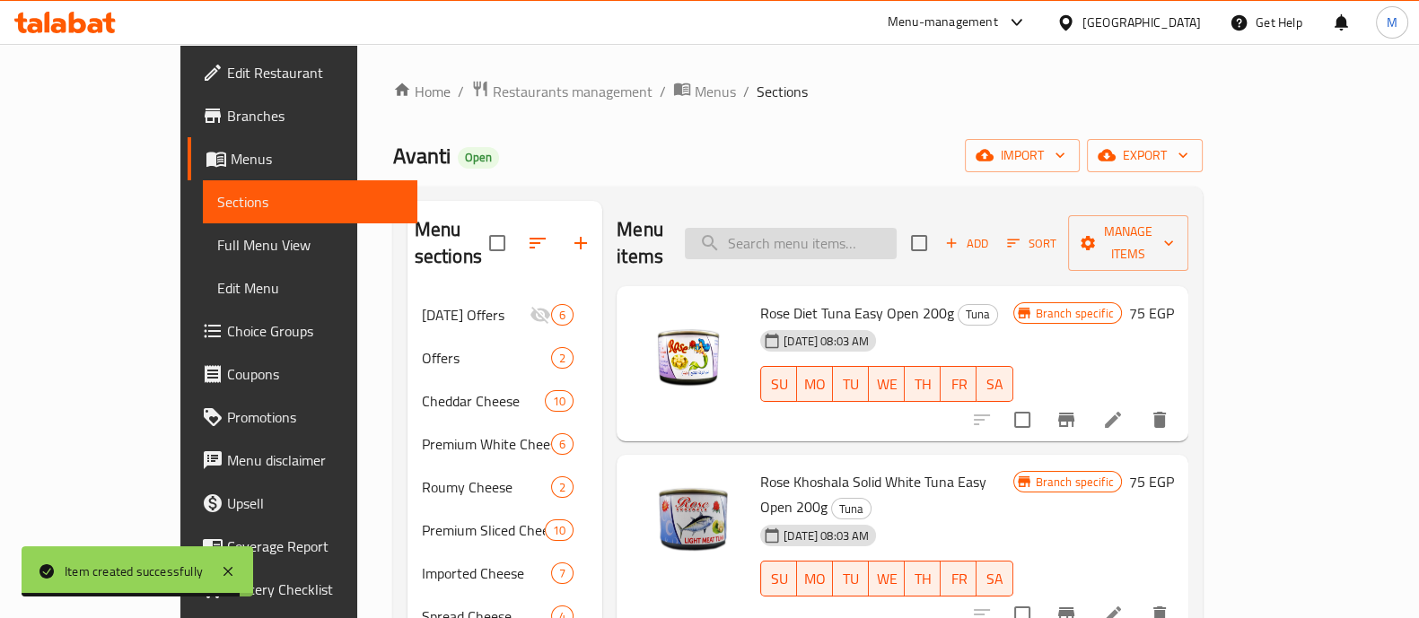
click at [840, 228] on input "search" at bounding box center [791, 243] width 212 height 31
paste input "الممتازة مسلى طبيعى نقي 1800 جم"
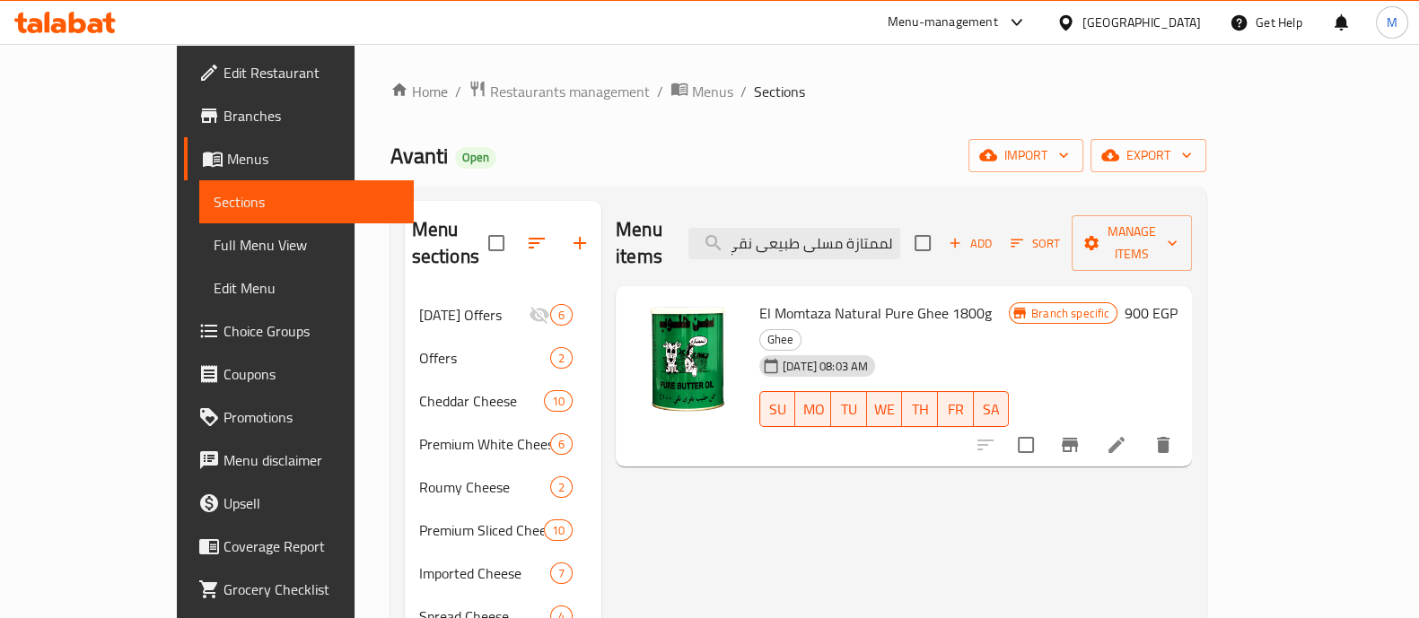
type input "الممتازة مسلى طبيعى نقي 1800 جم"
click at [1091, 424] on button "Branch-specific-item" at bounding box center [1069, 445] width 43 height 43
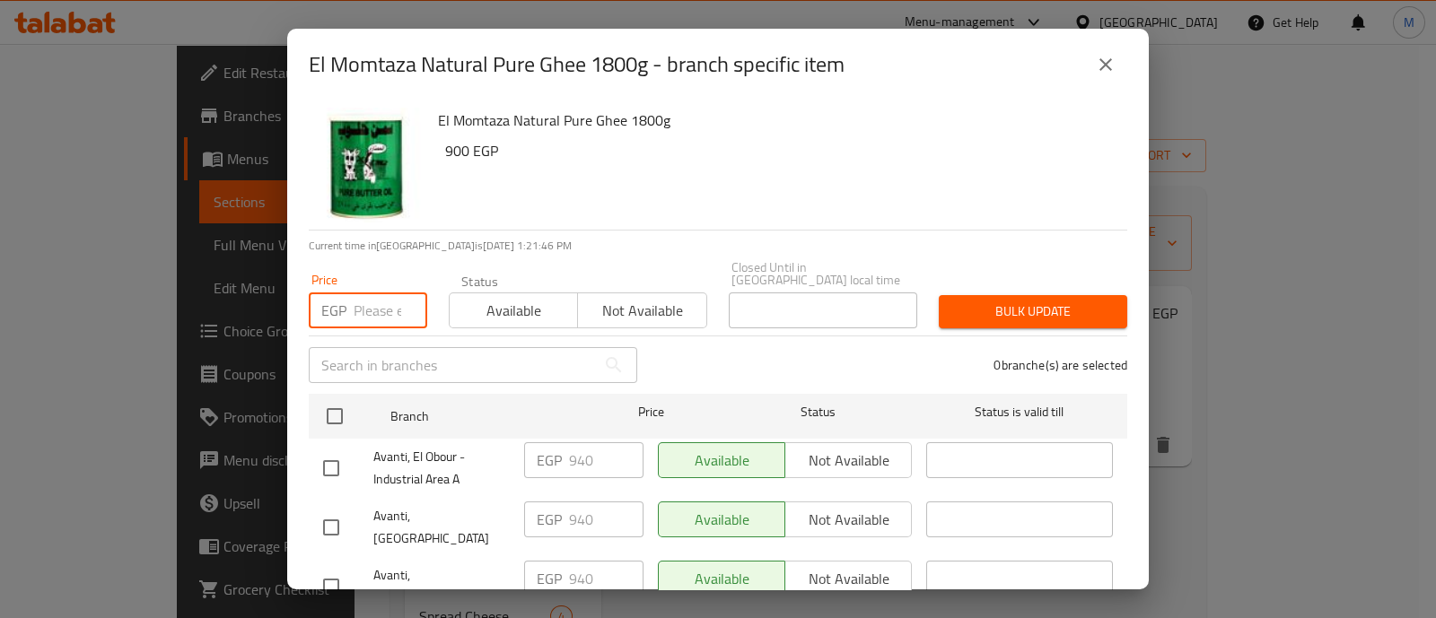
click at [355, 309] on input "number" at bounding box center [391, 311] width 74 height 36
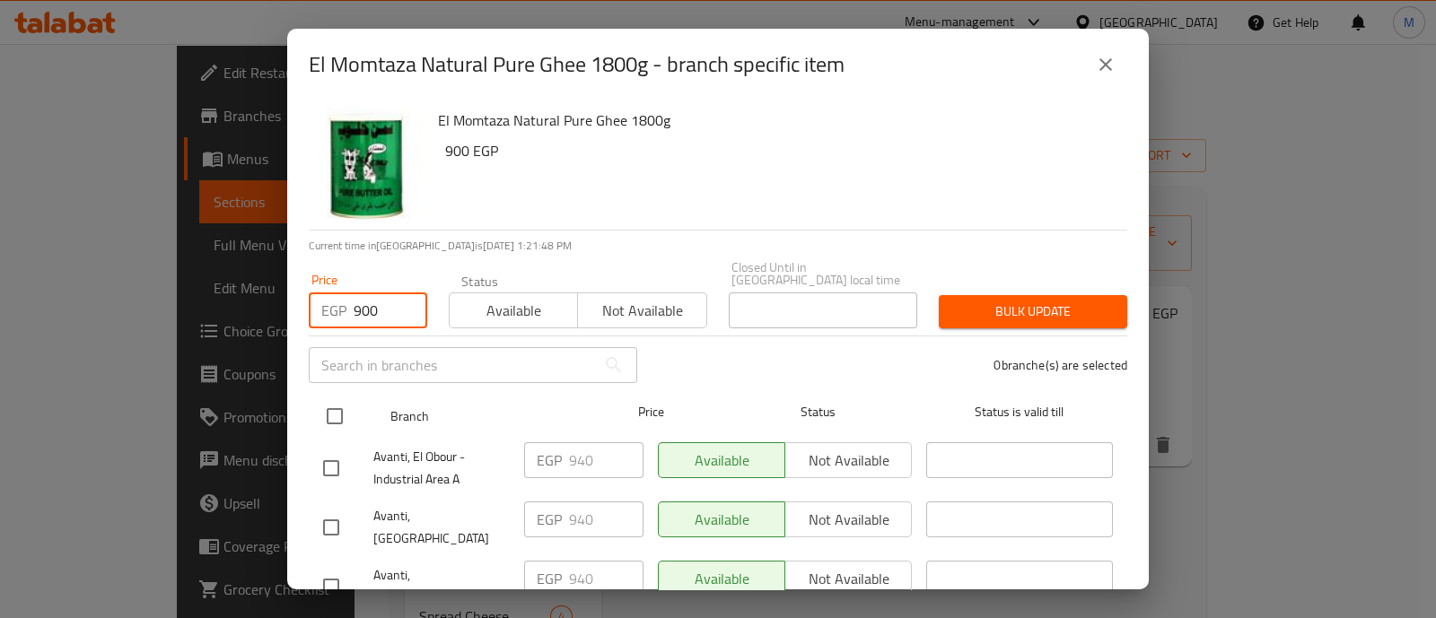
type input "900"
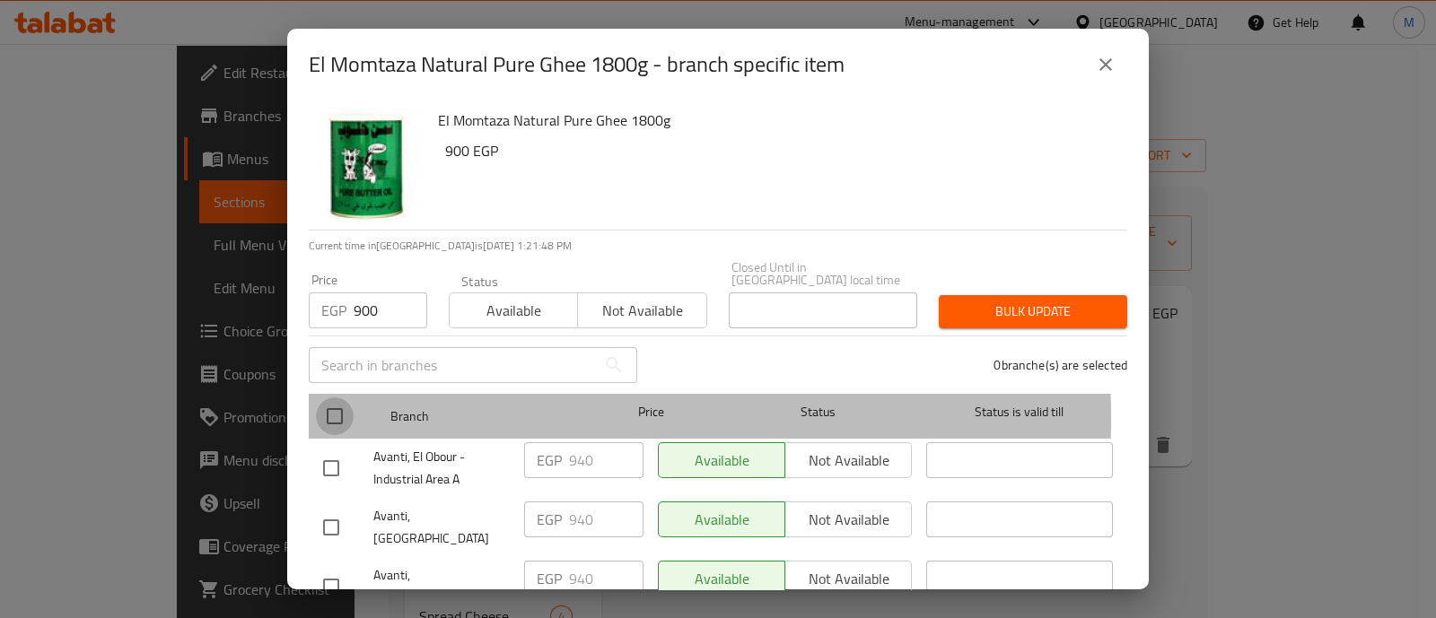
click at [334, 406] on input "checkbox" at bounding box center [335, 417] width 38 height 38
checkbox input "true"
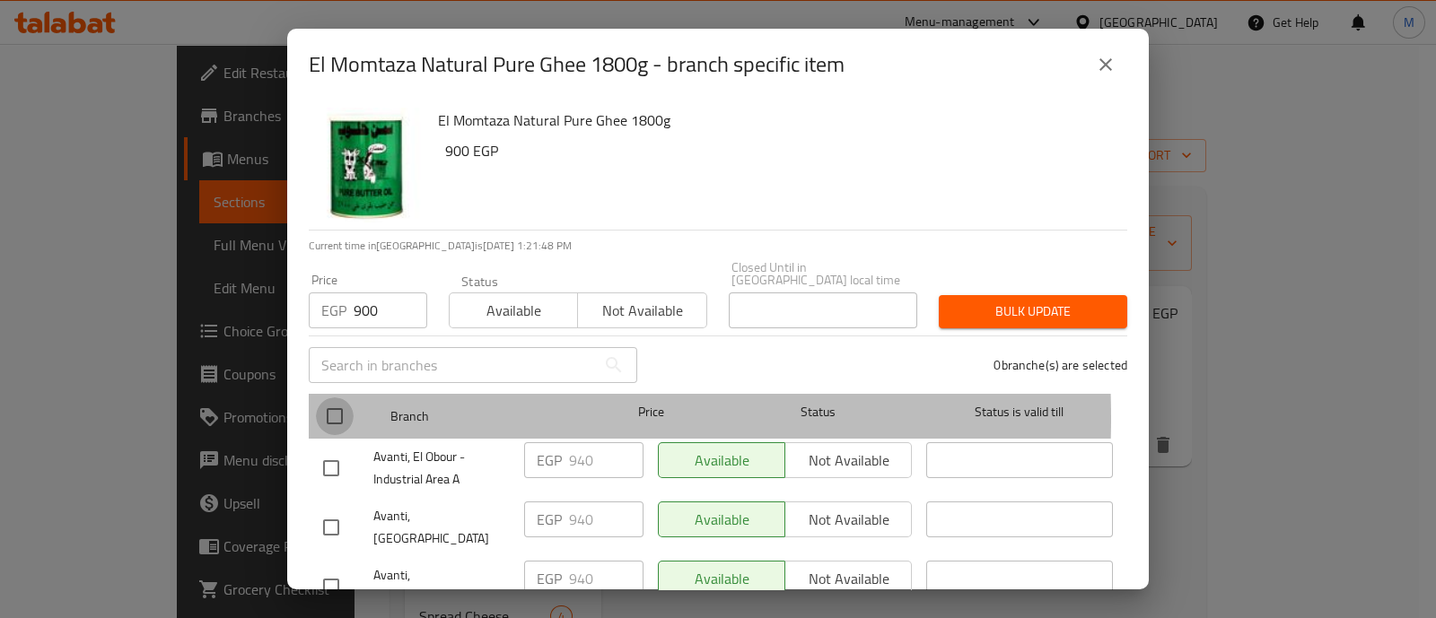
checkbox input "true"
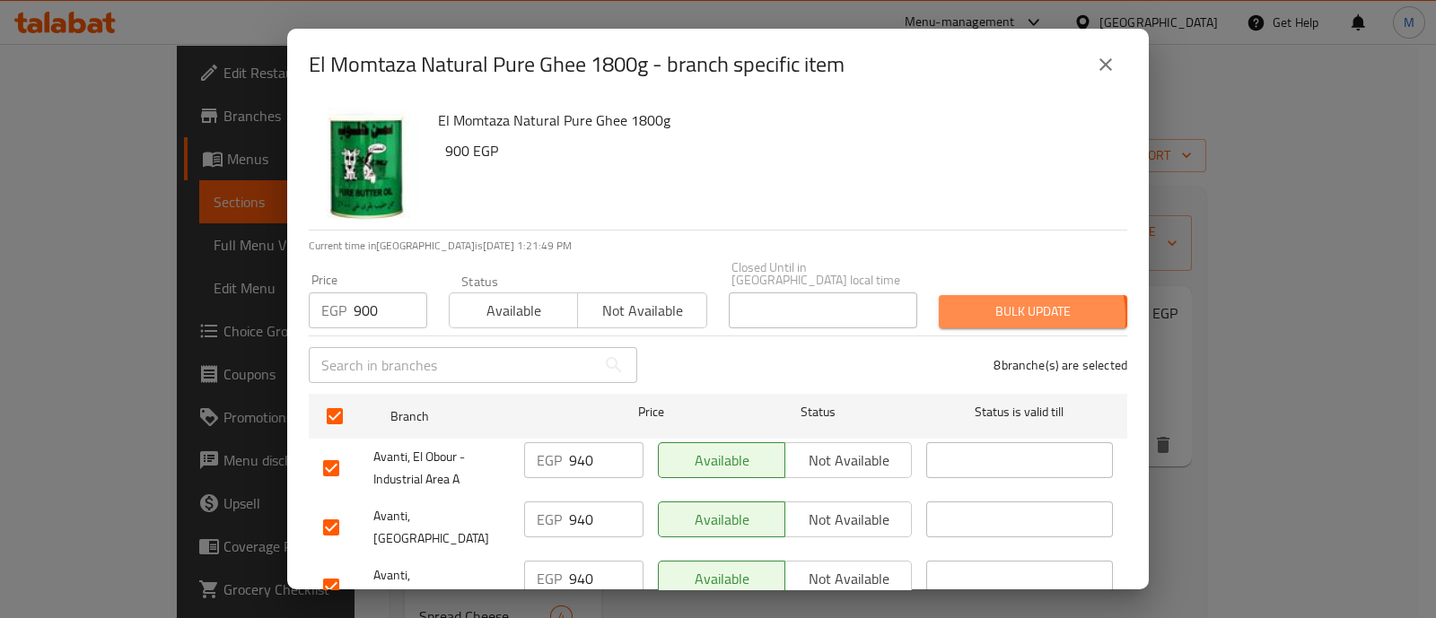
click at [999, 304] on span "Bulk update" at bounding box center [1033, 312] width 160 height 22
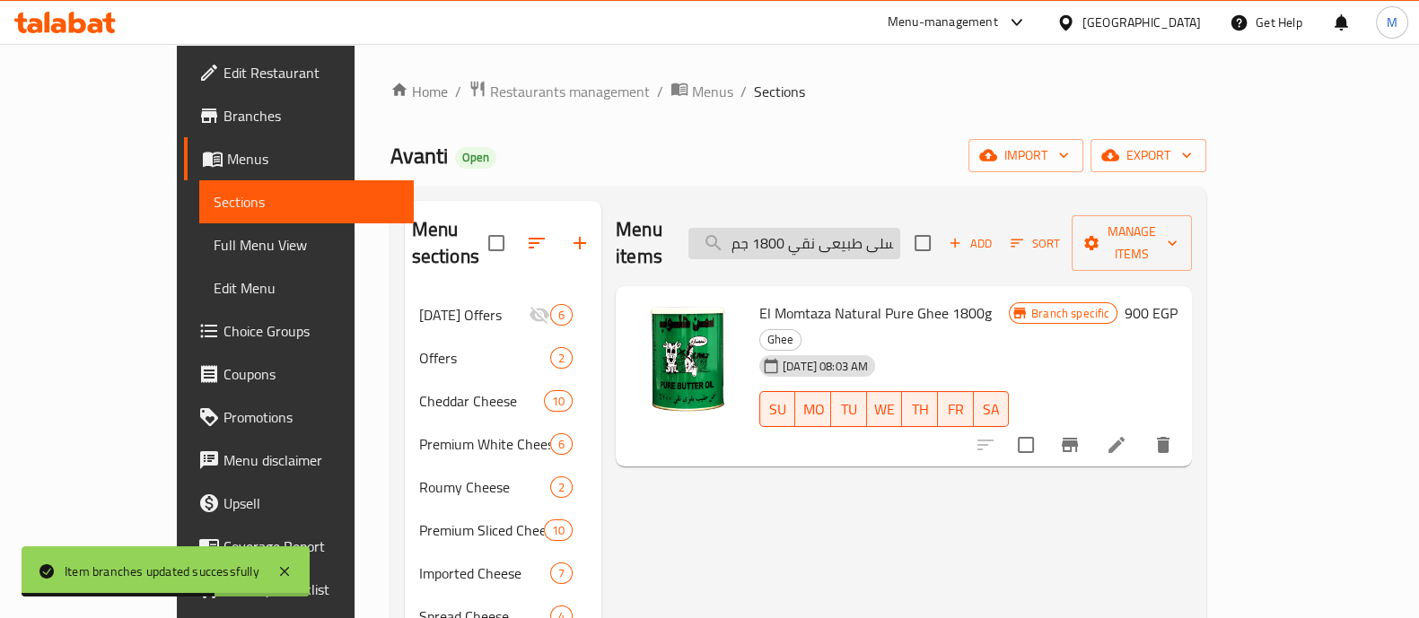
click at [804, 231] on input "الممتازة مسلى طبيعى نقي 1800 جم" at bounding box center [794, 243] width 212 height 31
paste input "search"
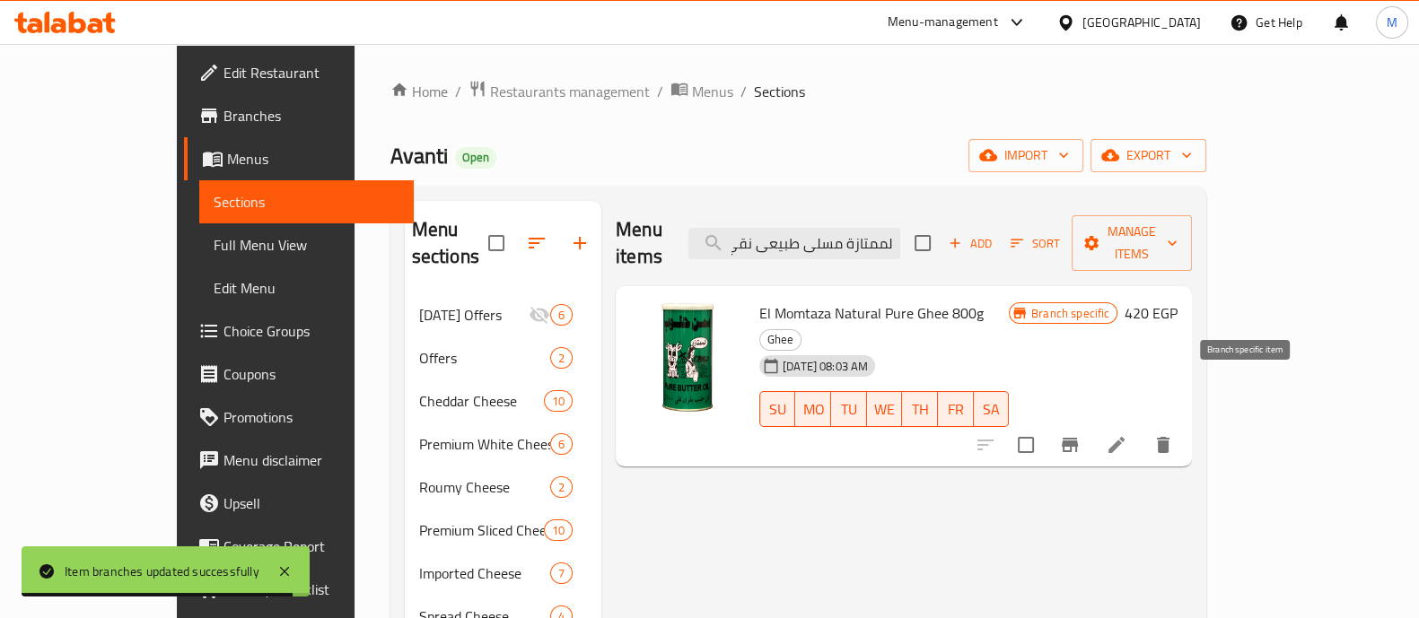
type input "الممتازة مسلى طبيعى نقي 800 جم"
click at [1081, 434] on icon "Branch-specific-item" at bounding box center [1070, 445] width 22 height 22
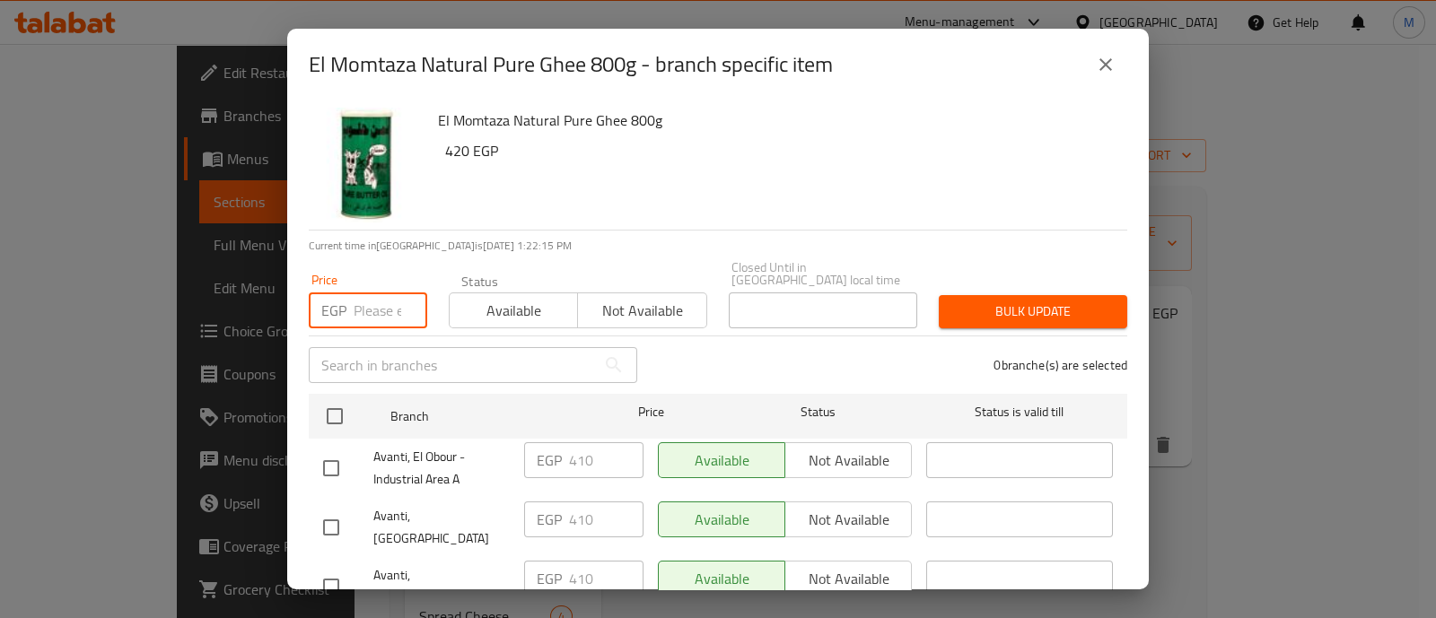
click at [359, 293] on input "number" at bounding box center [391, 311] width 74 height 36
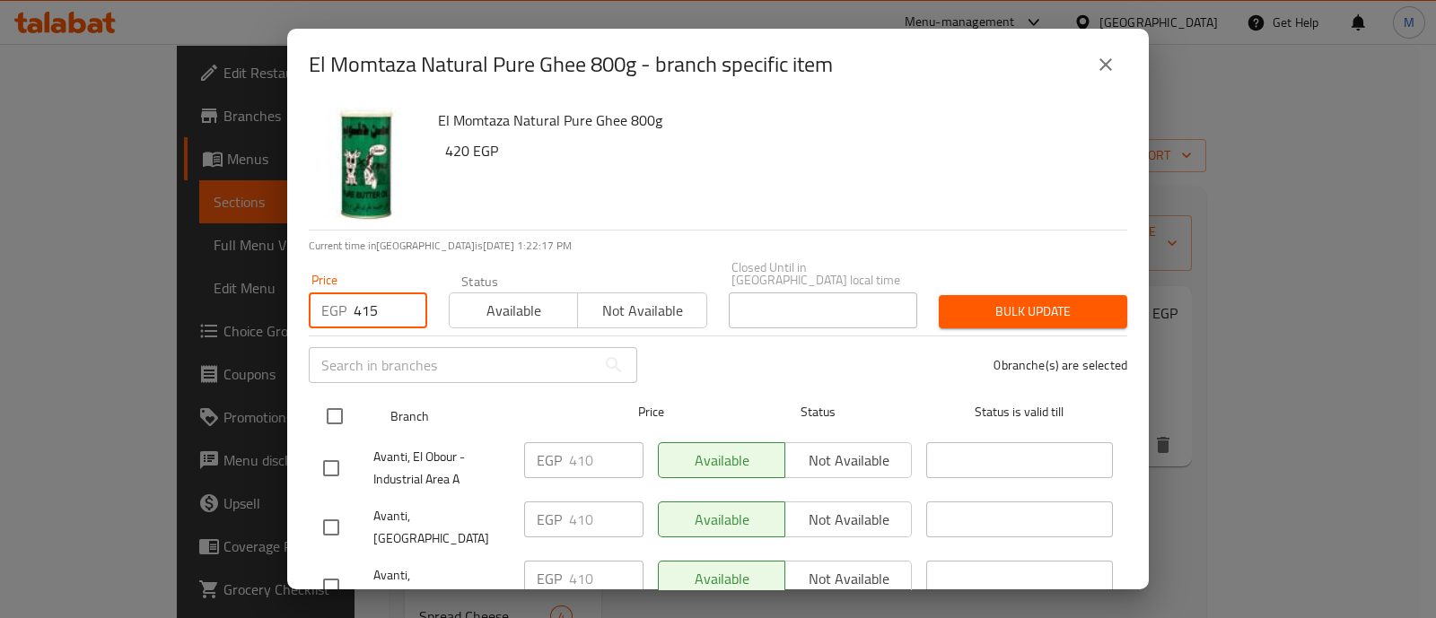
type input "415"
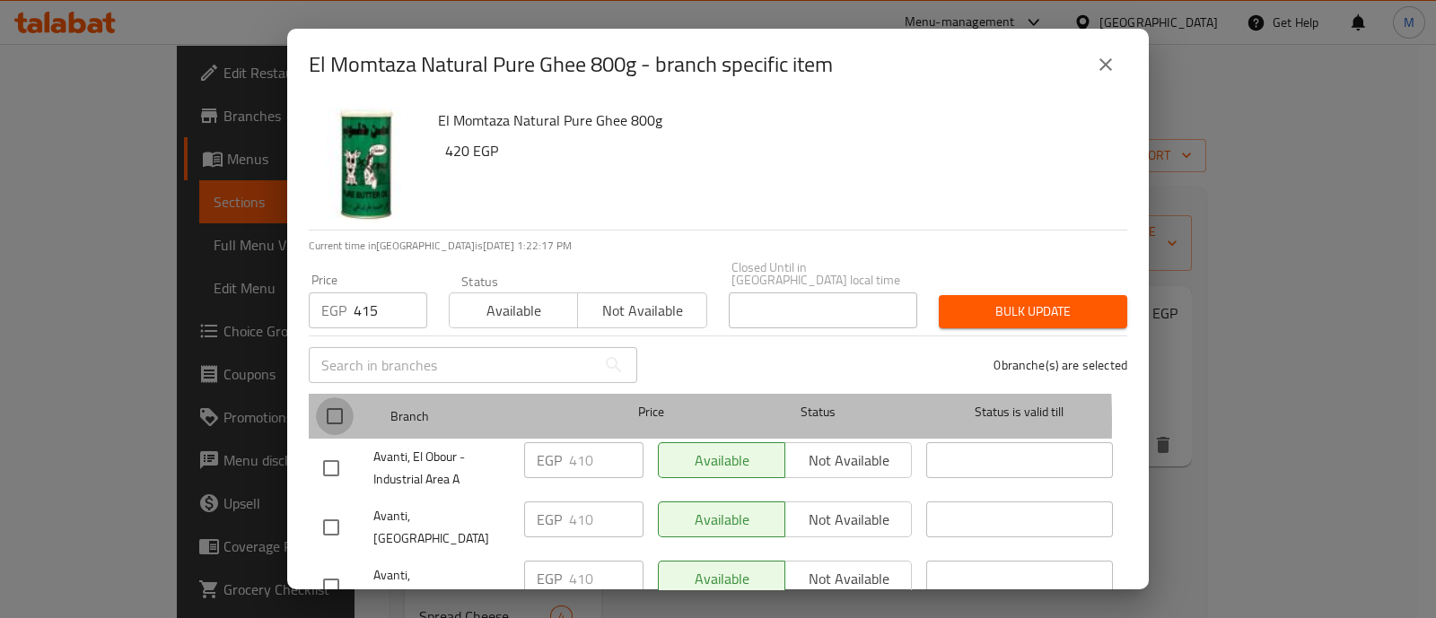
click at [341, 410] on input "checkbox" at bounding box center [335, 417] width 38 height 38
checkbox input "true"
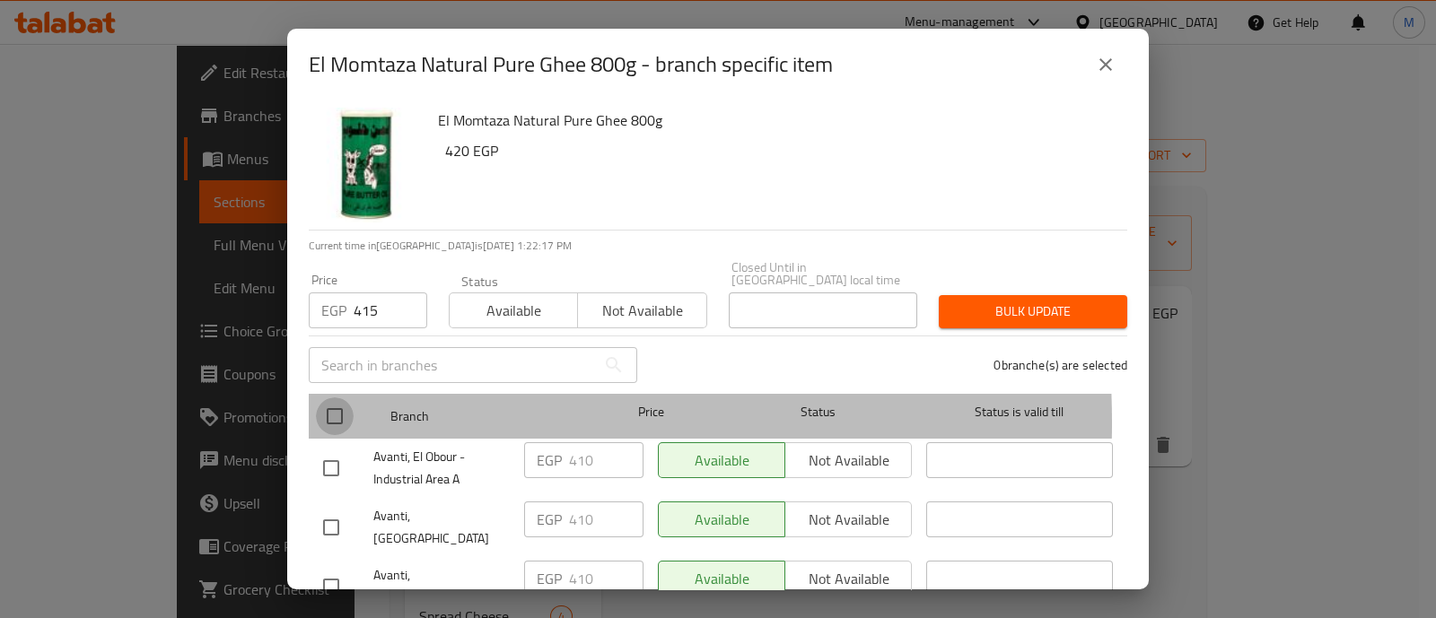
checkbox input "true"
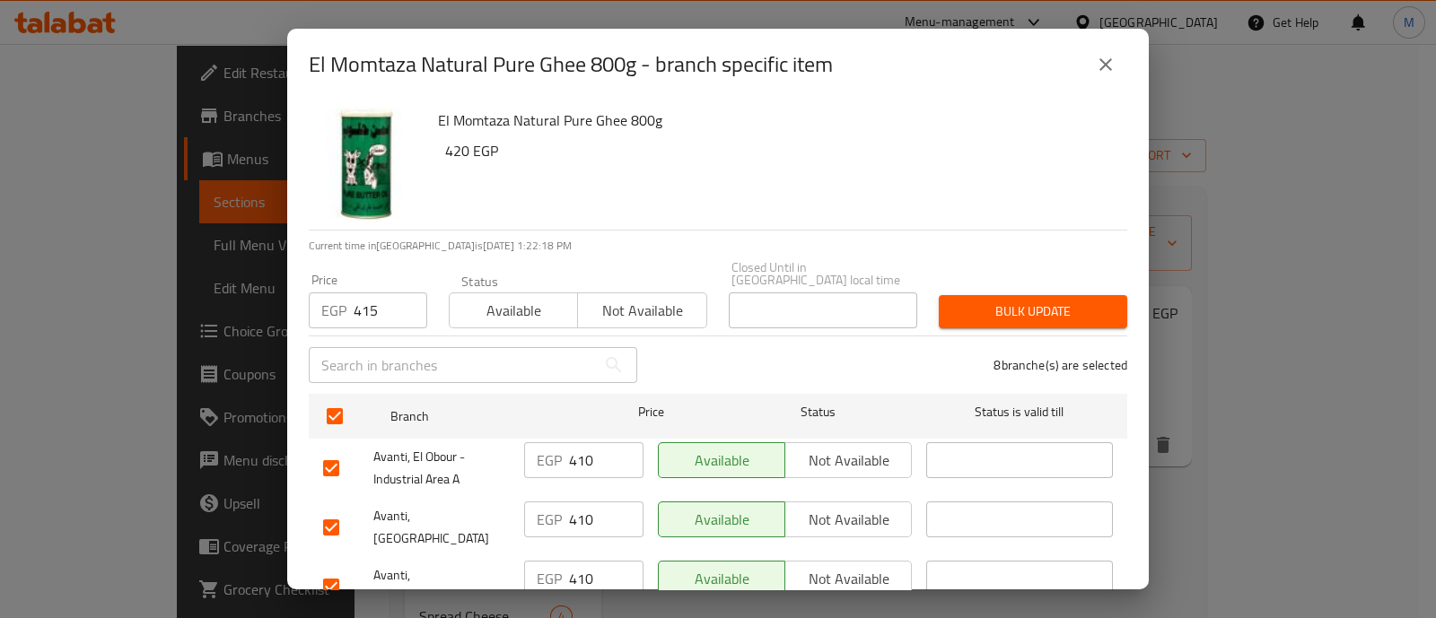
click at [1007, 304] on span "Bulk update" at bounding box center [1033, 312] width 160 height 22
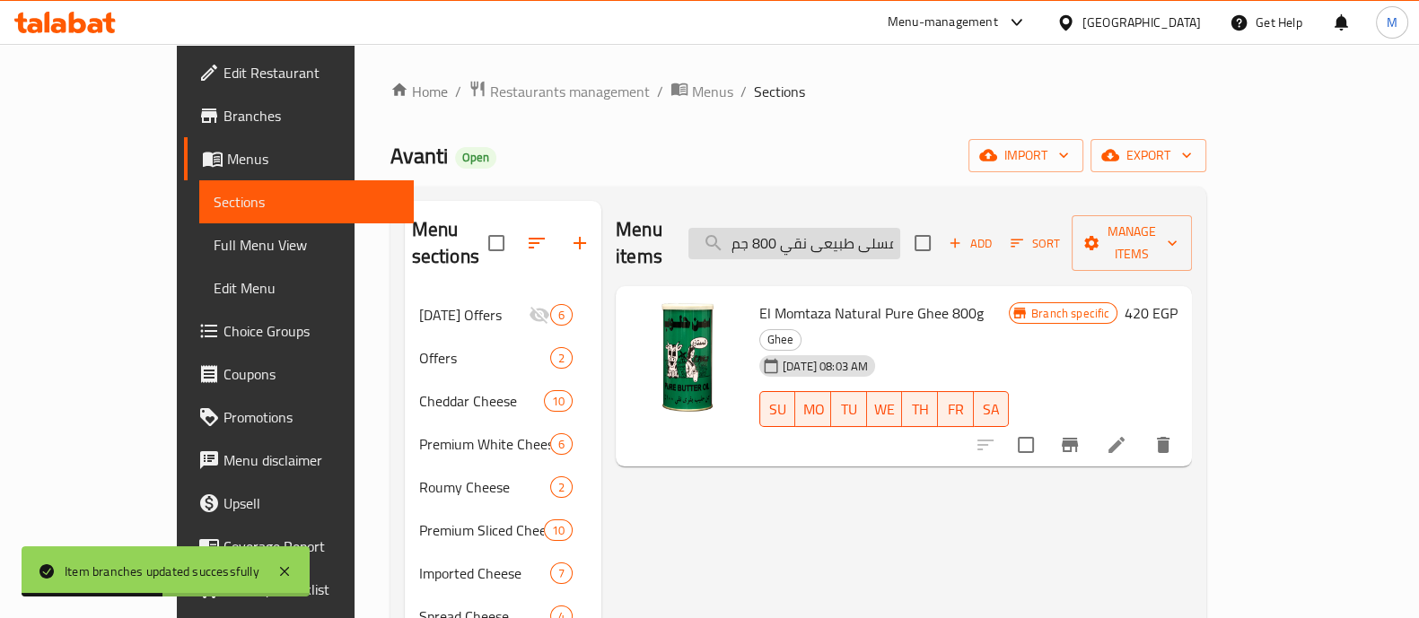
click at [803, 229] on input "الممتازة مسلى طبيعى نقي 800 جم" at bounding box center [794, 243] width 212 height 31
paste input "رطمان سمن طبيعى افانتي 750"
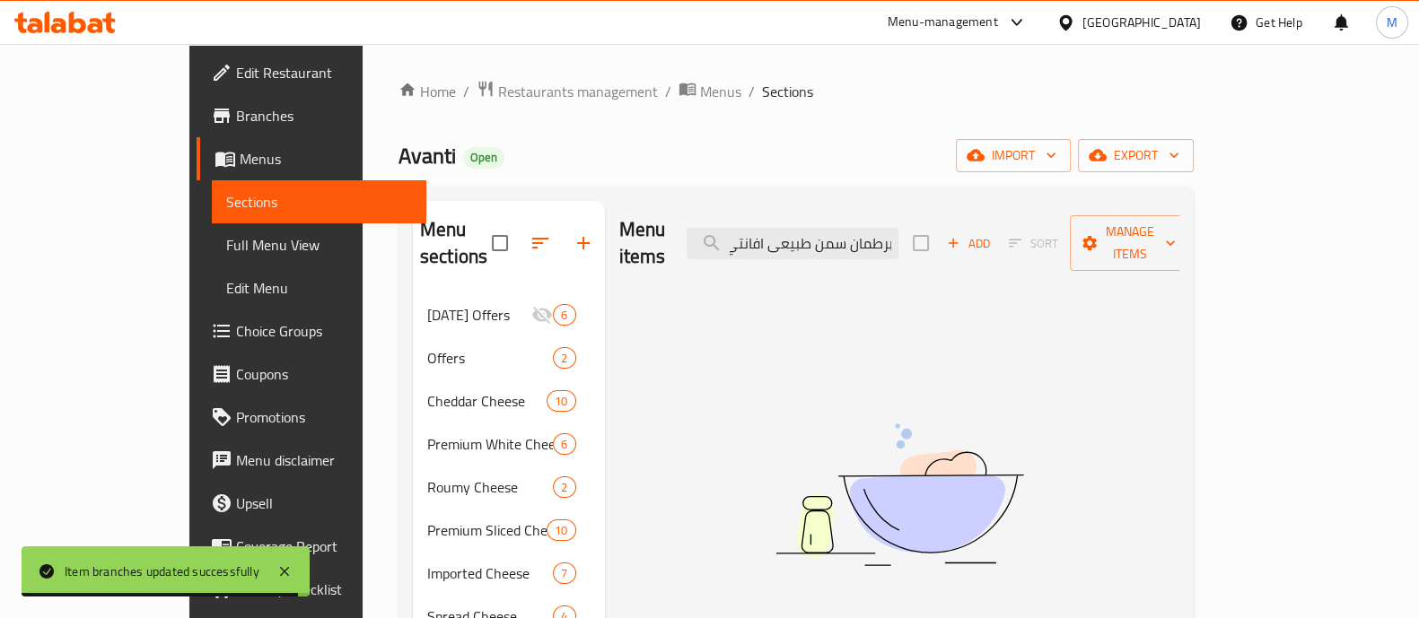
type input "برطمان سمن طبيعى افانتي 750جم"
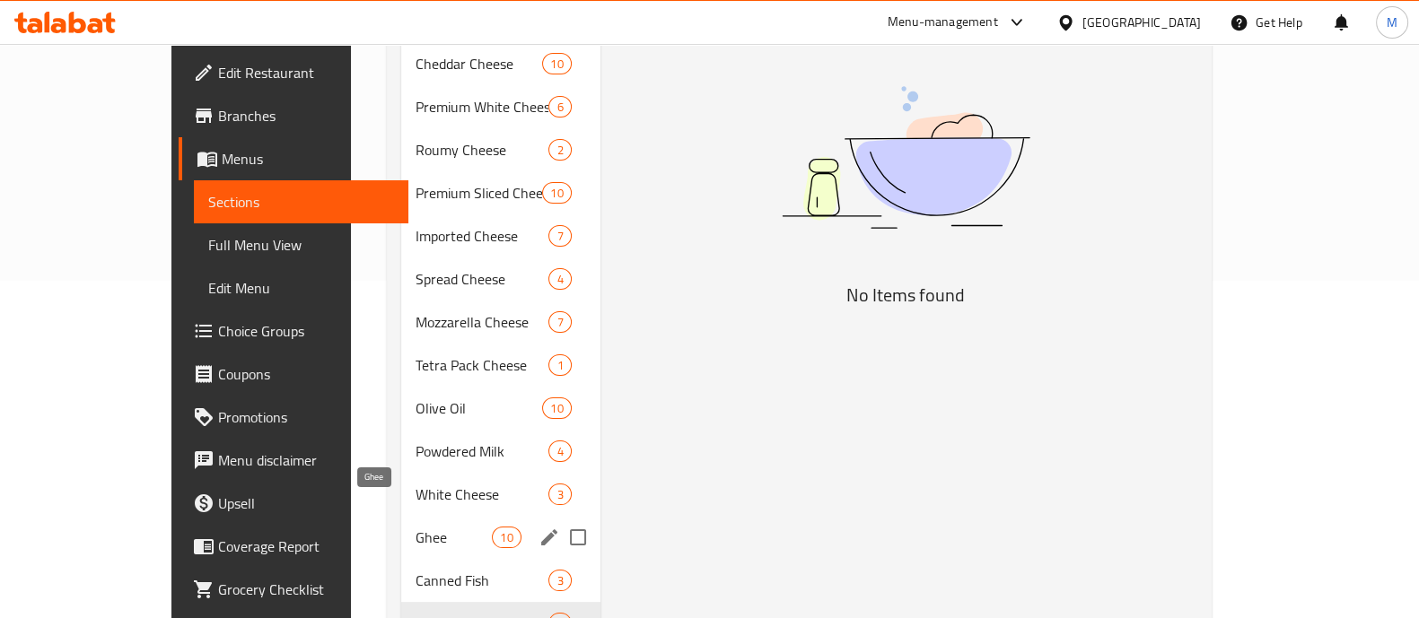
scroll to position [338, 0]
click at [416, 526] on span "Ghee" at bounding box center [454, 537] width 76 height 22
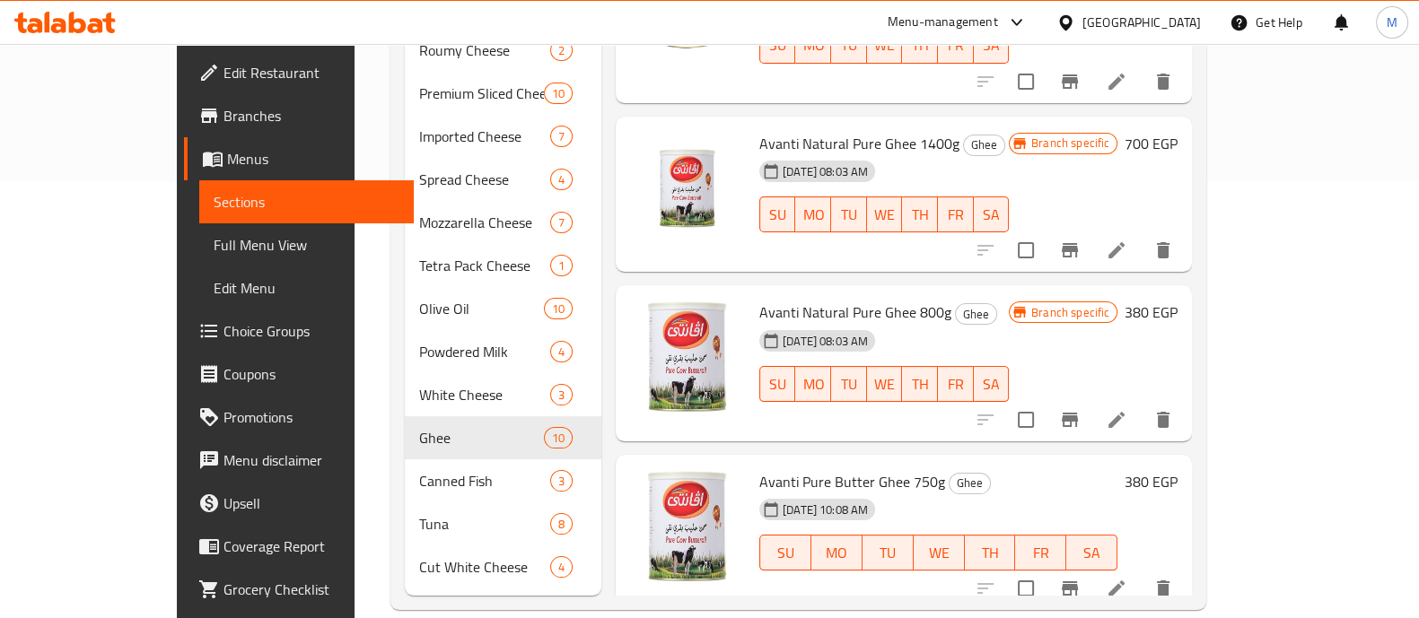
scroll to position [296, 0]
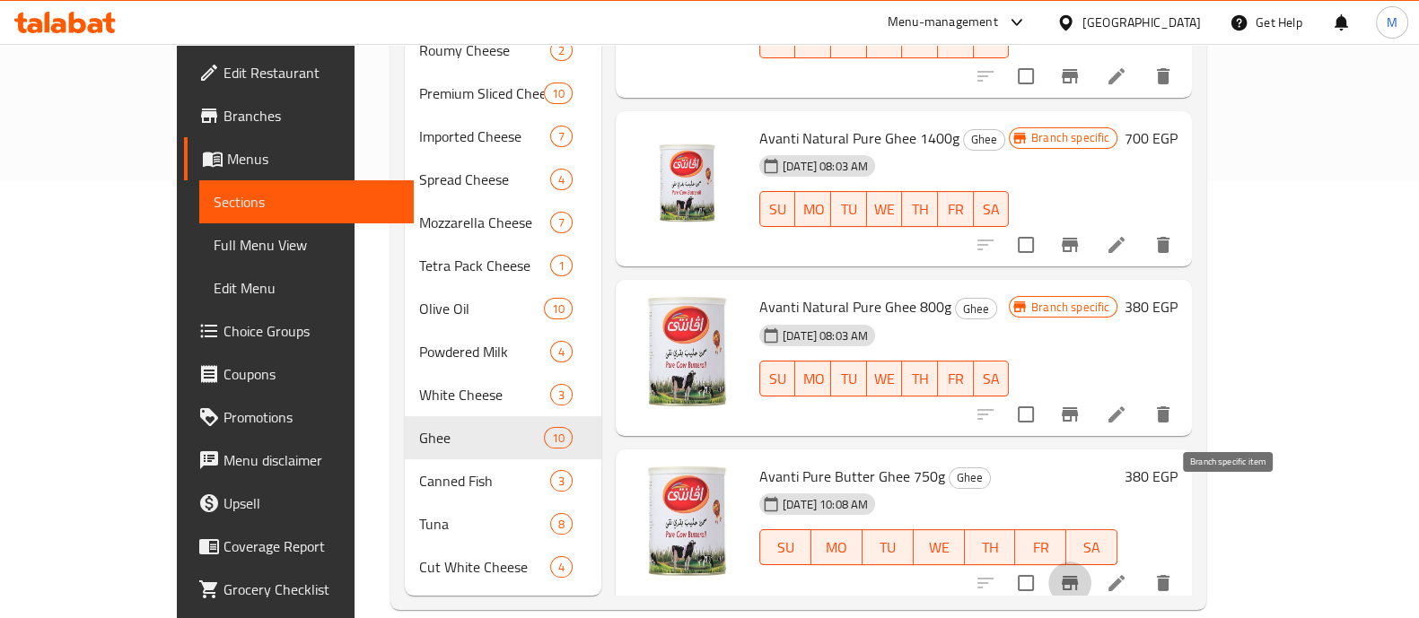
click at [1078, 576] on icon "Branch-specific-item" at bounding box center [1070, 583] width 16 height 14
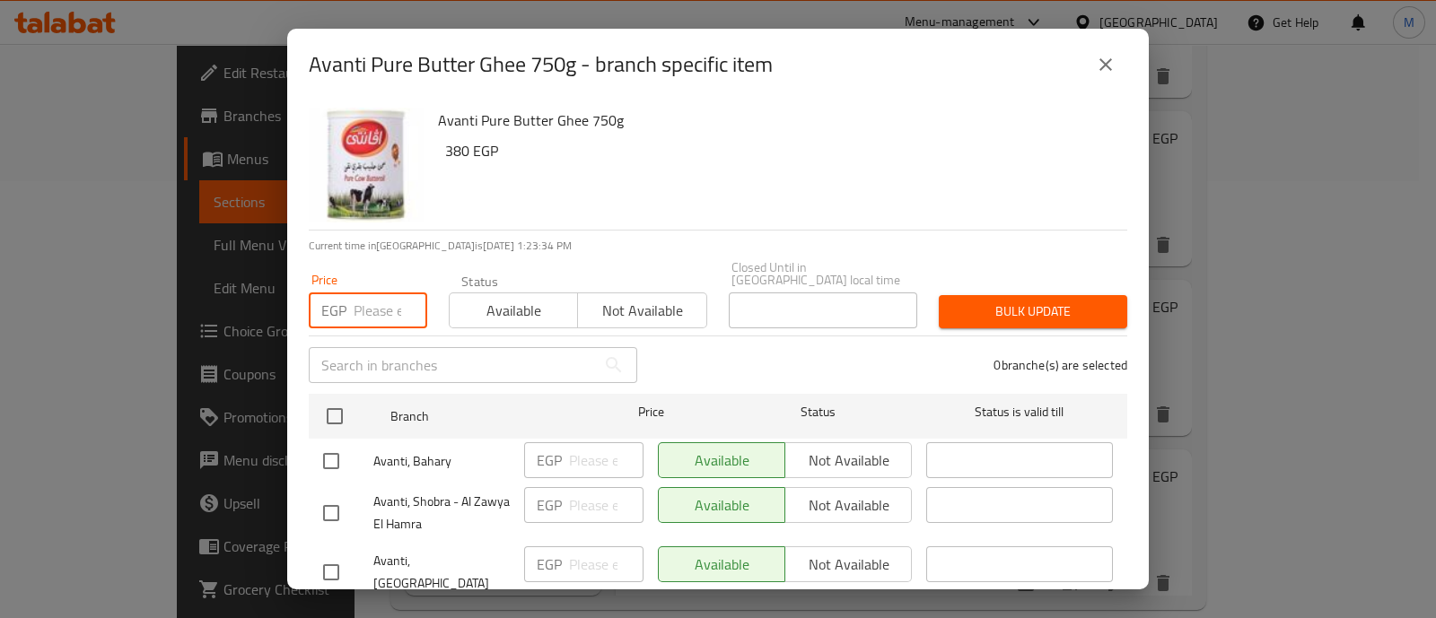
click at [366, 293] on input "number" at bounding box center [391, 311] width 74 height 36
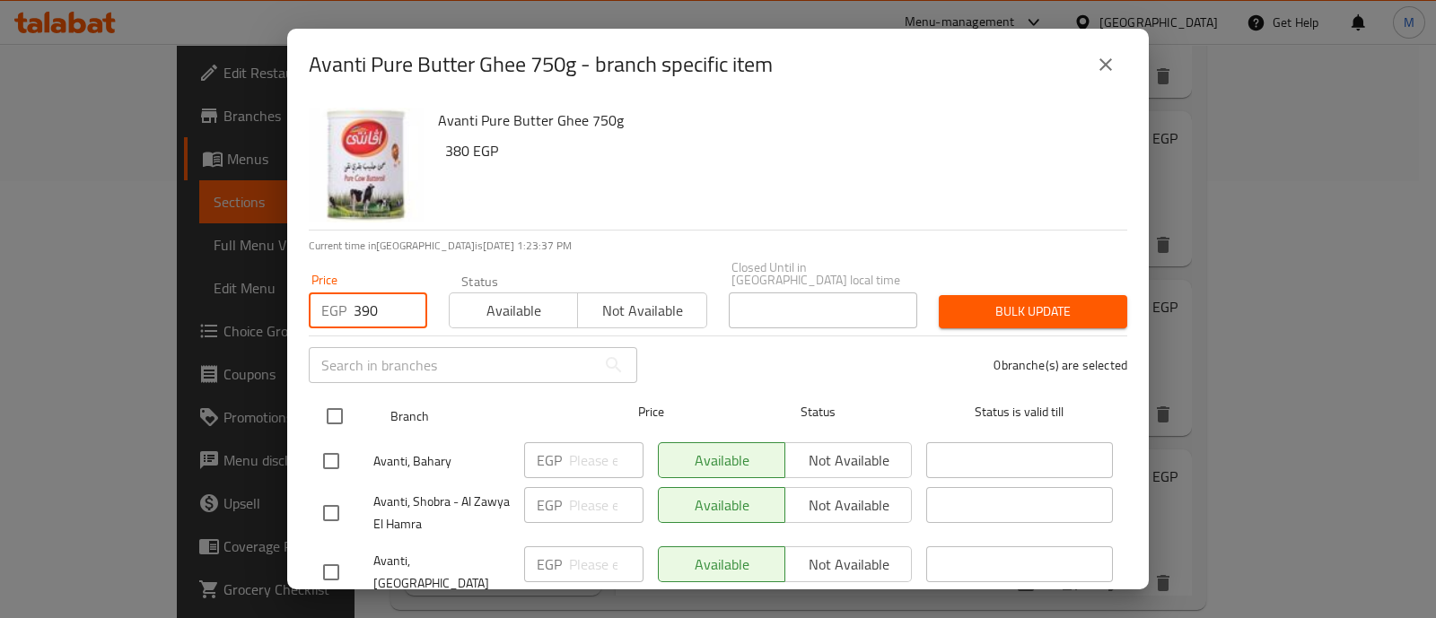
type input "390"
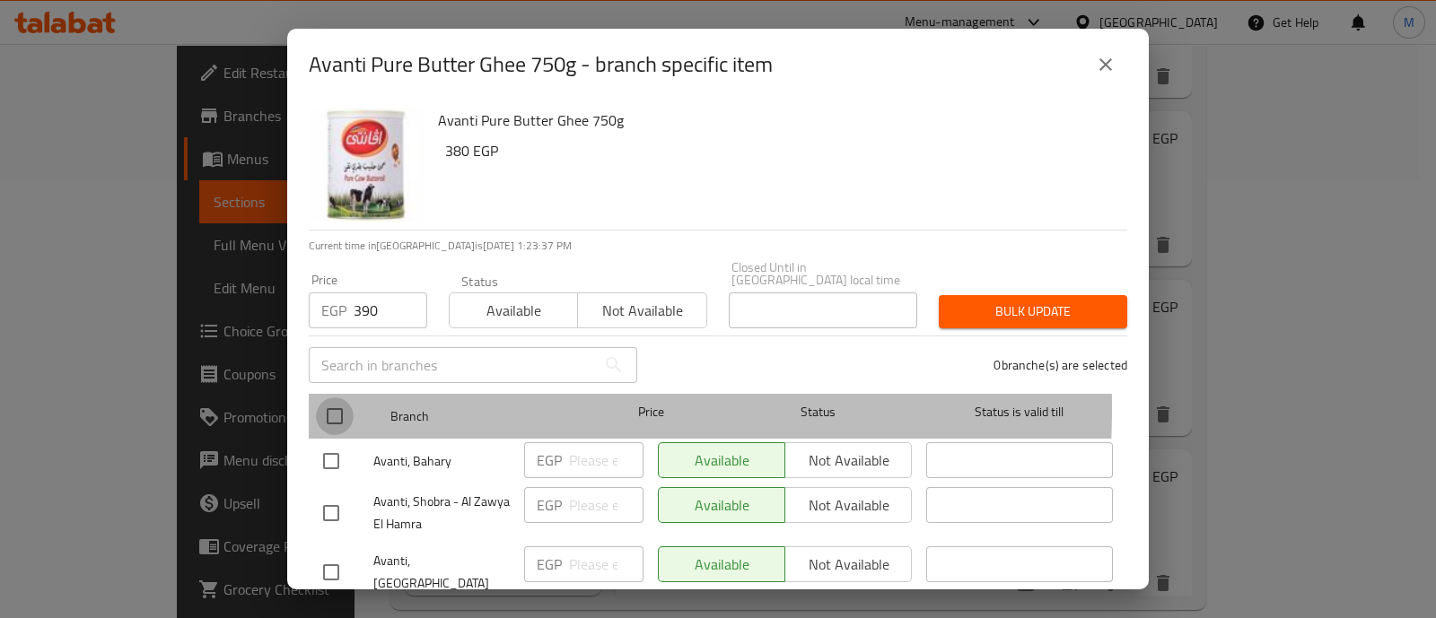
click at [336, 398] on input "checkbox" at bounding box center [335, 417] width 38 height 38
checkbox input "true"
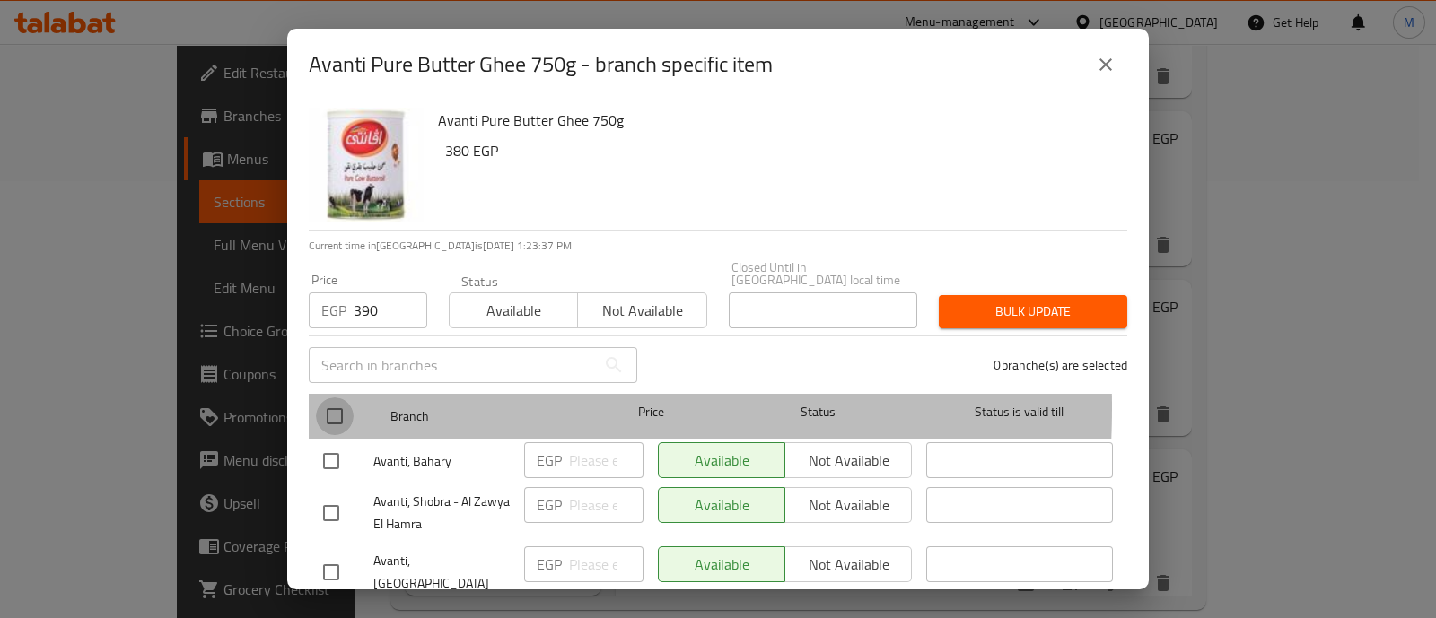
checkbox input "true"
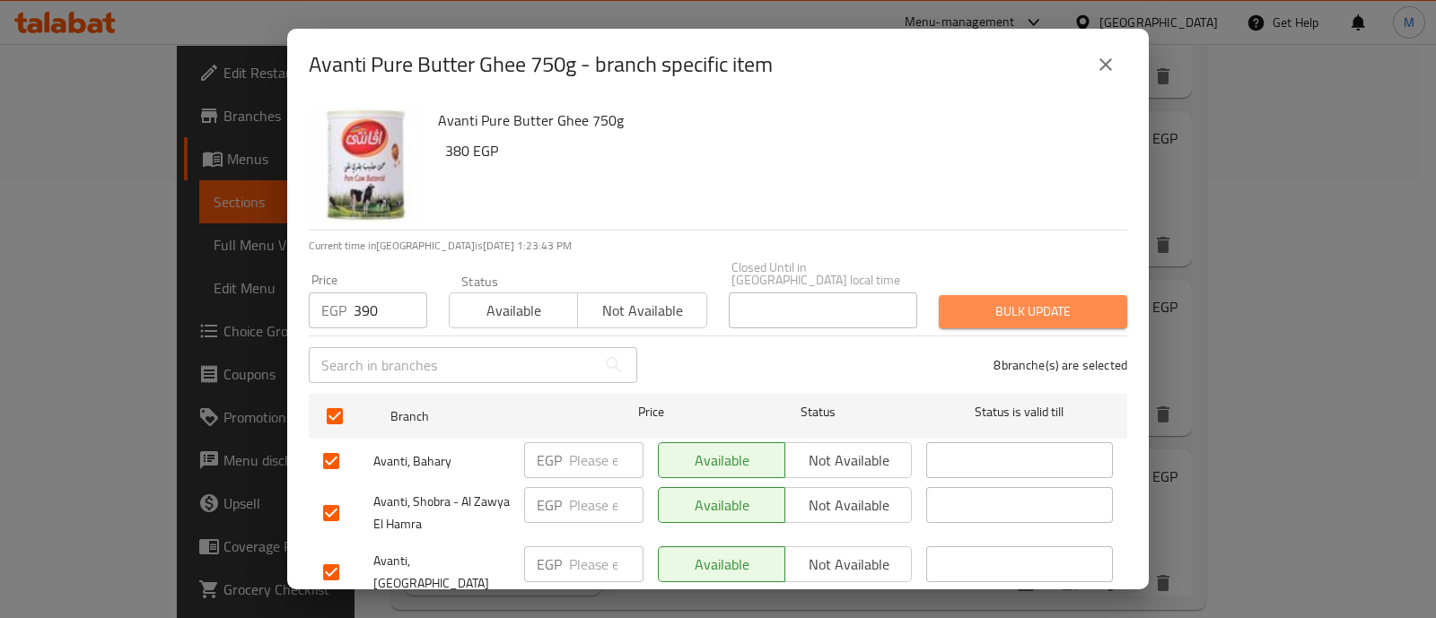
click at [1064, 301] on span "Bulk update" at bounding box center [1033, 312] width 160 height 22
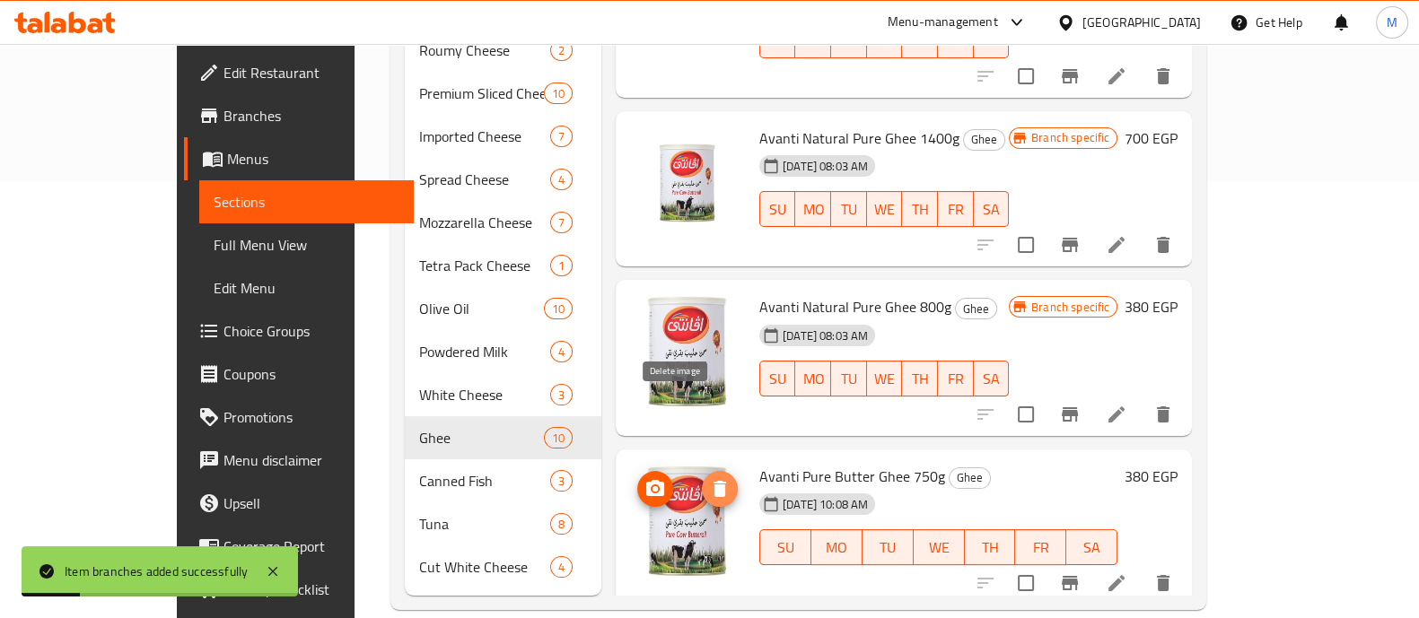
click at [713, 481] on icon "delete image" at bounding box center [719, 489] width 13 height 16
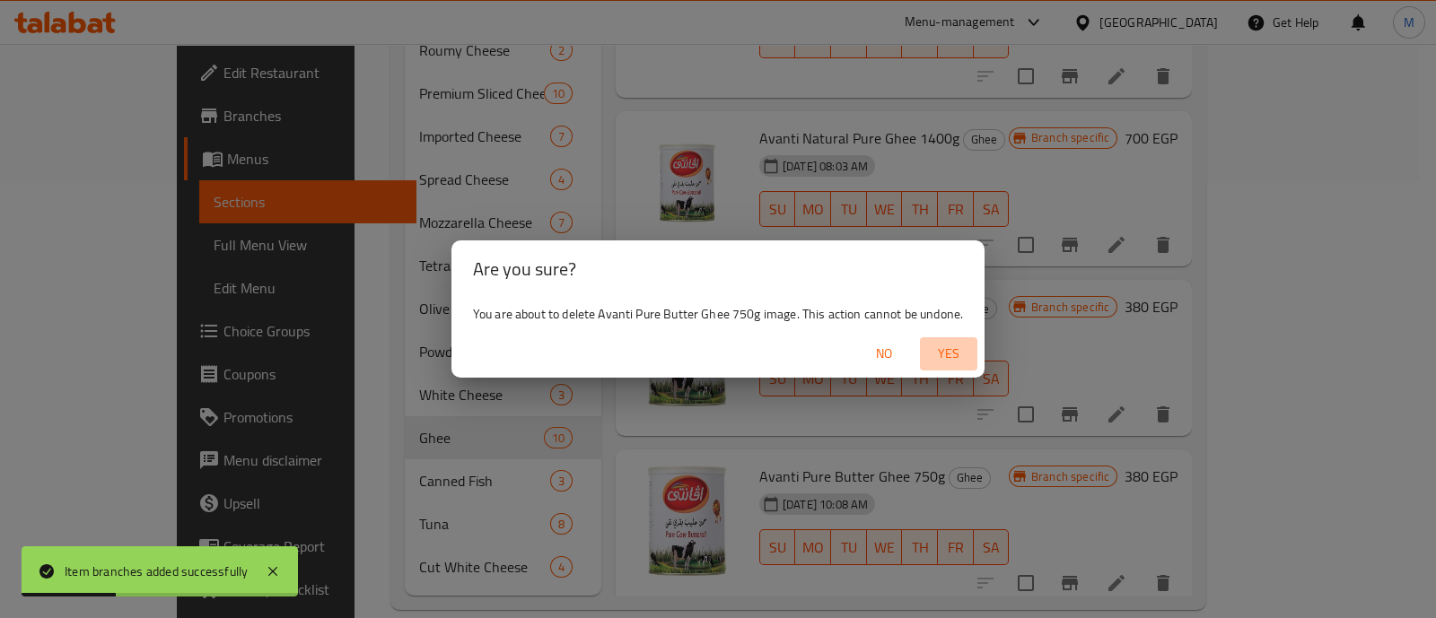
click at [944, 356] on span "Yes" at bounding box center [948, 354] width 43 height 22
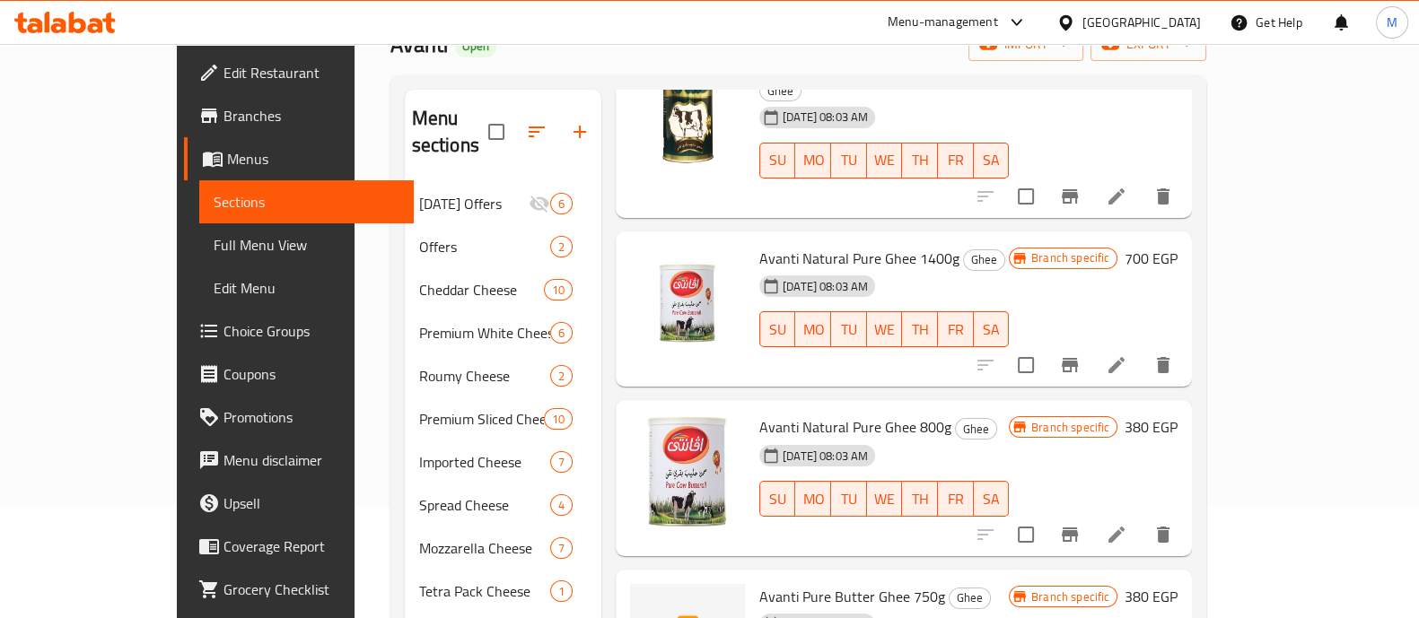
scroll to position [503, 0]
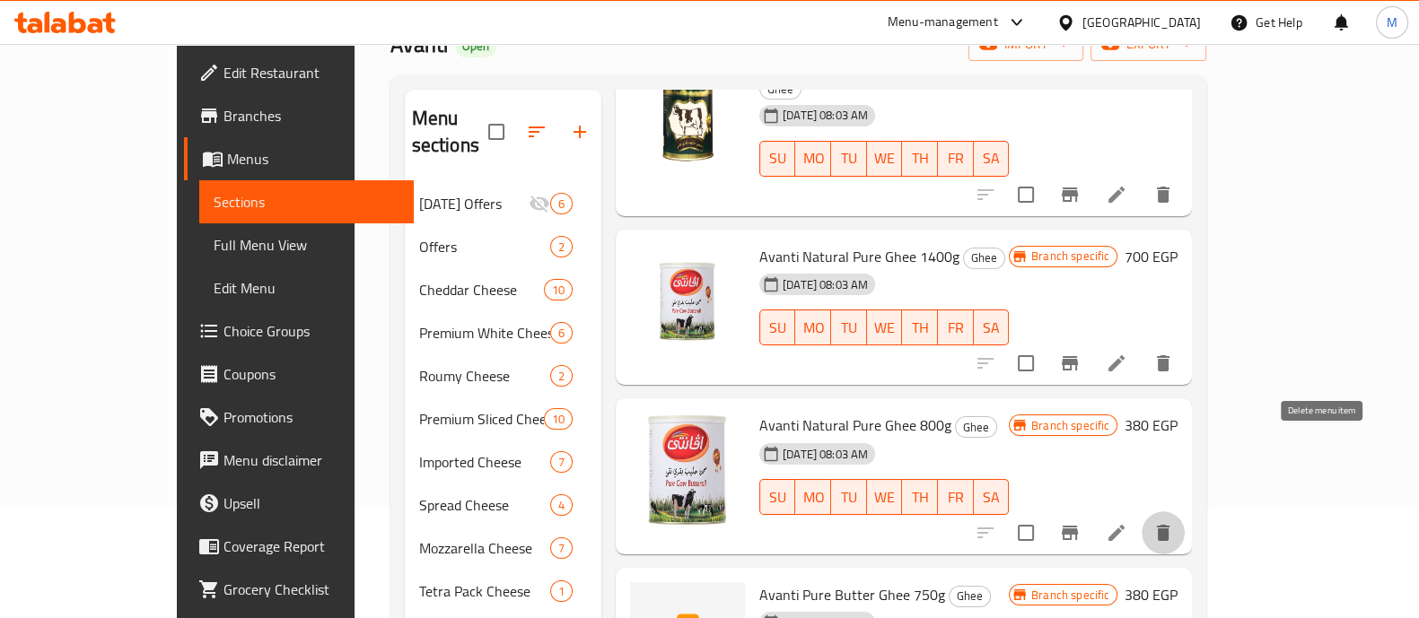
click at [1169, 525] on icon "delete" at bounding box center [1163, 533] width 13 height 16
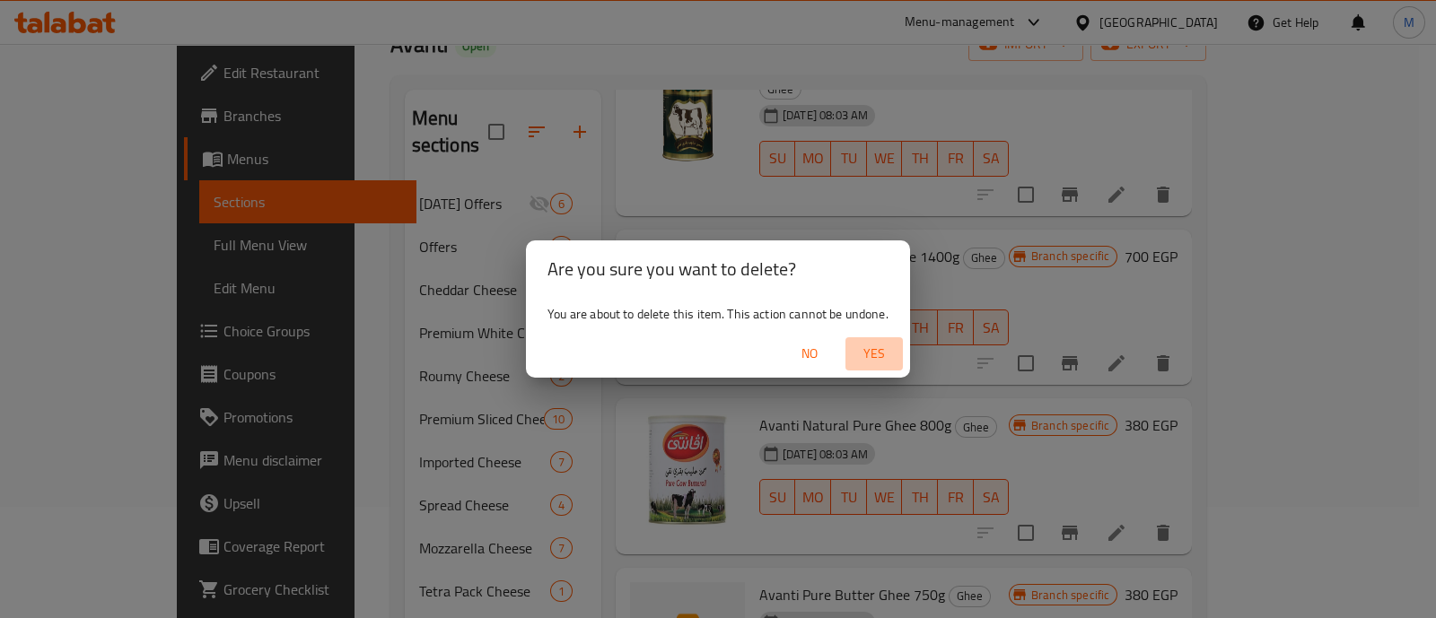
click at [863, 351] on span "Yes" at bounding box center [874, 354] width 43 height 22
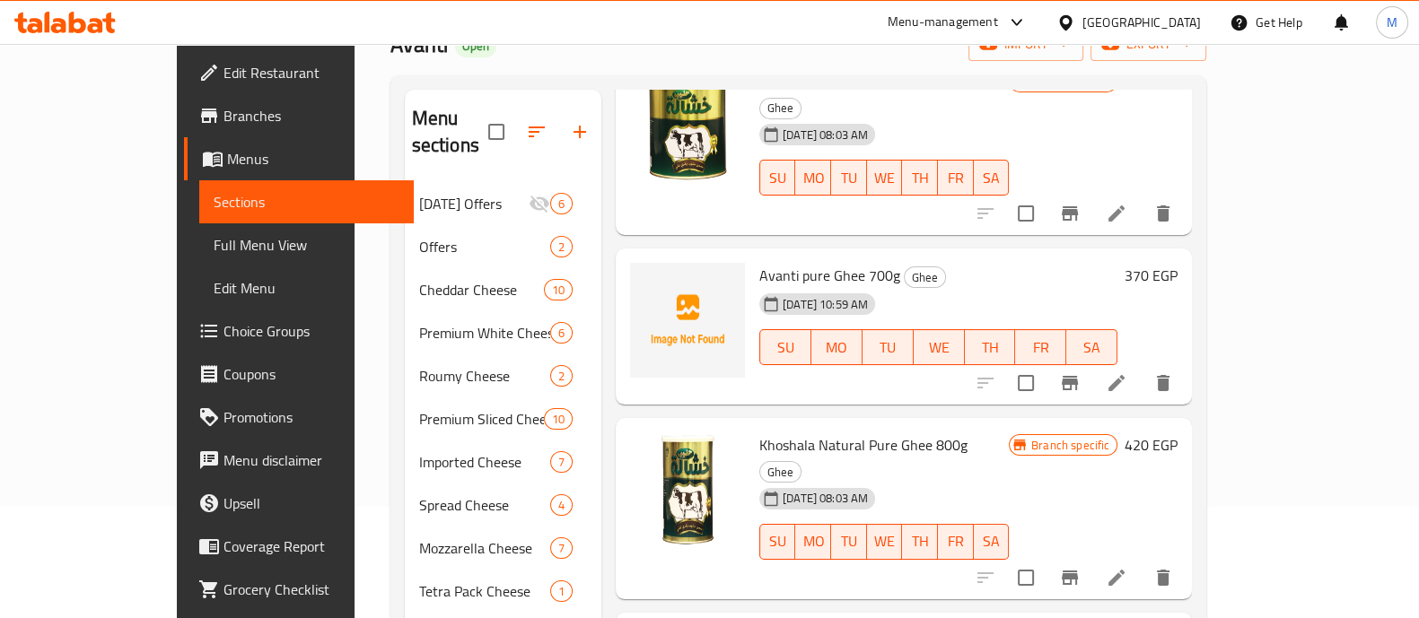
scroll to position [0, 0]
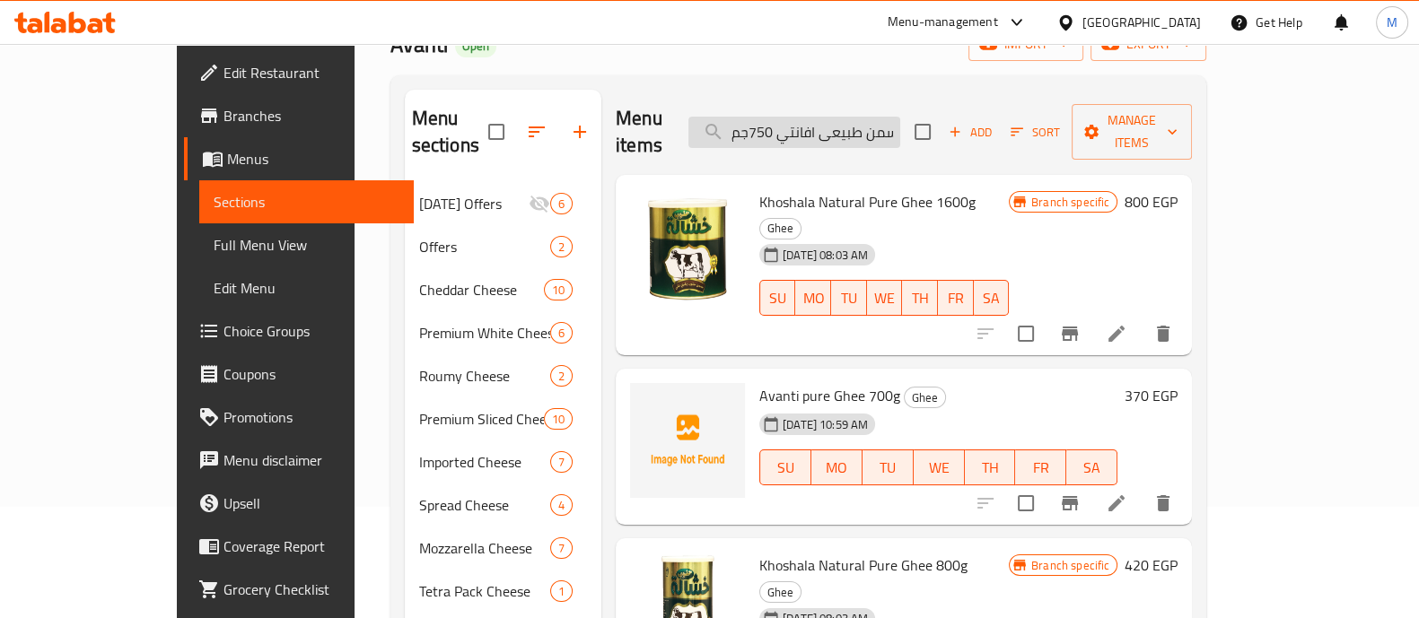
click at [790, 117] on input "برطمان سمن طبيعى افانتي 750جم" at bounding box center [794, 132] width 212 height 31
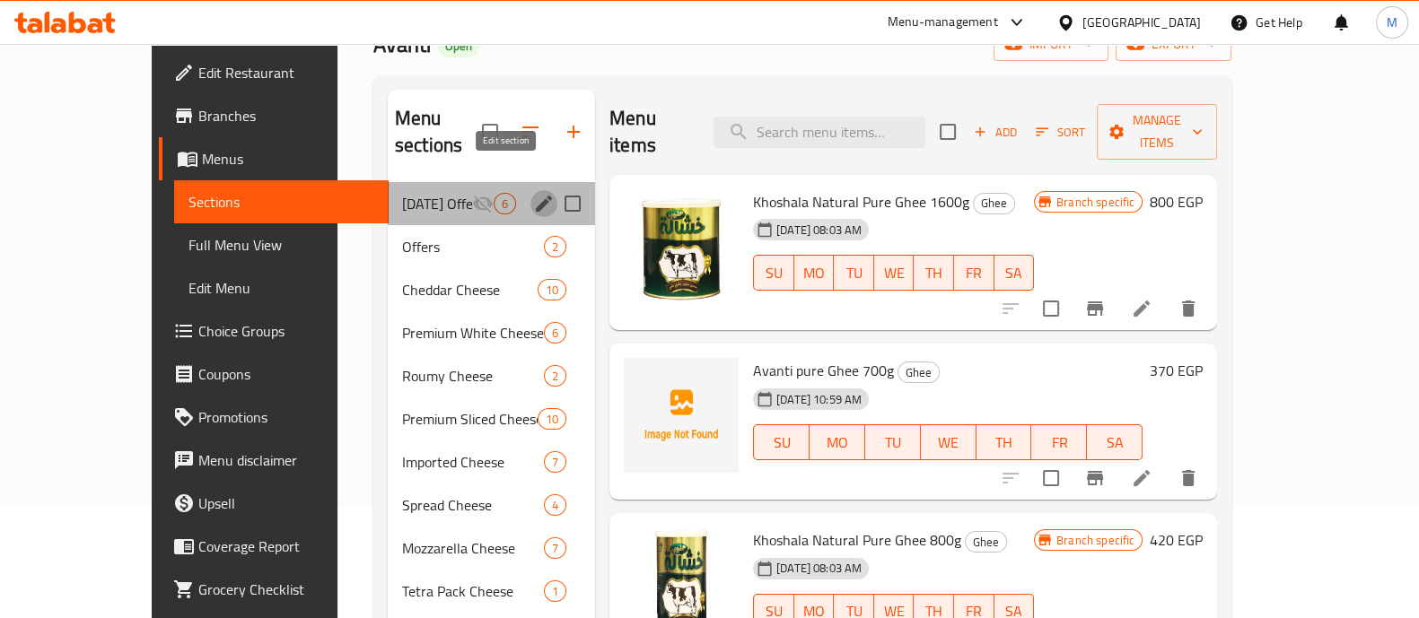
click at [533, 193] on icon "edit" at bounding box center [544, 204] width 22 height 22
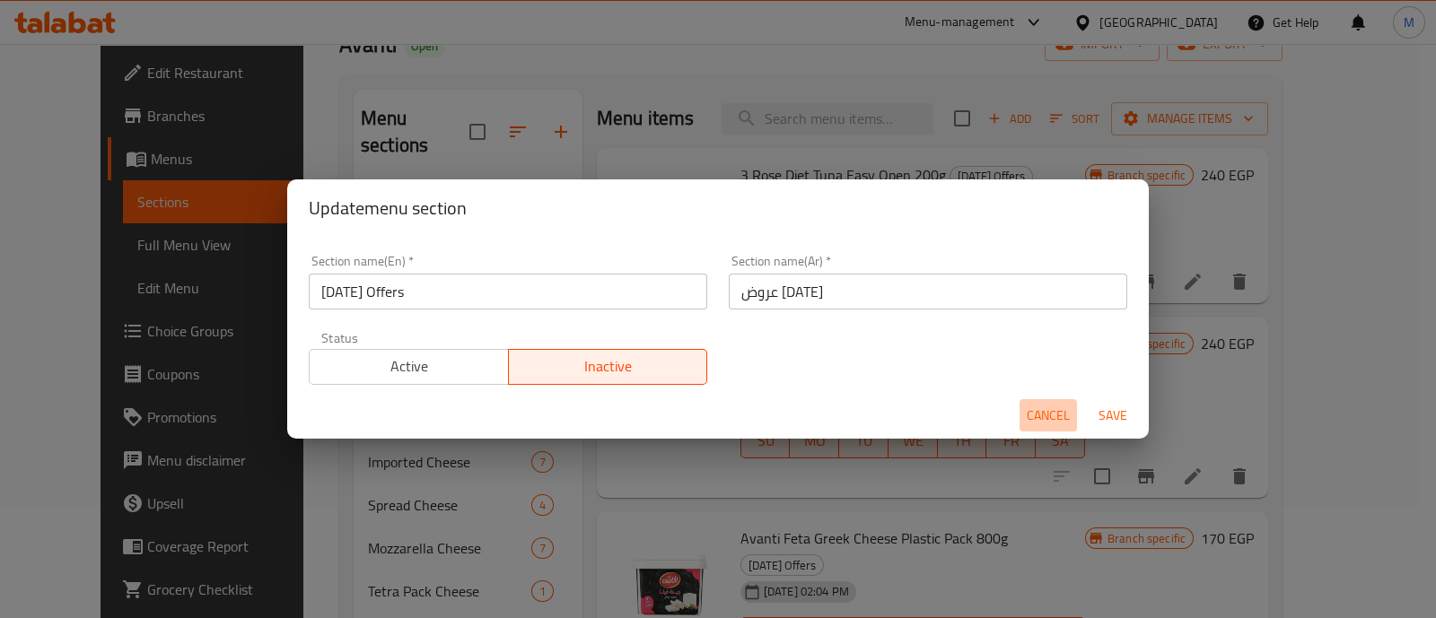
click at [1037, 410] on span "Cancel" at bounding box center [1048, 416] width 43 height 22
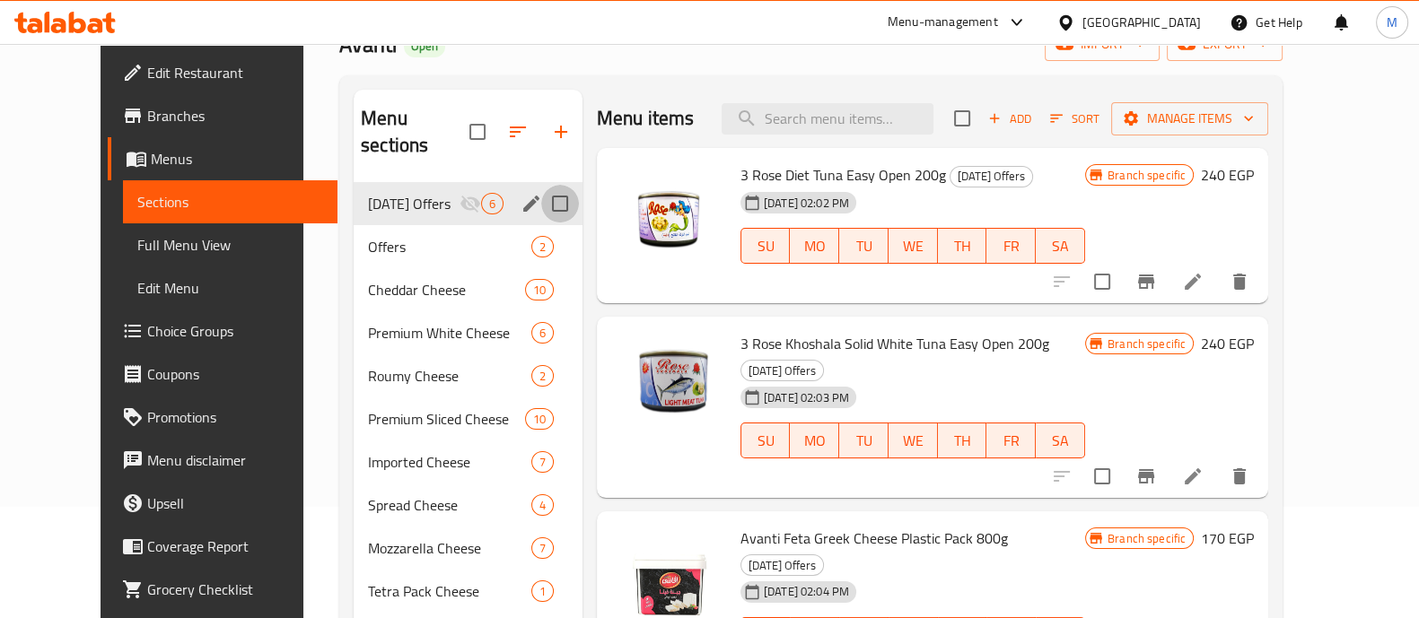
click at [543, 185] on input "Menu sections" at bounding box center [560, 204] width 38 height 38
checkbox input "true"
click at [466, 127] on icon "button" at bounding box center [477, 132] width 22 height 22
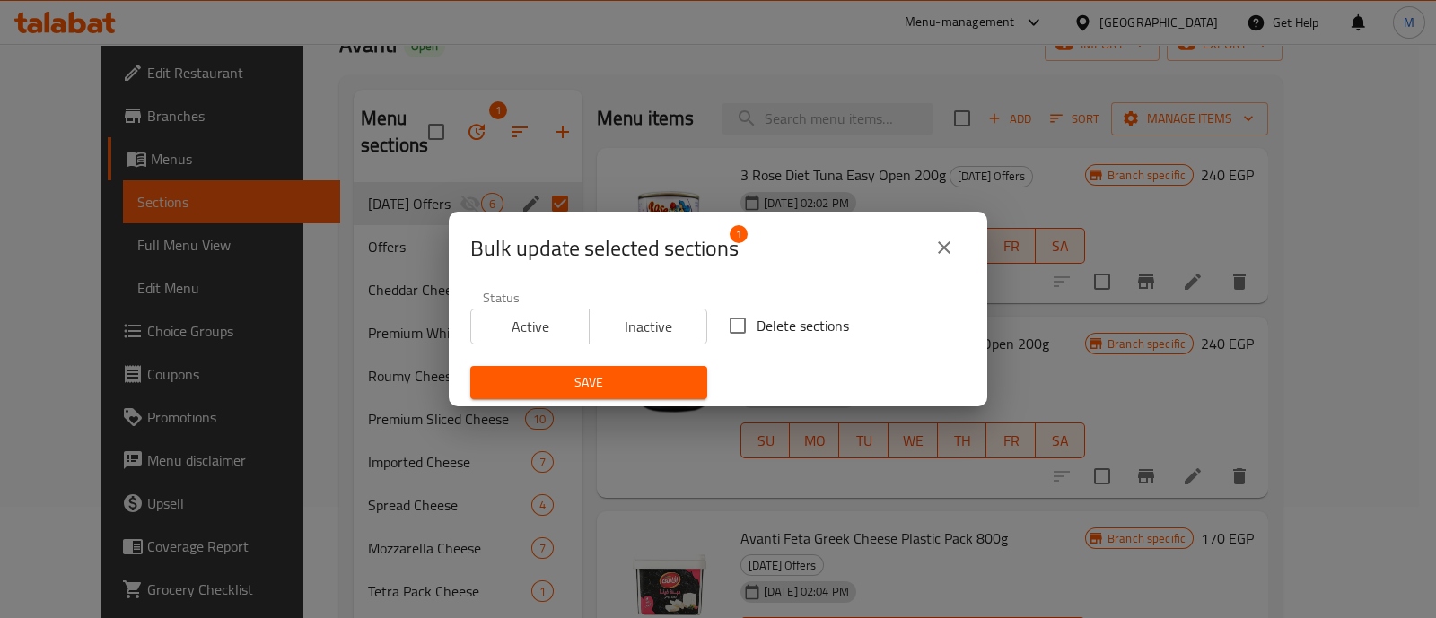
click at [734, 326] on input "Delete sections" at bounding box center [738, 326] width 38 height 38
checkbox input "true"
click at [665, 374] on span "Save" at bounding box center [589, 383] width 208 height 22
